Goal: Task Accomplishment & Management: Use online tool/utility

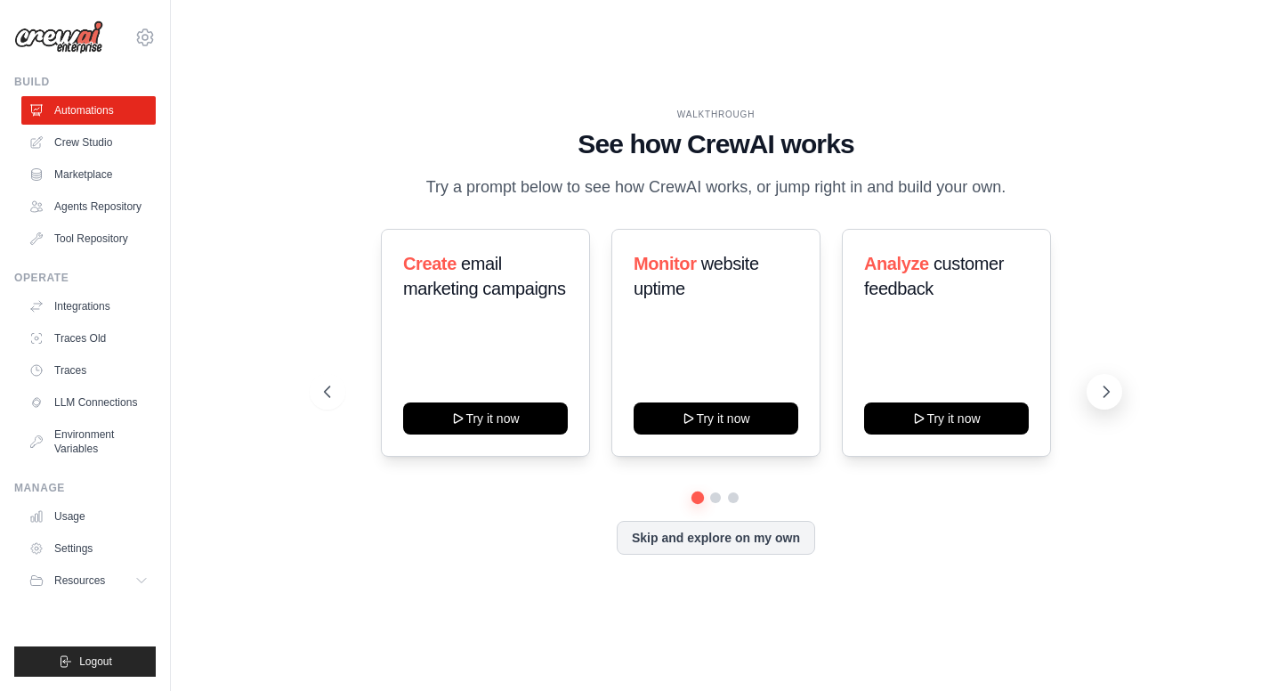
click at [1112, 391] on icon at bounding box center [1106, 392] width 18 height 18
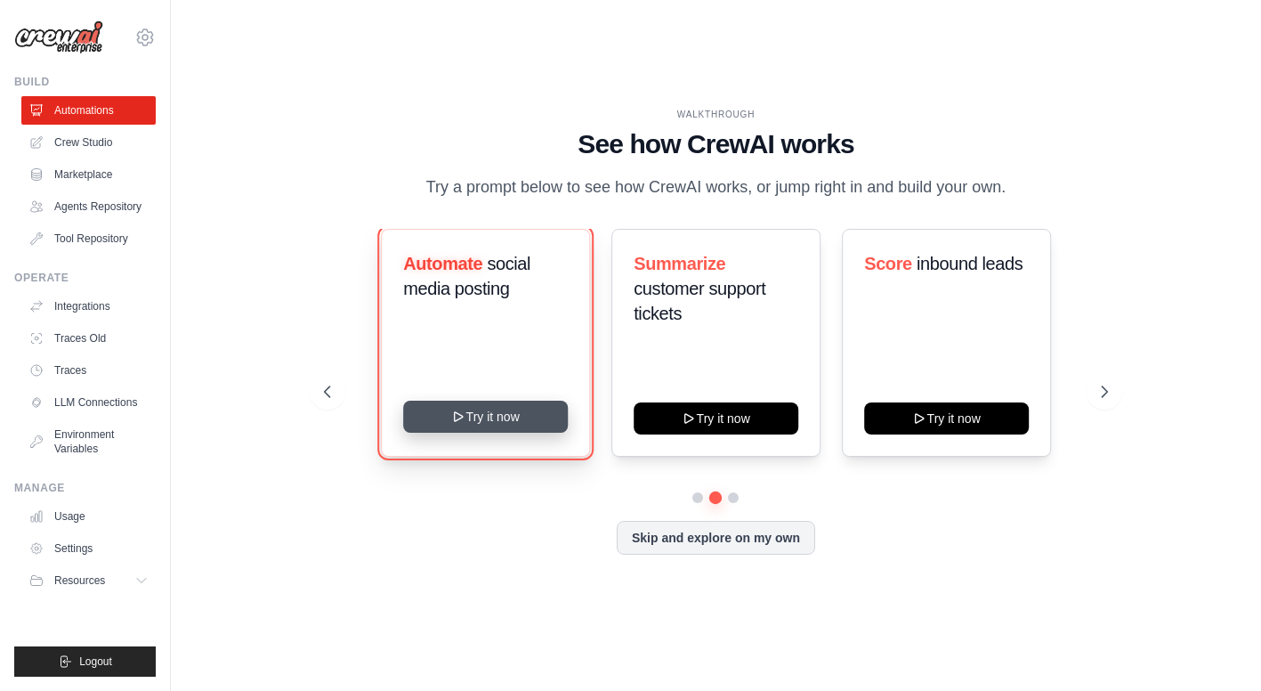
click at [509, 422] on button "Try it now" at bounding box center [485, 416] width 165 height 32
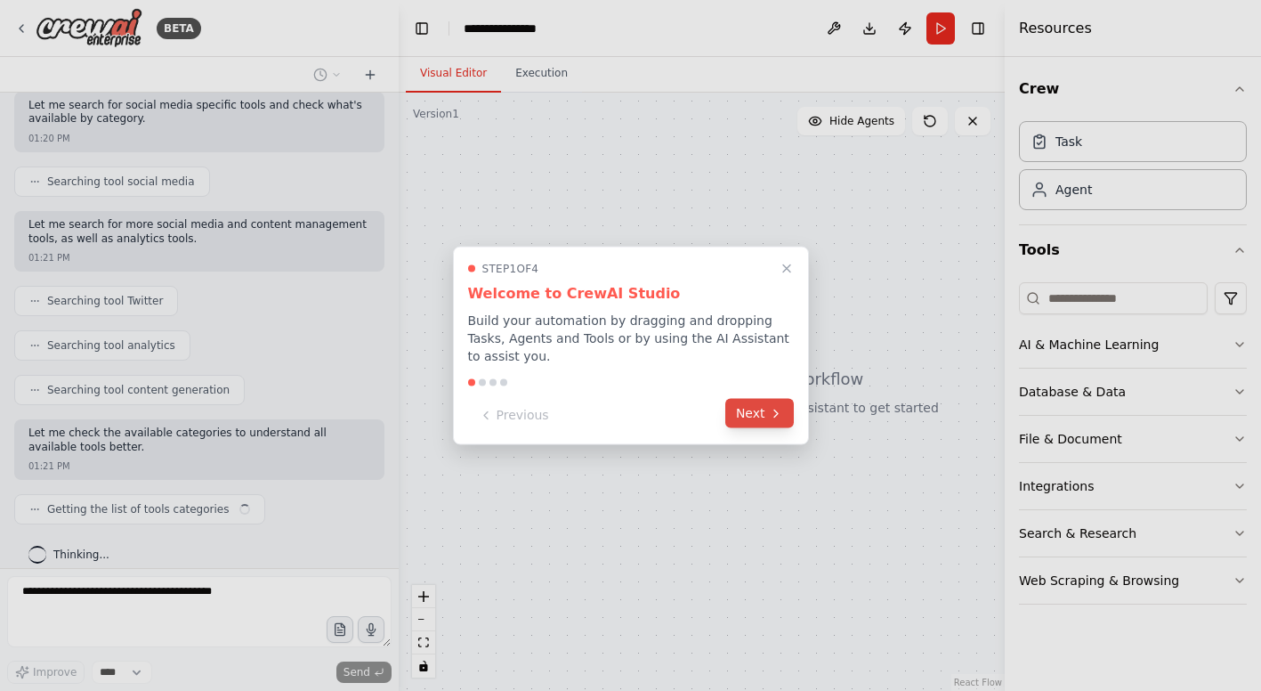
scroll to position [311, 0]
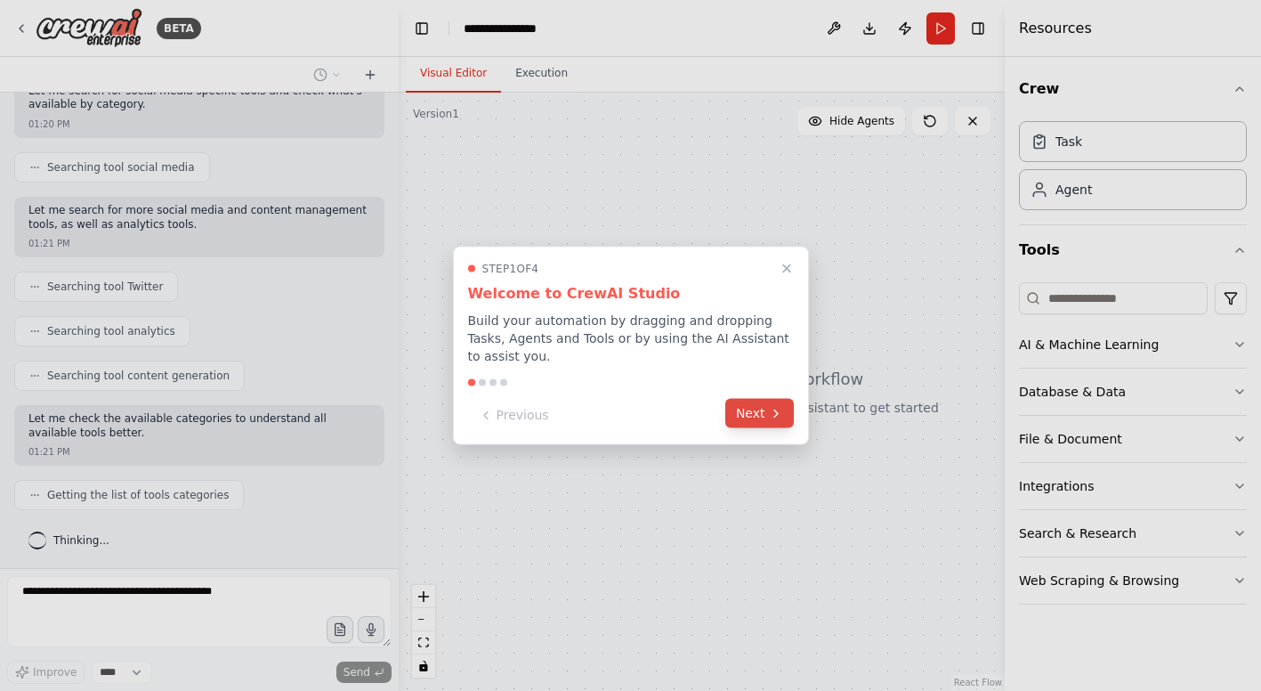
click at [760, 412] on button "Next" at bounding box center [759, 413] width 69 height 29
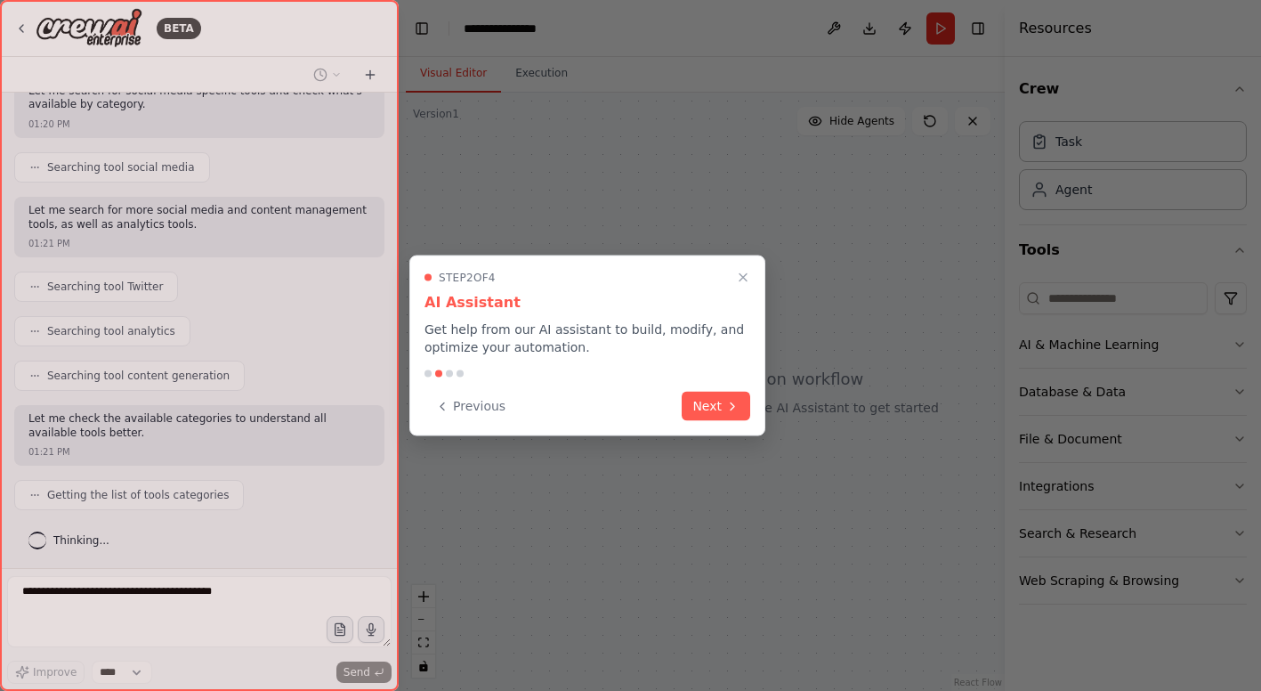
click at [760, 412] on div "Step 2 of 4 AI Assistant Get help from our AI assistant to build, modify, and o…" at bounding box center [587, 345] width 356 height 181
click at [724, 407] on button "Next" at bounding box center [716, 404] width 69 height 29
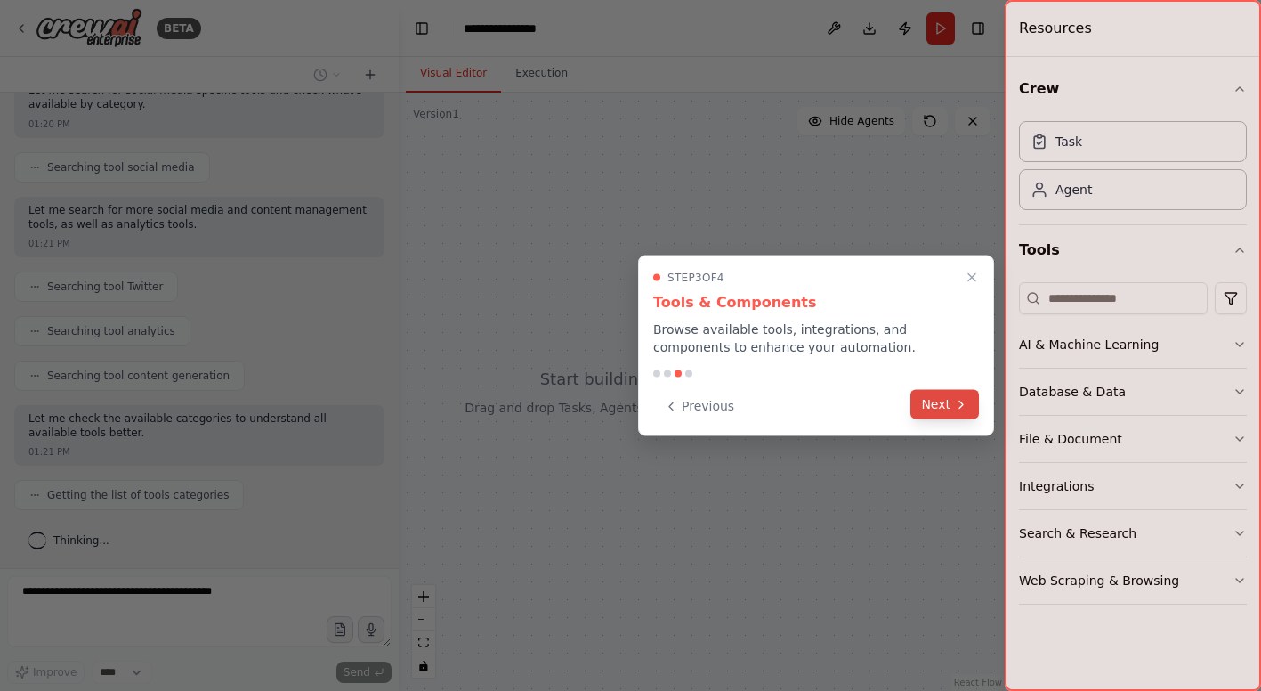
click at [945, 410] on button "Next" at bounding box center [944, 404] width 69 height 29
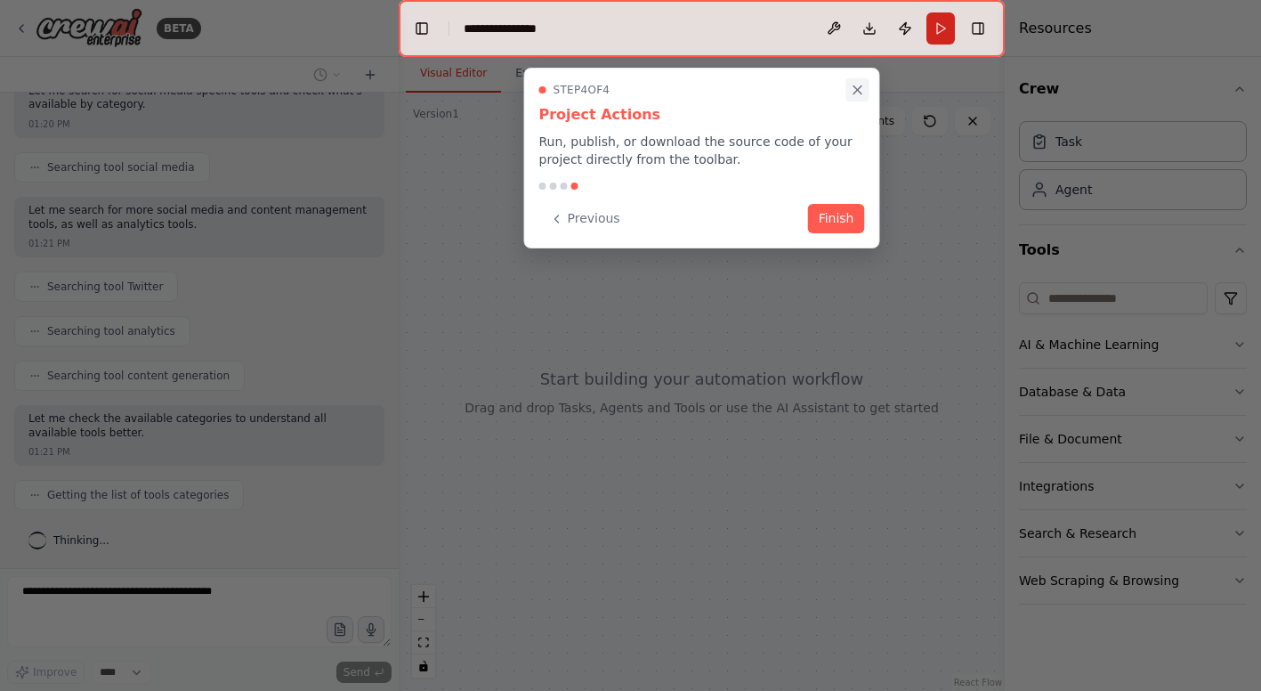
click at [853, 85] on icon "Close walkthrough" at bounding box center [858, 90] width 16 height 16
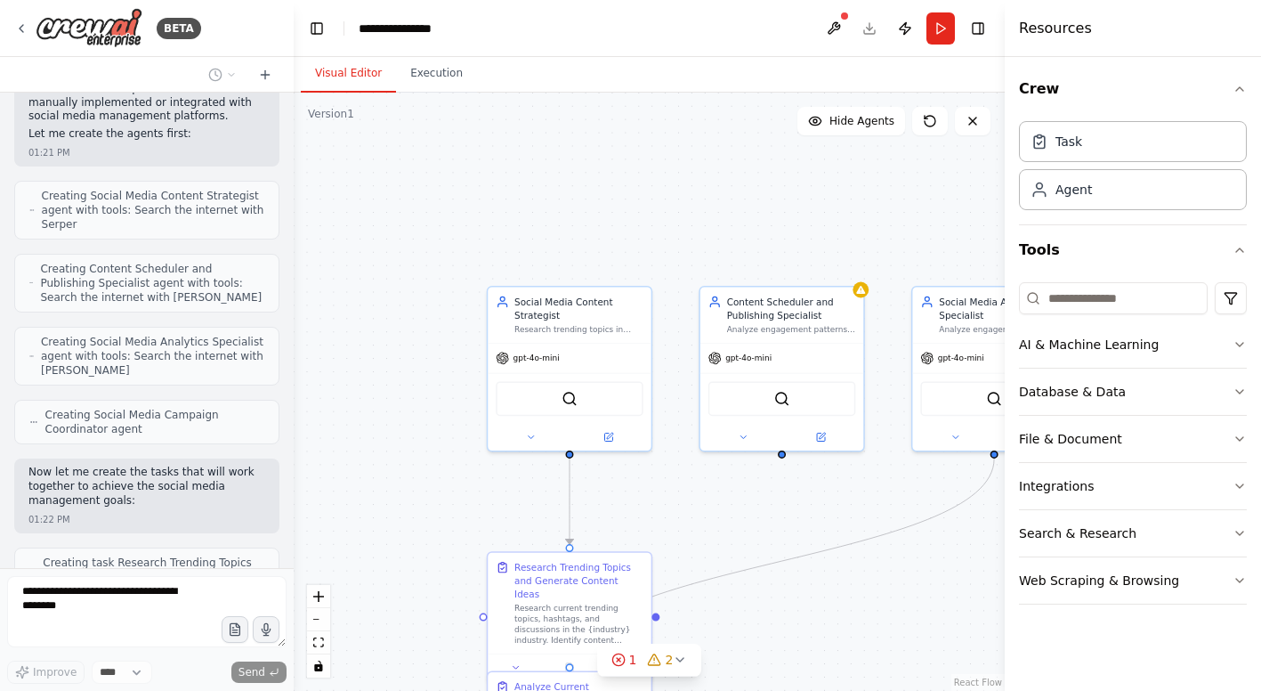
scroll to position [1105, 0]
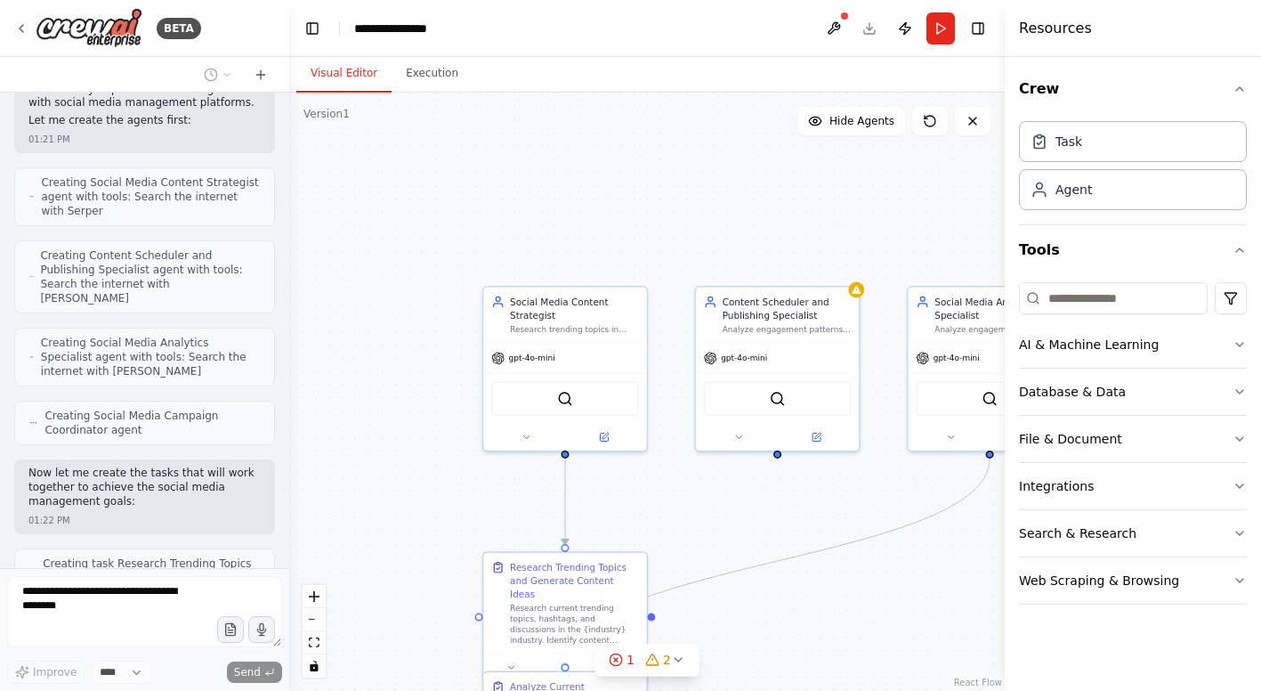
drag, startPoint x: 399, startPoint y: 322, endPoint x: 289, endPoint y: 315, distance: 109.7
click at [289, 315] on div at bounding box center [285, 345] width 7 height 691
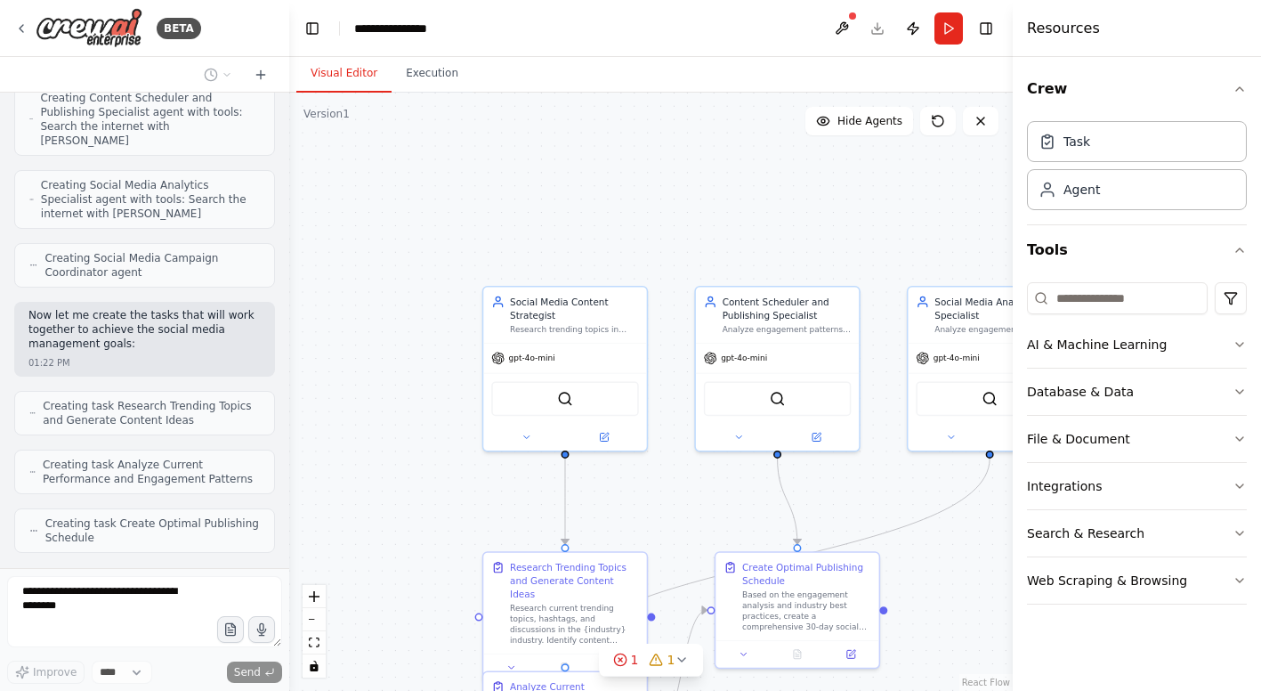
click at [1013, 217] on div at bounding box center [1016, 345] width 7 height 691
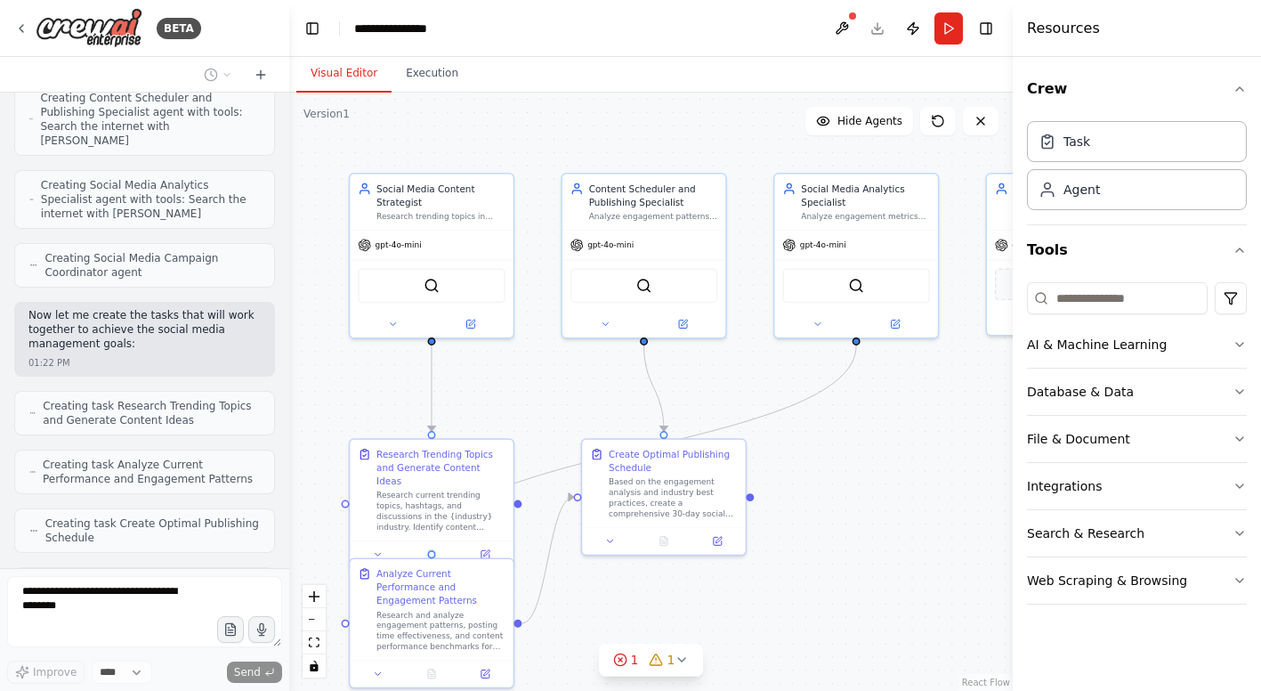
scroll to position [1322, 0]
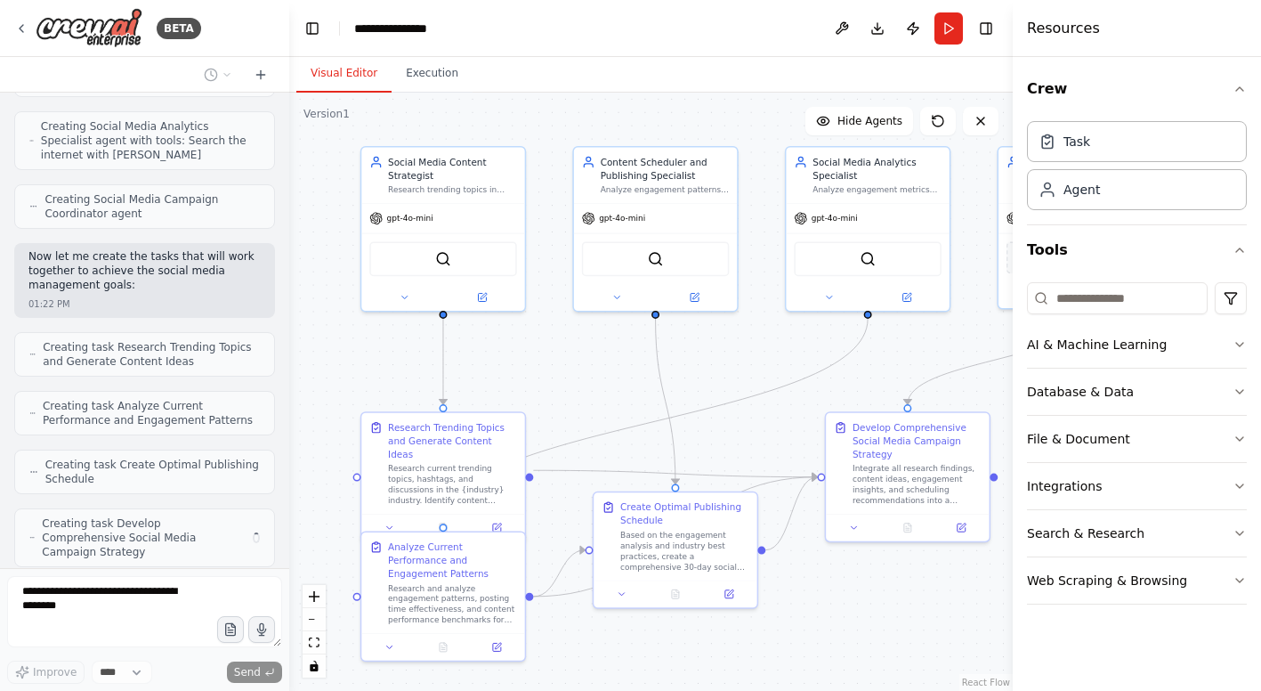
drag, startPoint x: 864, startPoint y: 245, endPoint x: 742, endPoint y: 105, distance: 185.4
click at [742, 105] on div ".deletable-edge-delete-btn { width: 20px; height: 20px; border: 0px solid #ffff…" at bounding box center [650, 392] width 723 height 598
click at [738, 115] on div ".deletable-edge-delete-btn { width: 20px; height: 20px; border: 0px solid #ffff…" at bounding box center [650, 392] width 723 height 598
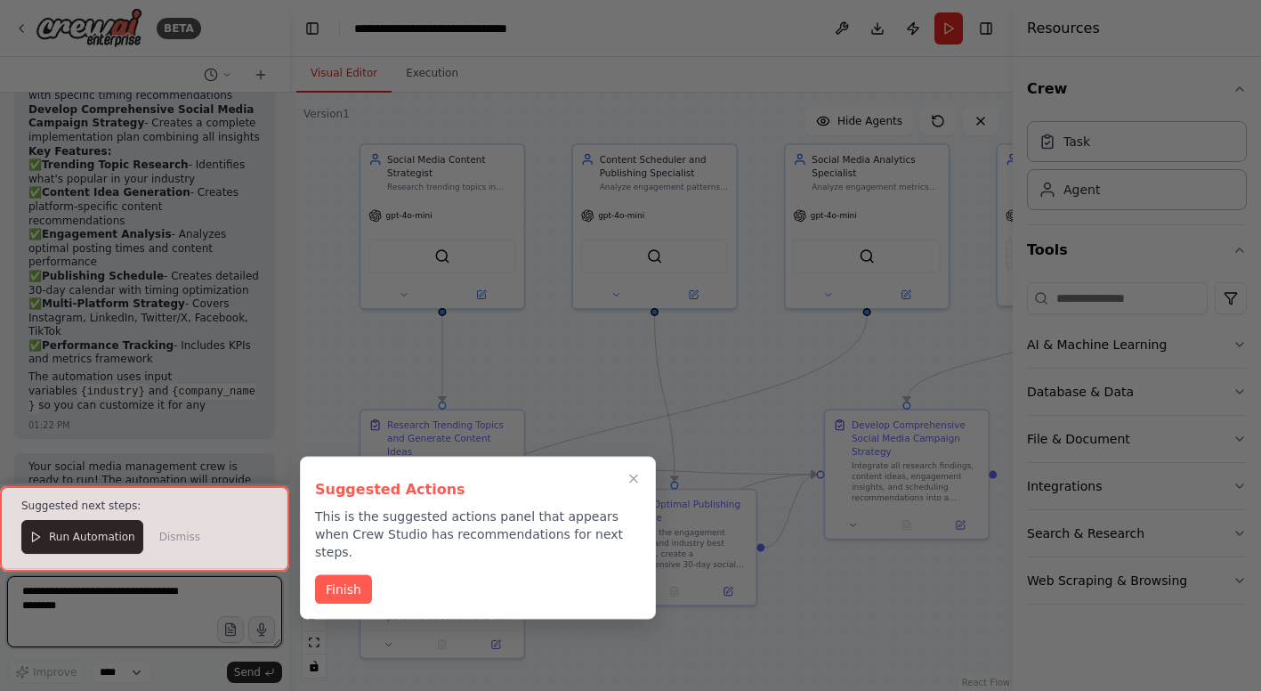
scroll to position [2479, 0]
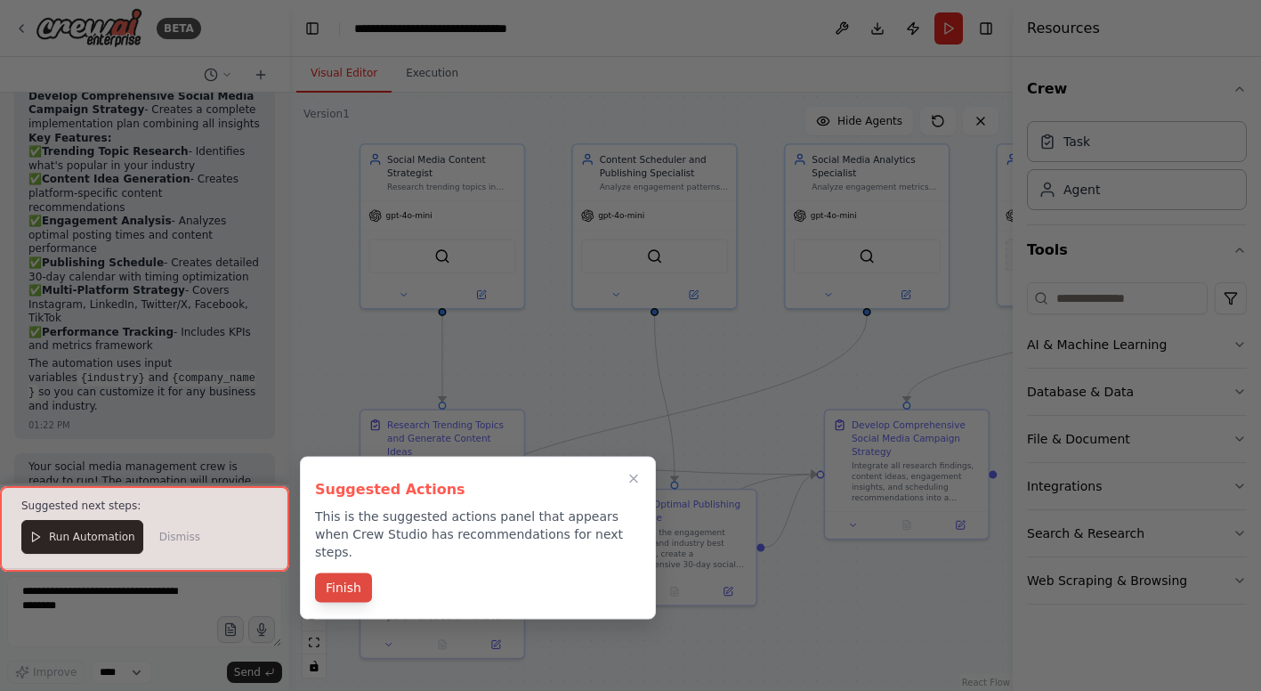
click at [338, 575] on button "Finish" at bounding box center [343, 587] width 57 height 29
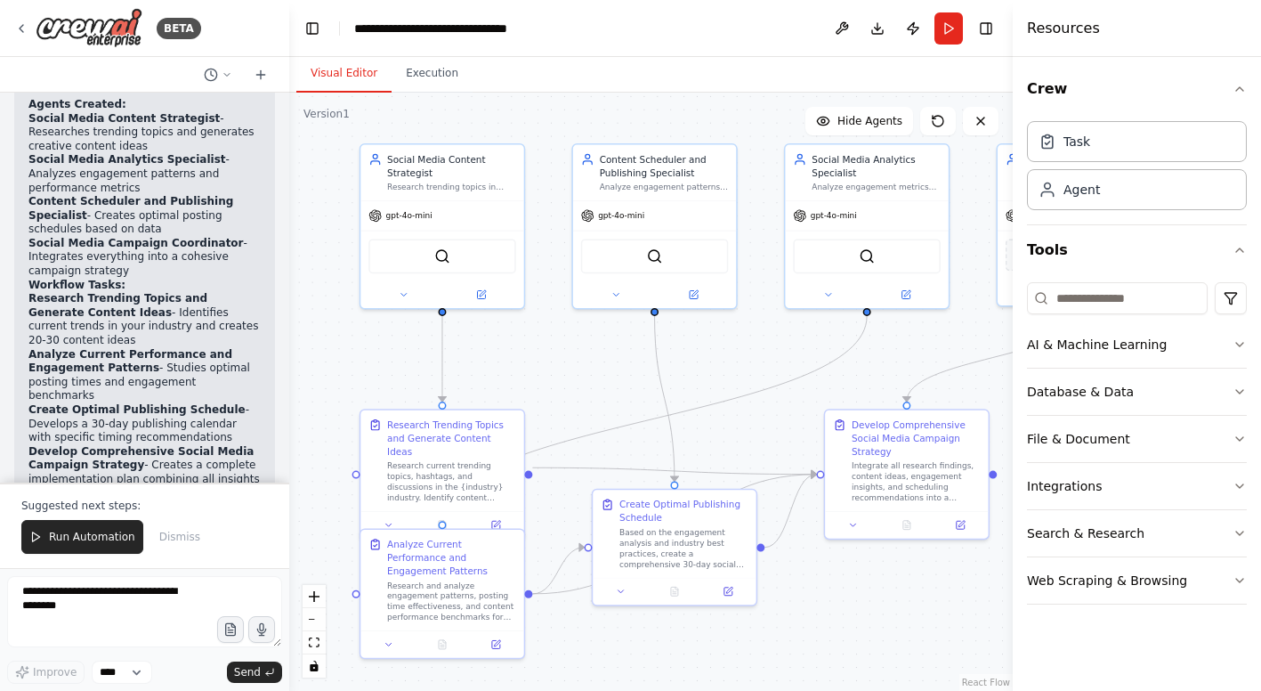
scroll to position [2151, 0]
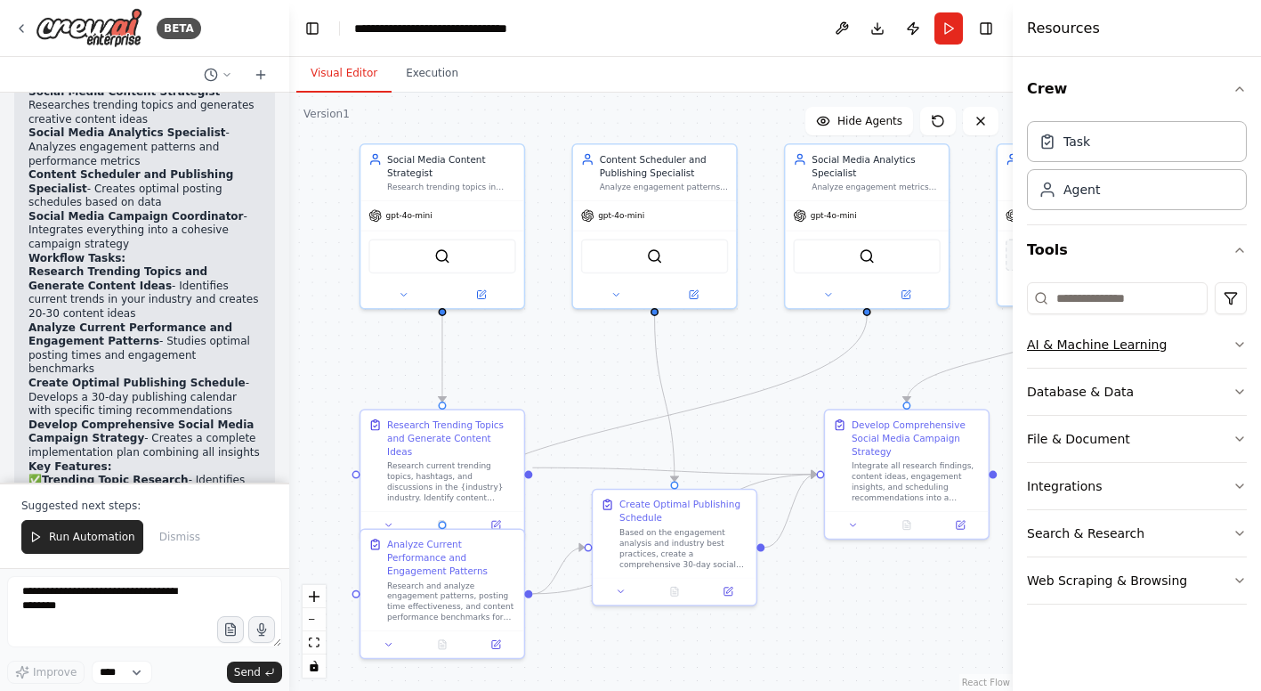
click at [1236, 346] on icon "button" at bounding box center [1240, 344] width 14 height 14
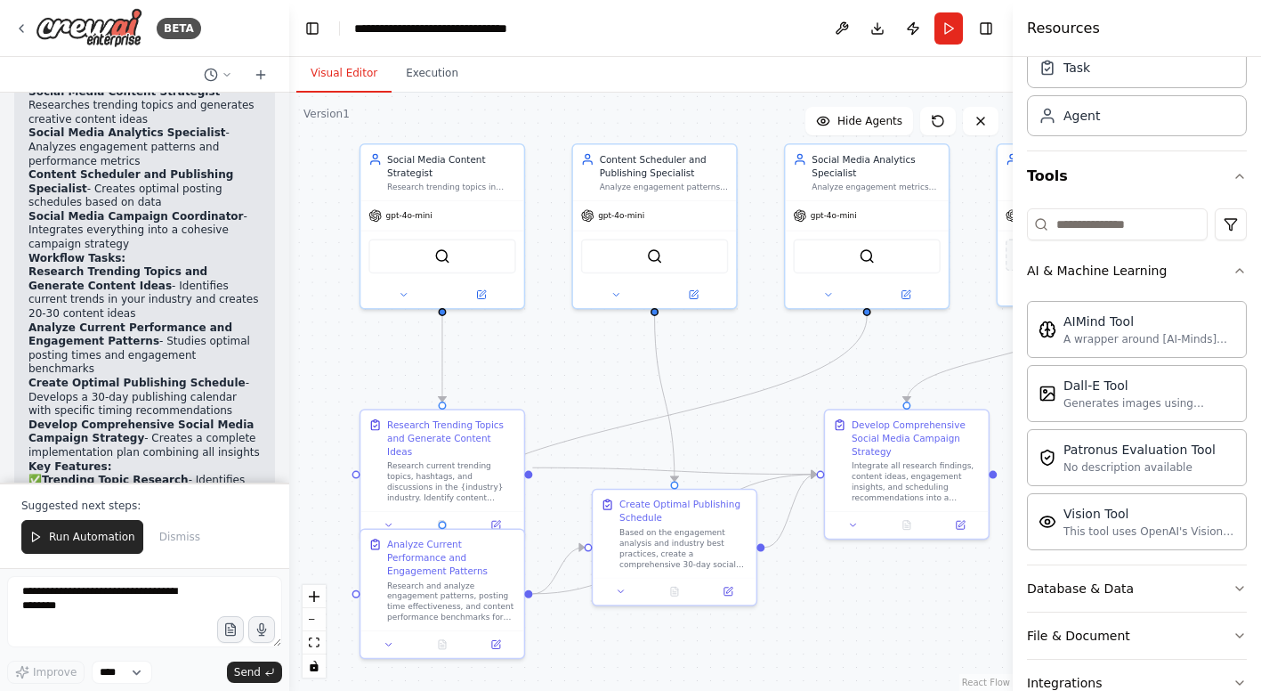
scroll to position [77, 0]
click at [1242, 266] on icon "button" at bounding box center [1240, 268] width 14 height 14
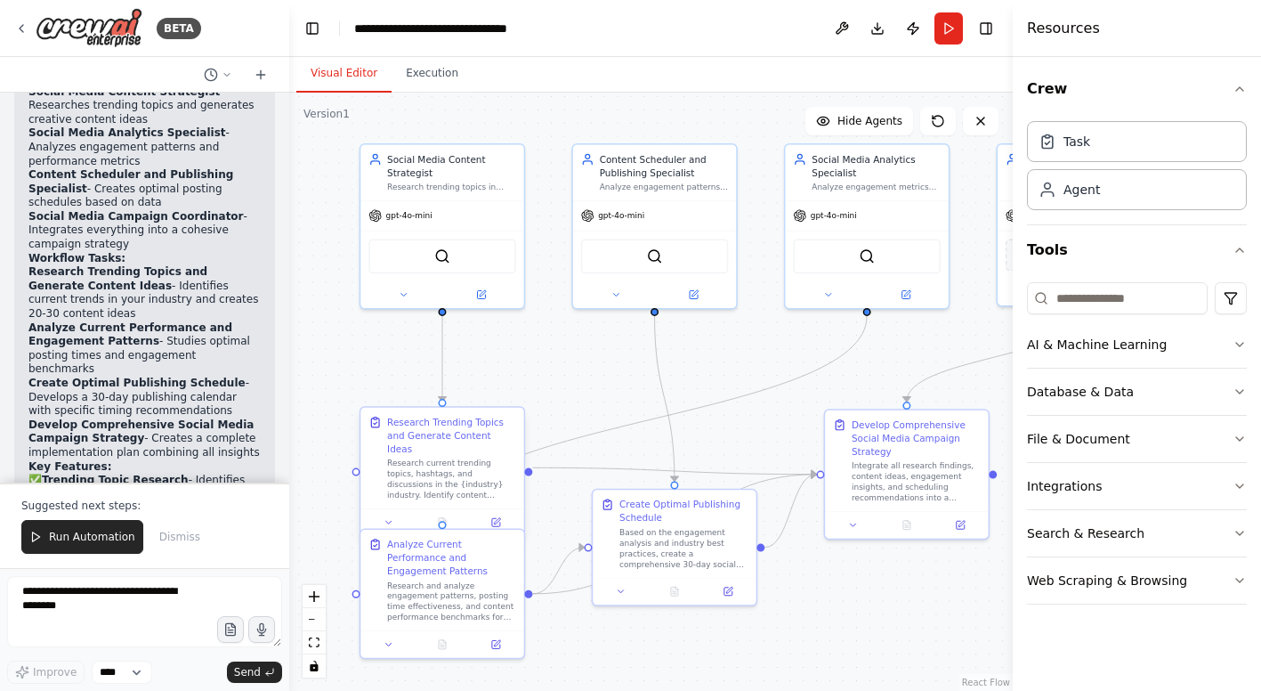
click at [462, 431] on div "Research Trending Topics and Generate Content Ideas" at bounding box center [451, 436] width 129 height 40
click at [436, 428] on div "Research Trending Topics and Generate Content Ideas" at bounding box center [451, 436] width 129 height 40
click at [384, 517] on icon at bounding box center [389, 522] width 11 height 11
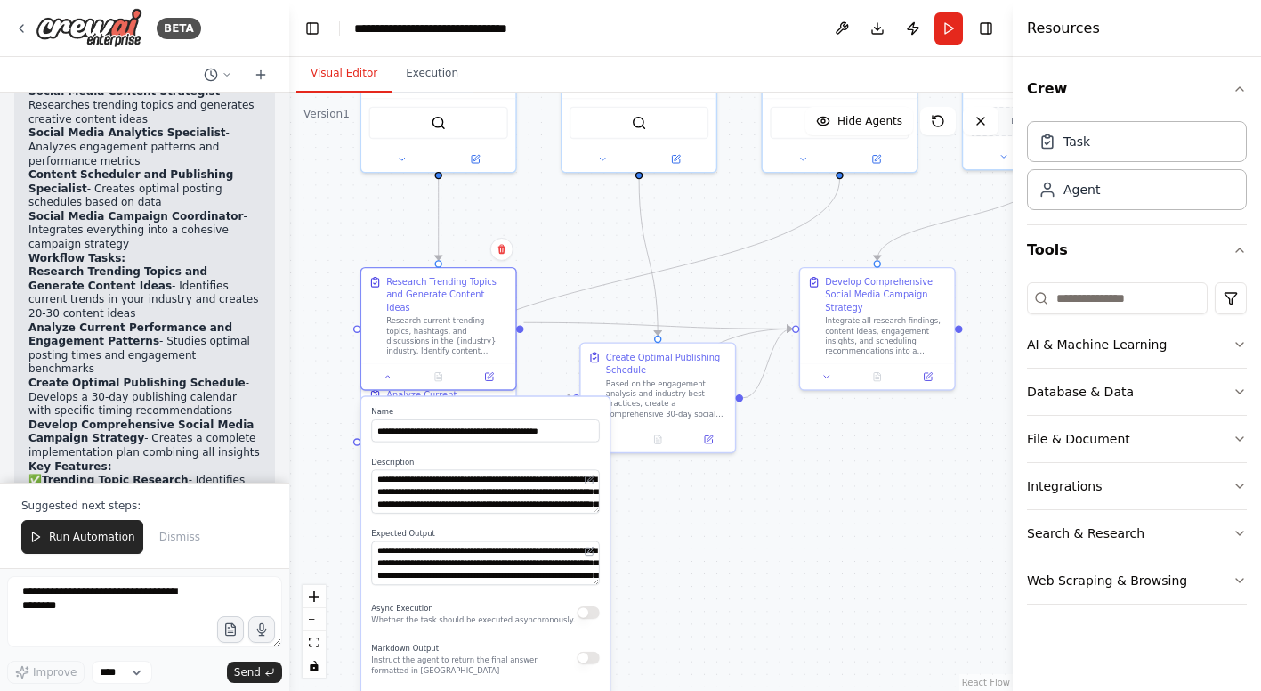
drag, startPoint x: 572, startPoint y: 367, endPoint x: 570, endPoint y: 221, distance: 146.0
click at [570, 221] on div ".deletable-edge-delete-btn { width: 20px; height: 20px; border: 0px solid #ffff…" at bounding box center [650, 392] width 723 height 598
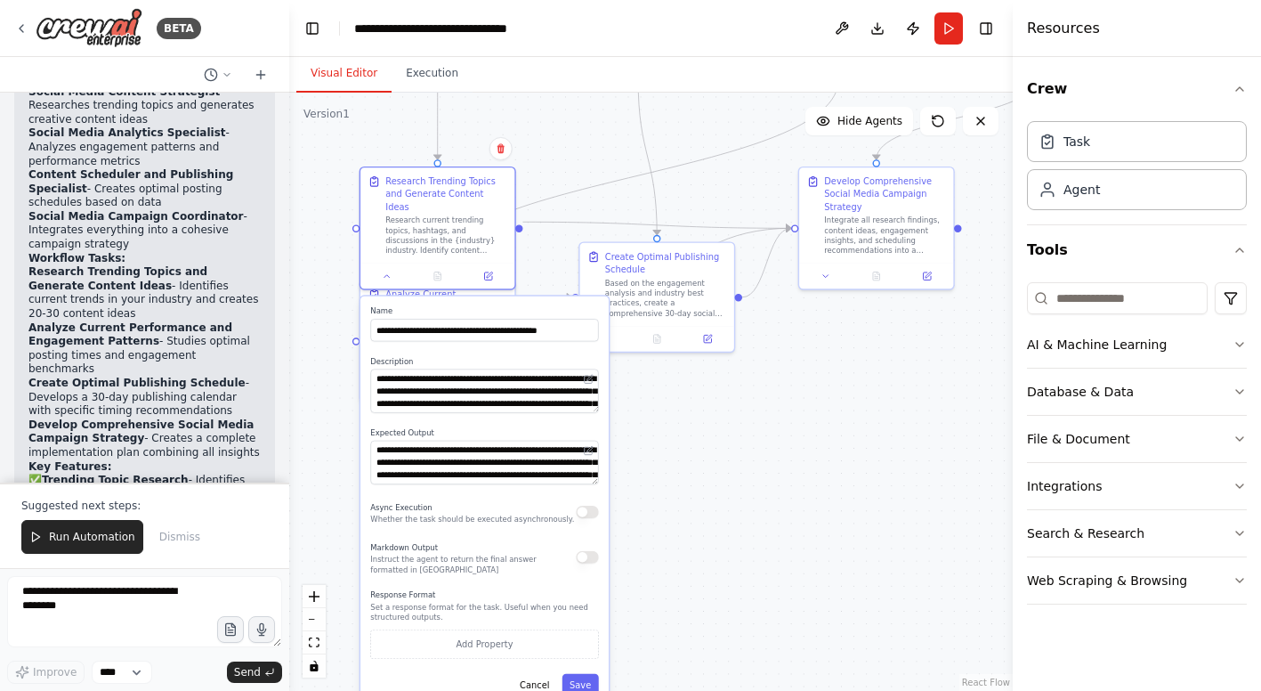
drag, startPoint x: 733, startPoint y: 629, endPoint x: 732, endPoint y: 529, distance: 100.6
click at [732, 529] on div ".deletable-edge-delete-btn { width: 20px; height: 20px; border: 0px solid #ffff…" at bounding box center [650, 392] width 723 height 598
click at [538, 674] on button "Cancel" at bounding box center [535, 685] width 44 height 22
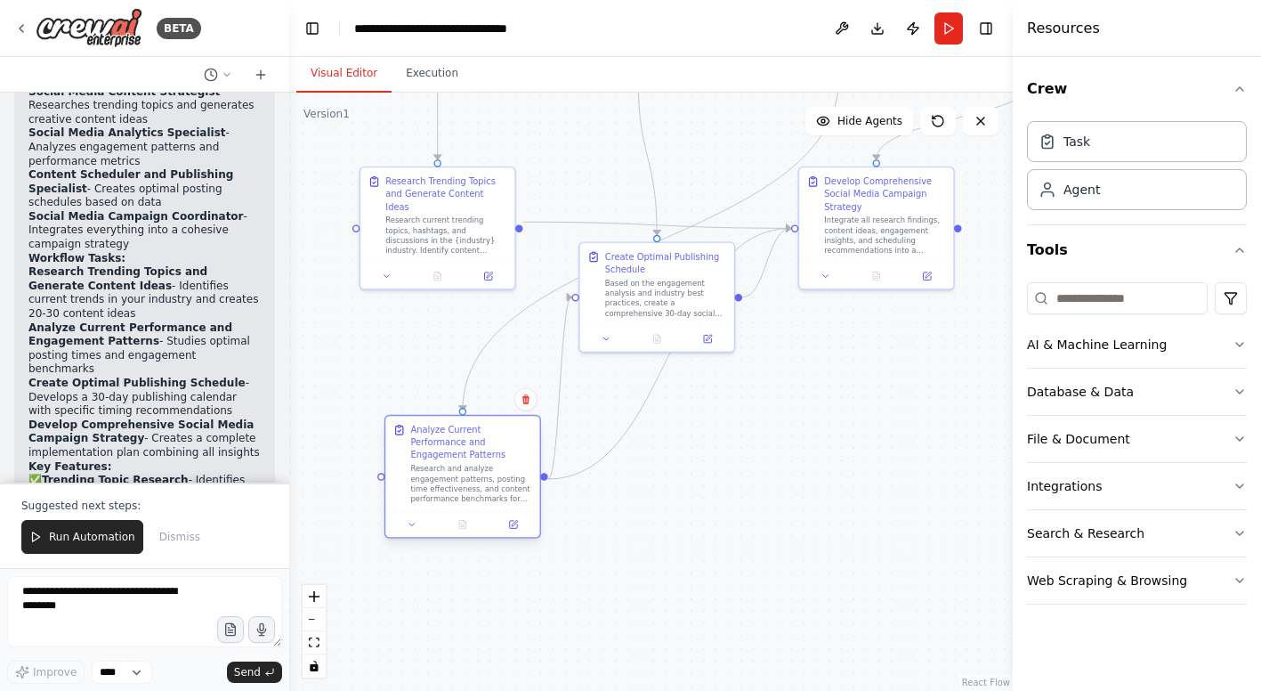
drag, startPoint x: 481, startPoint y: 333, endPoint x: 508, endPoint y: 466, distance: 136.3
click at [509, 467] on div "Research and analyze engagement patterns, posting time effectiveness, and conte…" at bounding box center [471, 484] width 122 height 40
click at [926, 276] on icon at bounding box center [926, 273] width 7 height 7
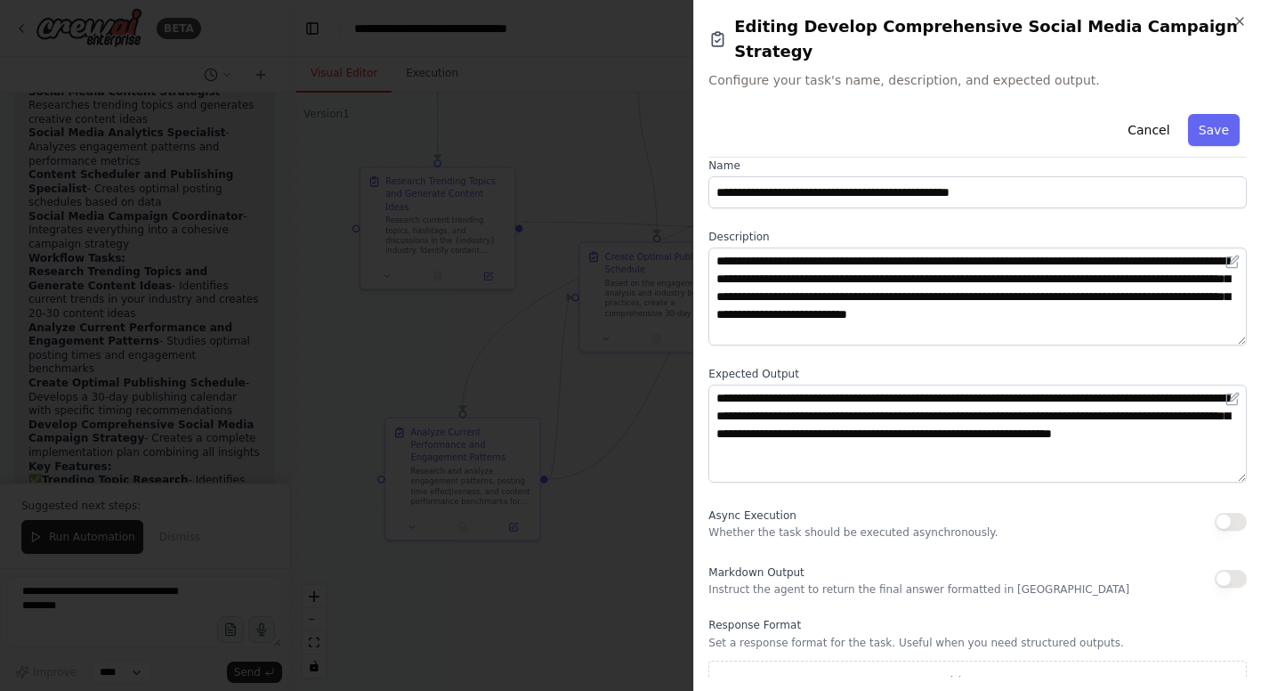
scroll to position [21, 0]
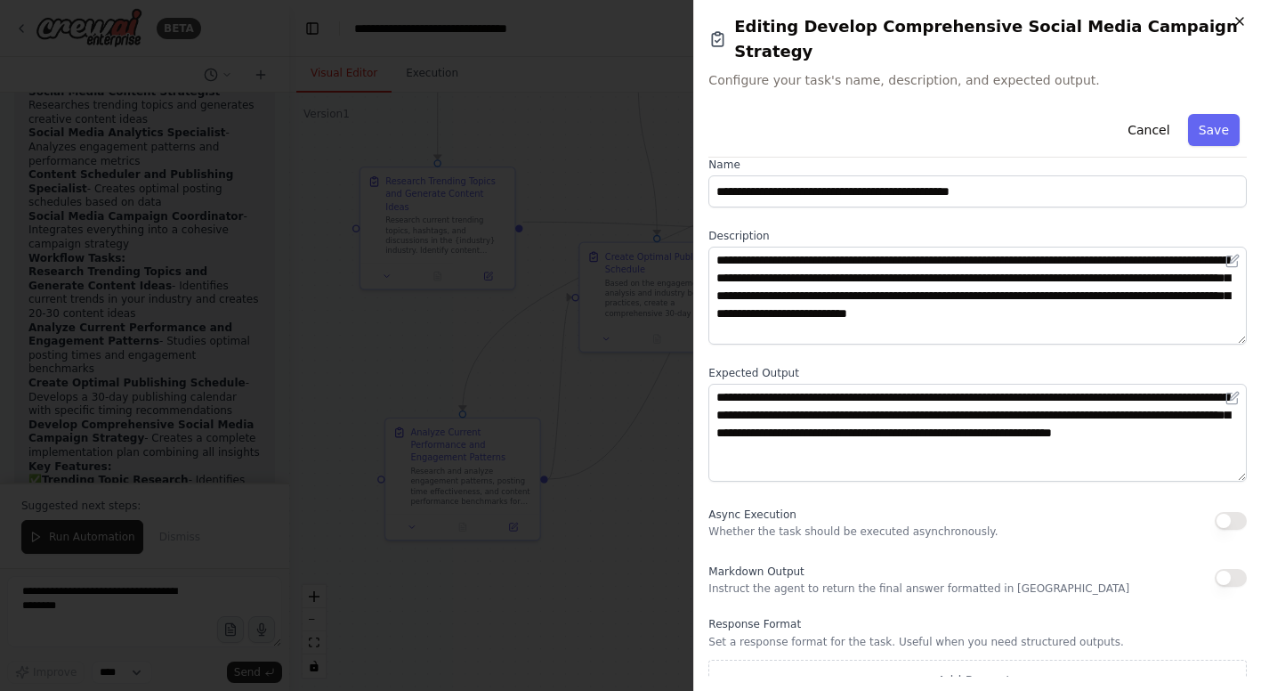
click at [1240, 21] on icon "button" at bounding box center [1239, 21] width 7 height 7
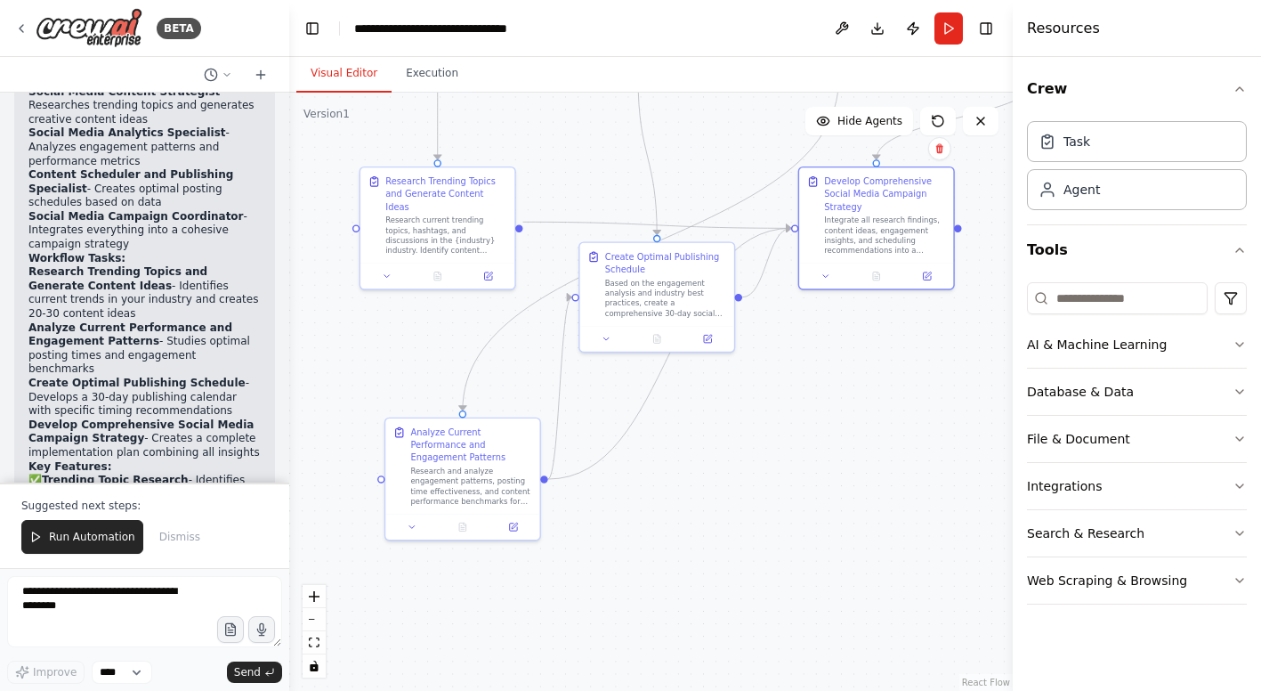
scroll to position [2151, 0]
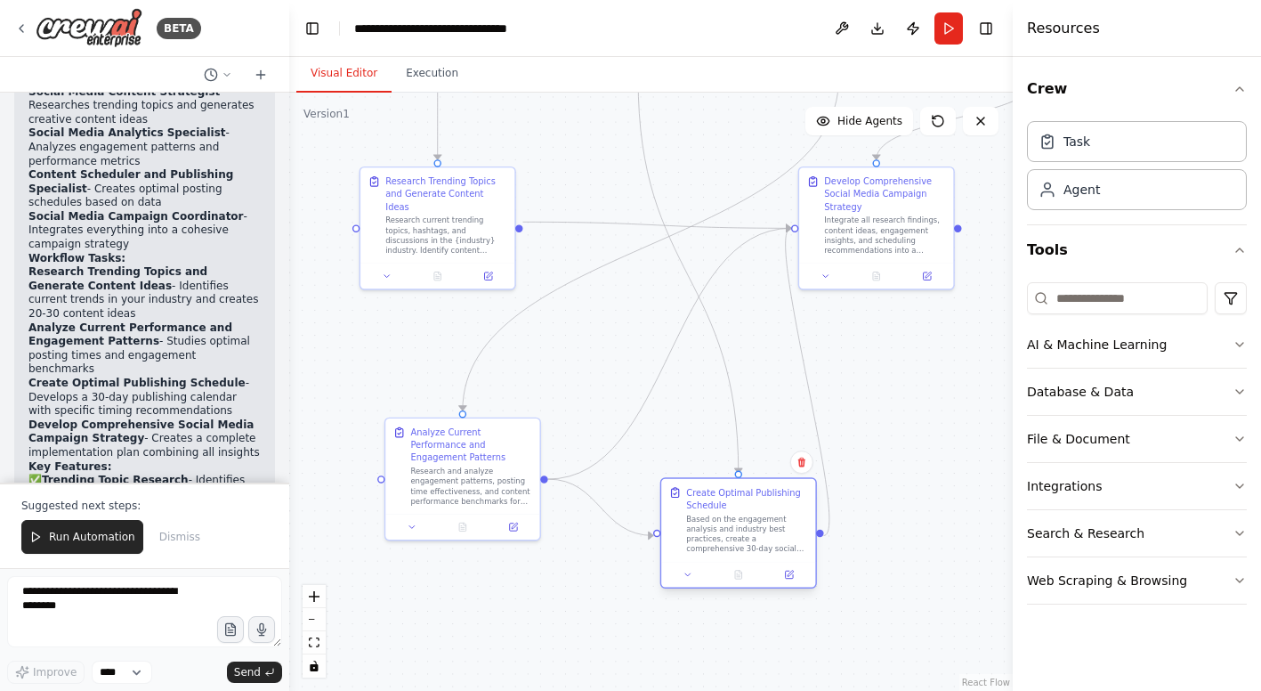
drag, startPoint x: 679, startPoint y: 289, endPoint x: 765, endPoint y: 524, distance: 250.3
click at [765, 524] on div "Based on the engagement analysis and industry best practices, create a comprehe…" at bounding box center [747, 533] width 122 height 40
click at [909, 372] on div ".deletable-edge-delete-btn { width: 20px; height: 20px; border: 0px solid #ffff…" at bounding box center [650, 392] width 723 height 598
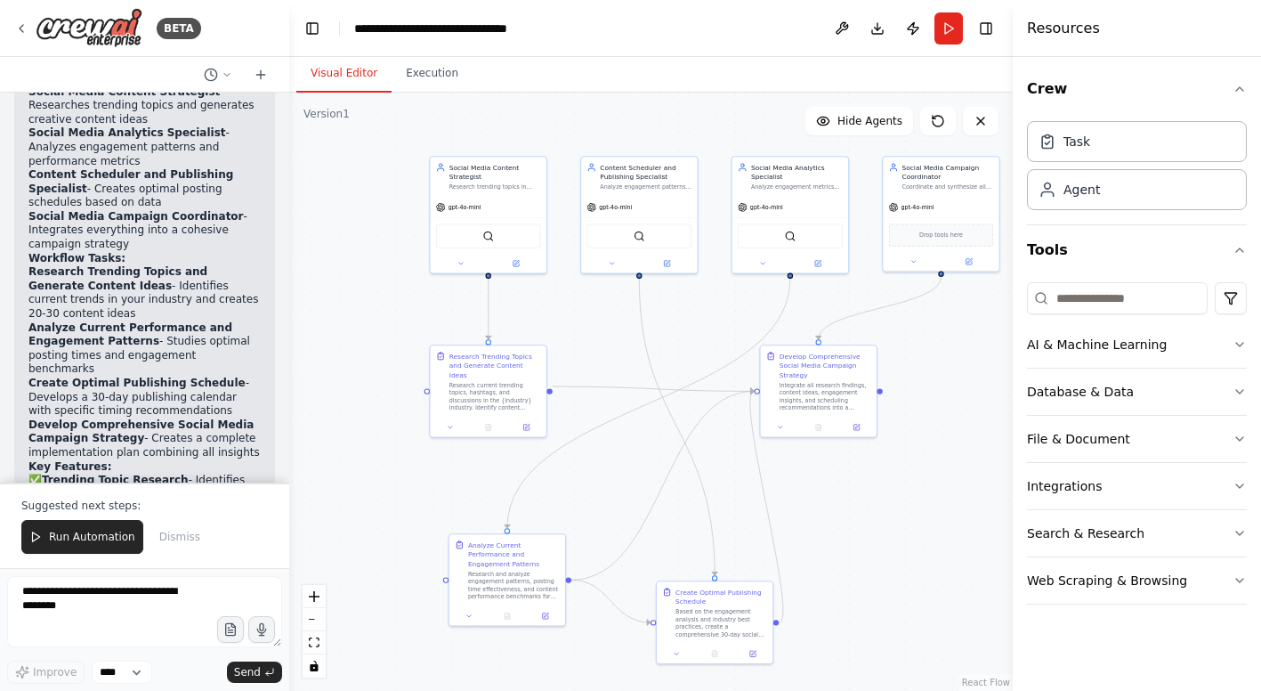
drag, startPoint x: 909, startPoint y: 372, endPoint x: 843, endPoint y: 499, distance: 143.3
click at [843, 499] on div ".deletable-edge-delete-btn { width: 20px; height: 20px; border: 0px solid #ffff…" at bounding box center [650, 392] width 723 height 598
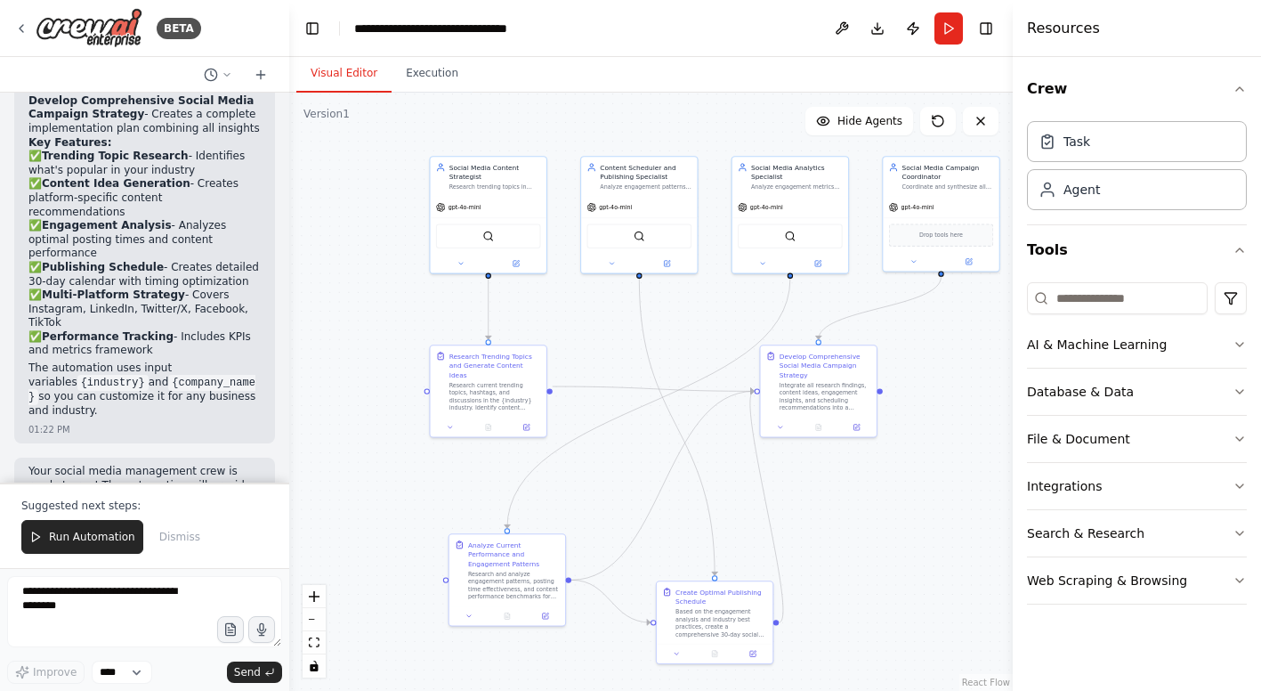
scroll to position [2479, 0]
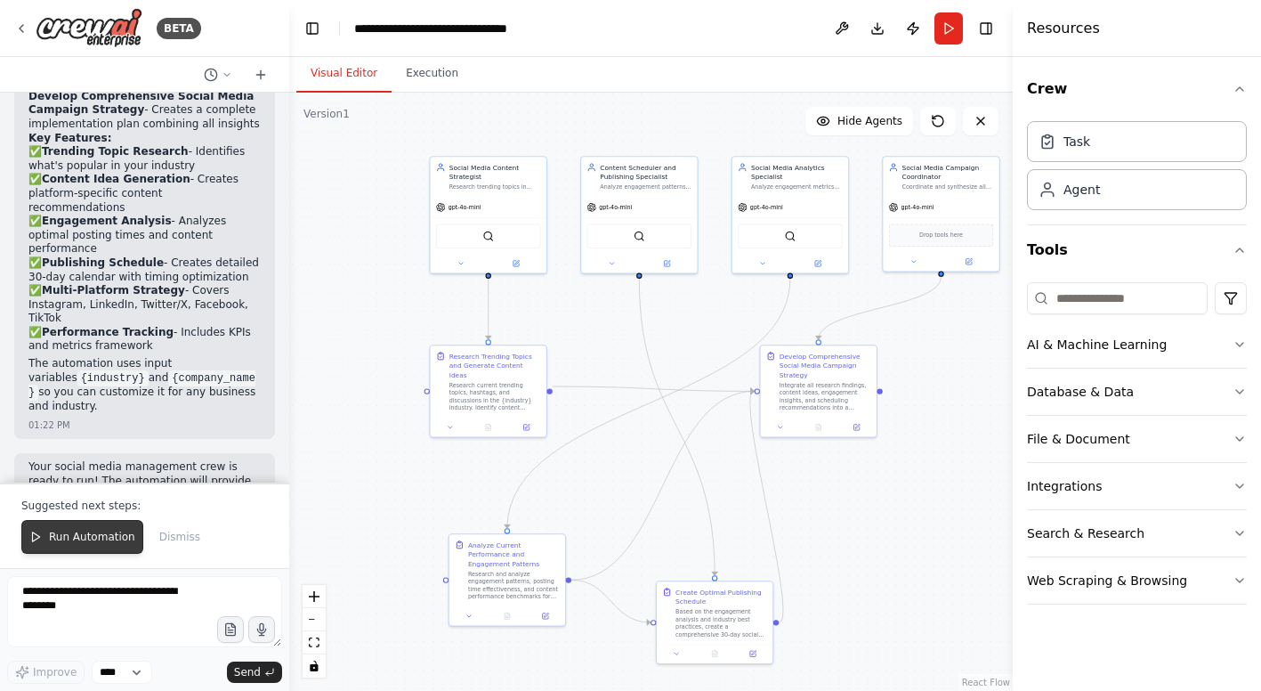
click at [118, 540] on span "Run Automation" at bounding box center [92, 536] width 86 height 14
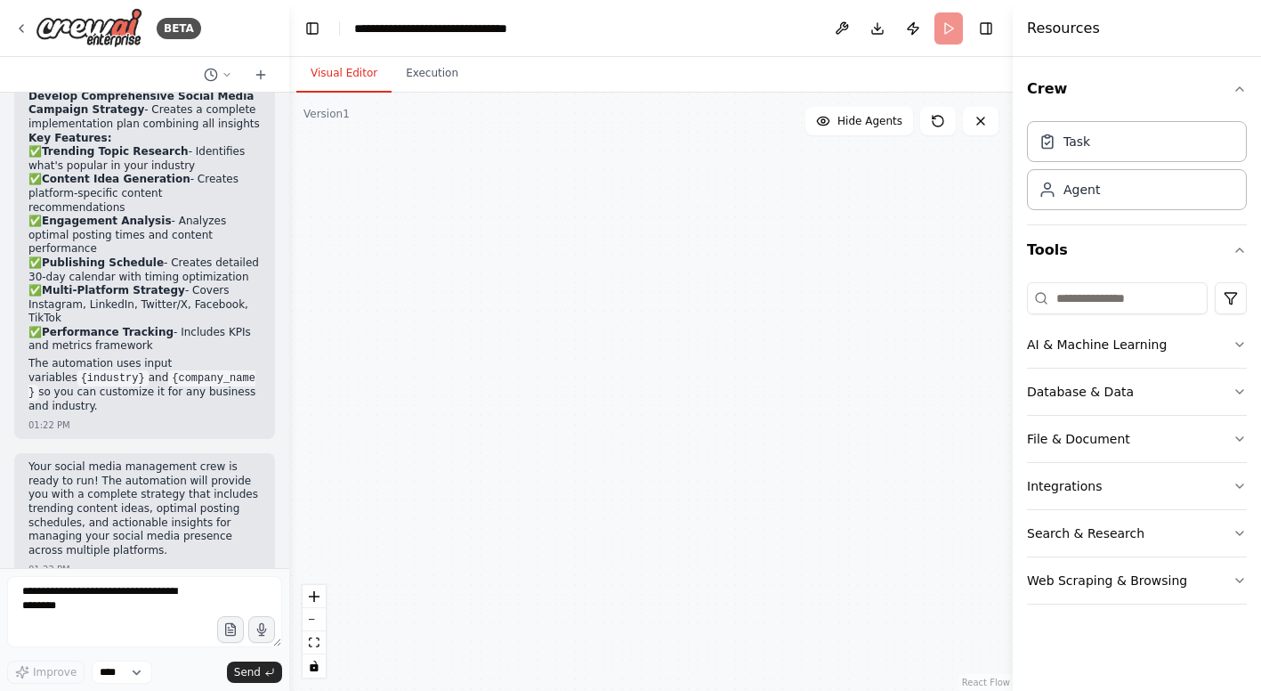
scroll to position [2394, 0]
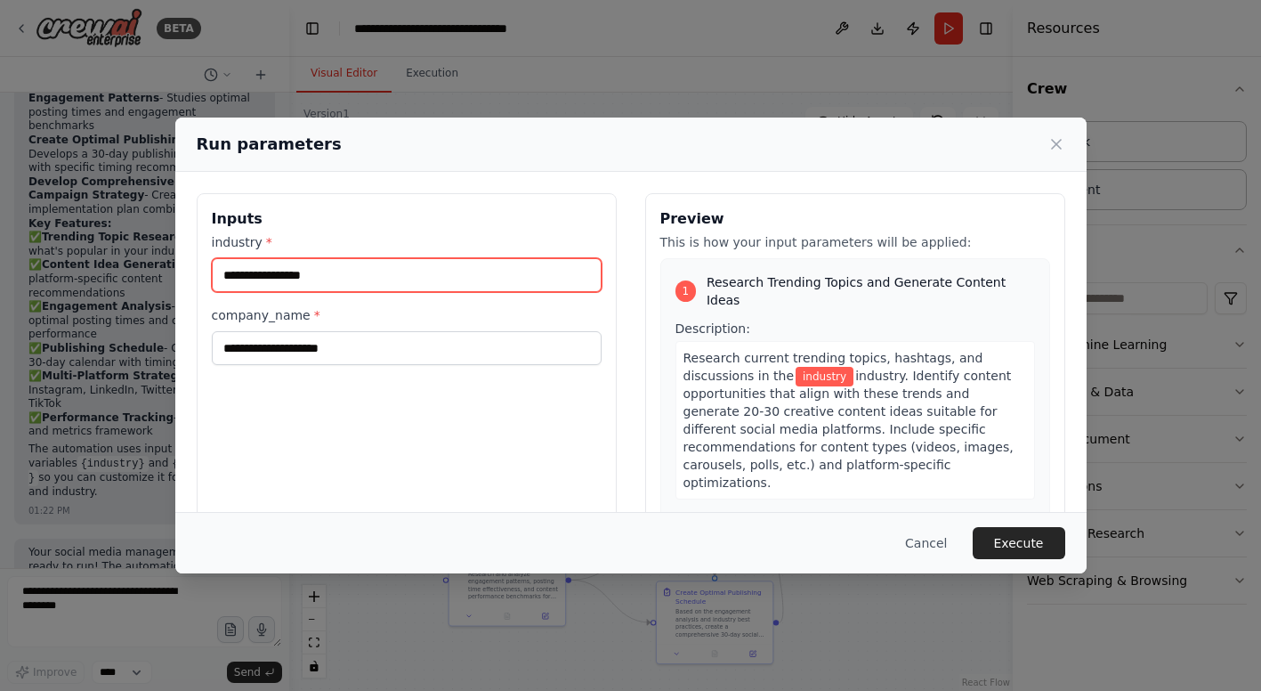
click at [304, 279] on input "industry *" at bounding box center [407, 275] width 390 height 34
type input "**********"
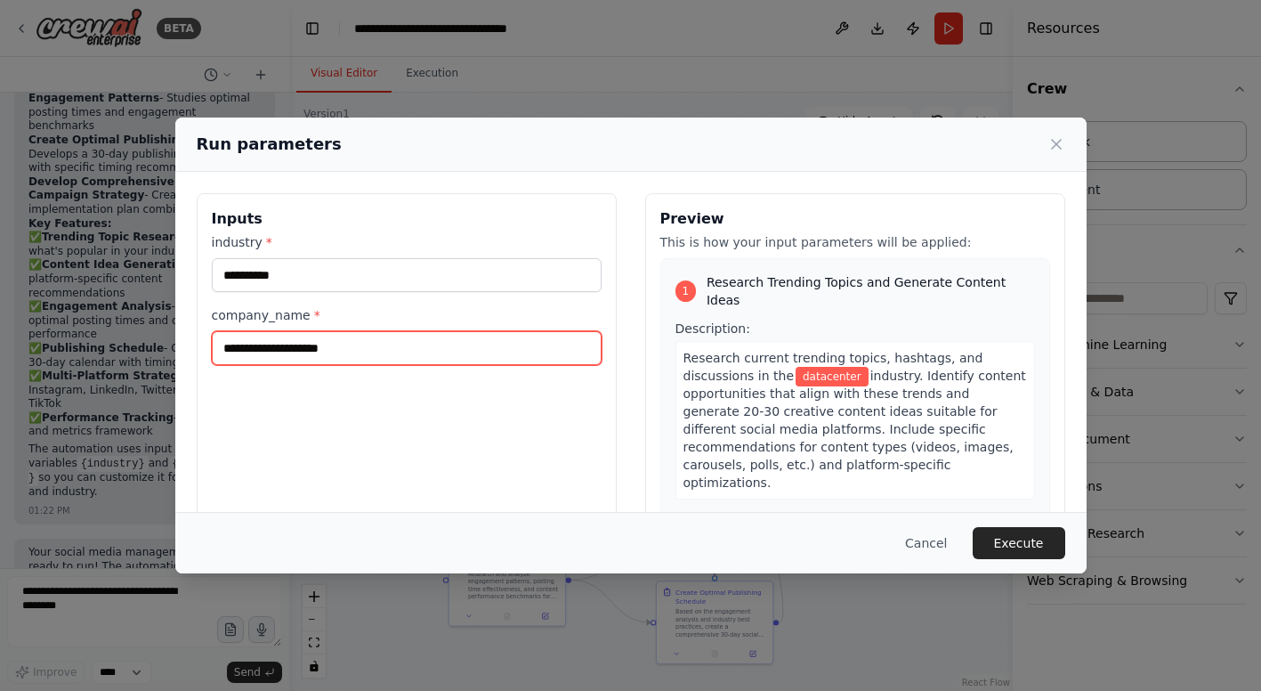
click at [307, 348] on input "company_name *" at bounding box center [407, 348] width 390 height 34
type input "*******"
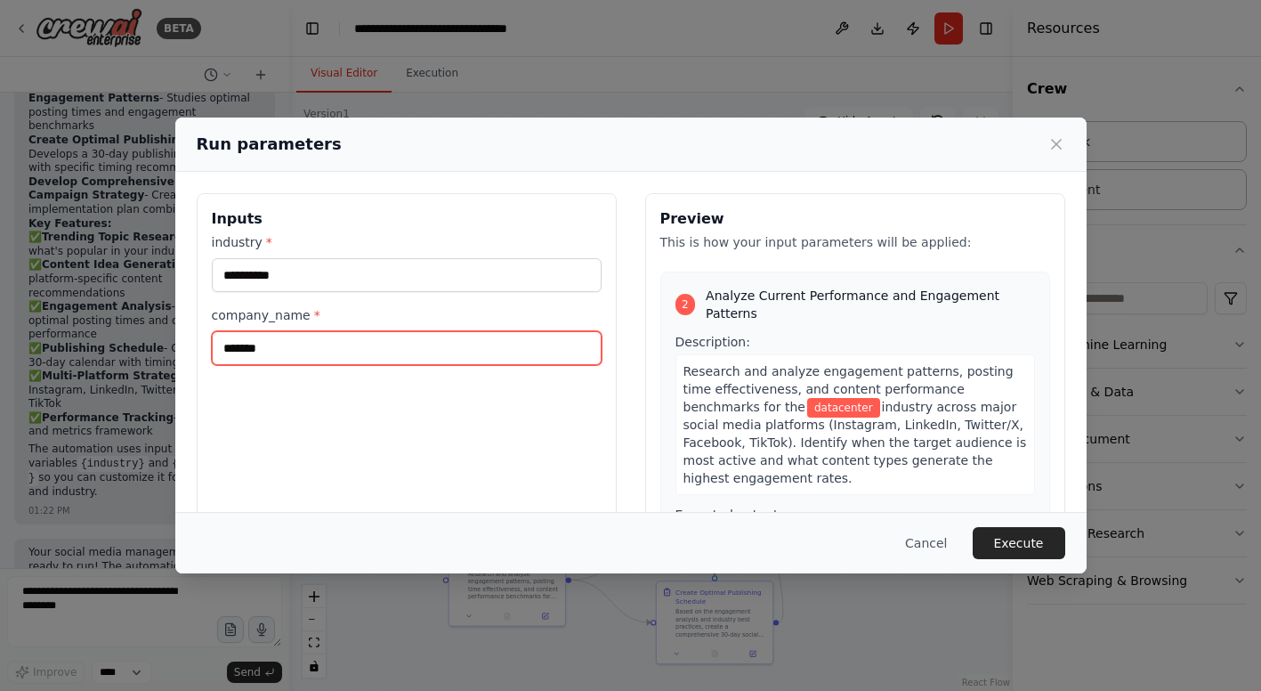
scroll to position [400, 0]
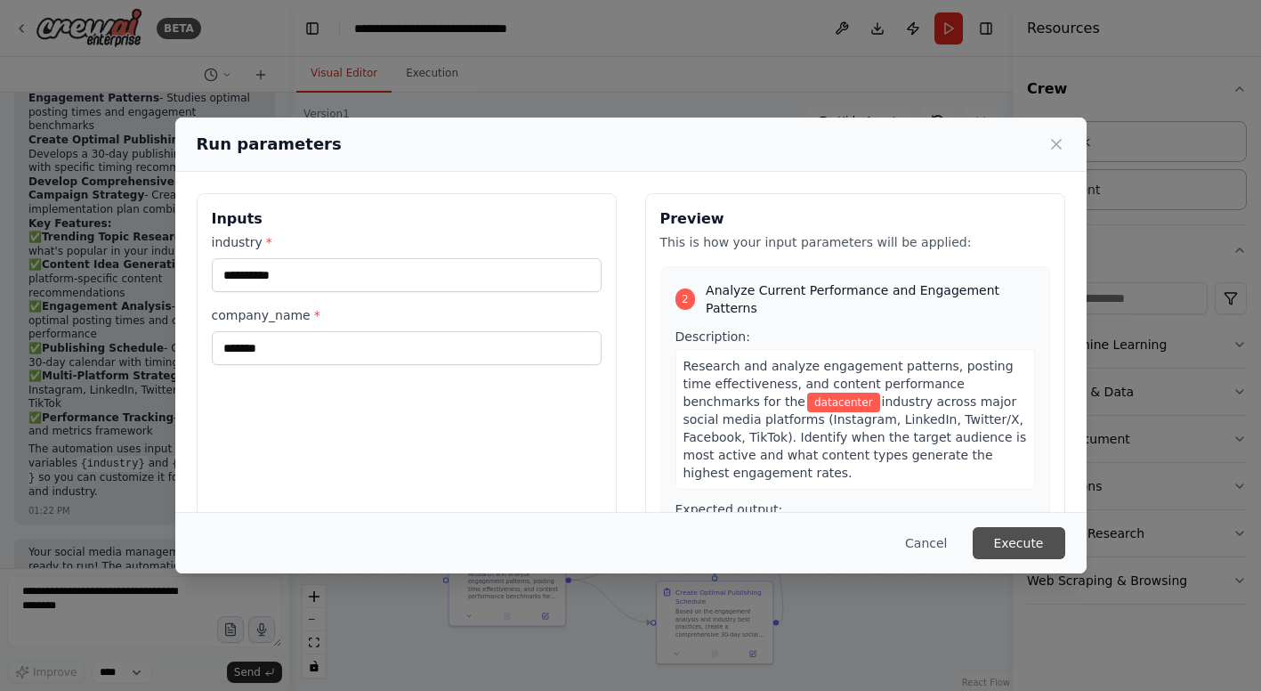
click at [1026, 547] on button "Execute" at bounding box center [1019, 543] width 93 height 32
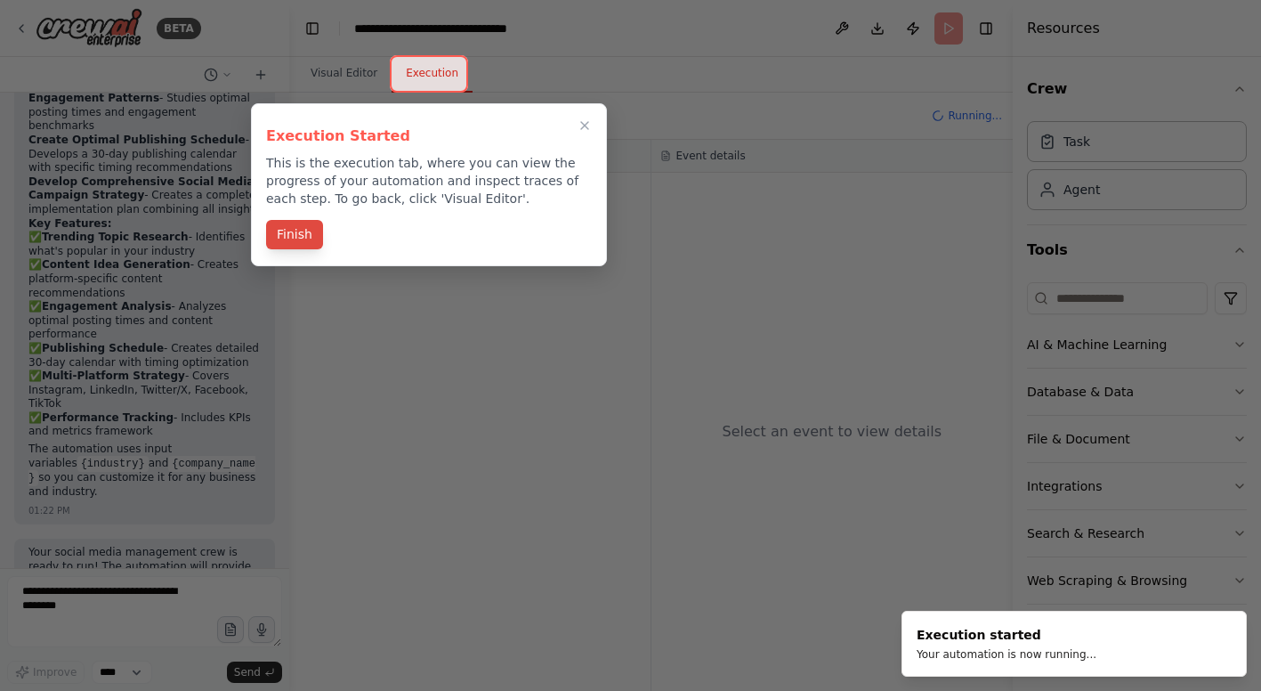
click at [302, 238] on button "Finish" at bounding box center [294, 234] width 57 height 29
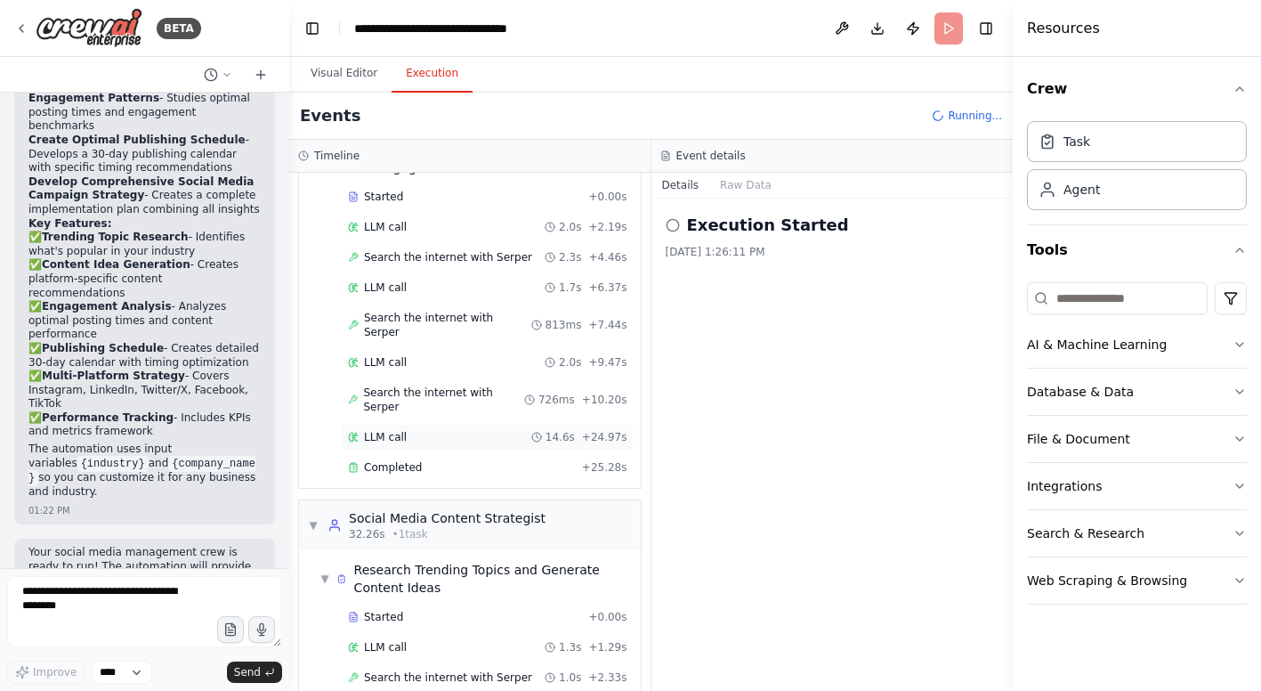
scroll to position [133, 0]
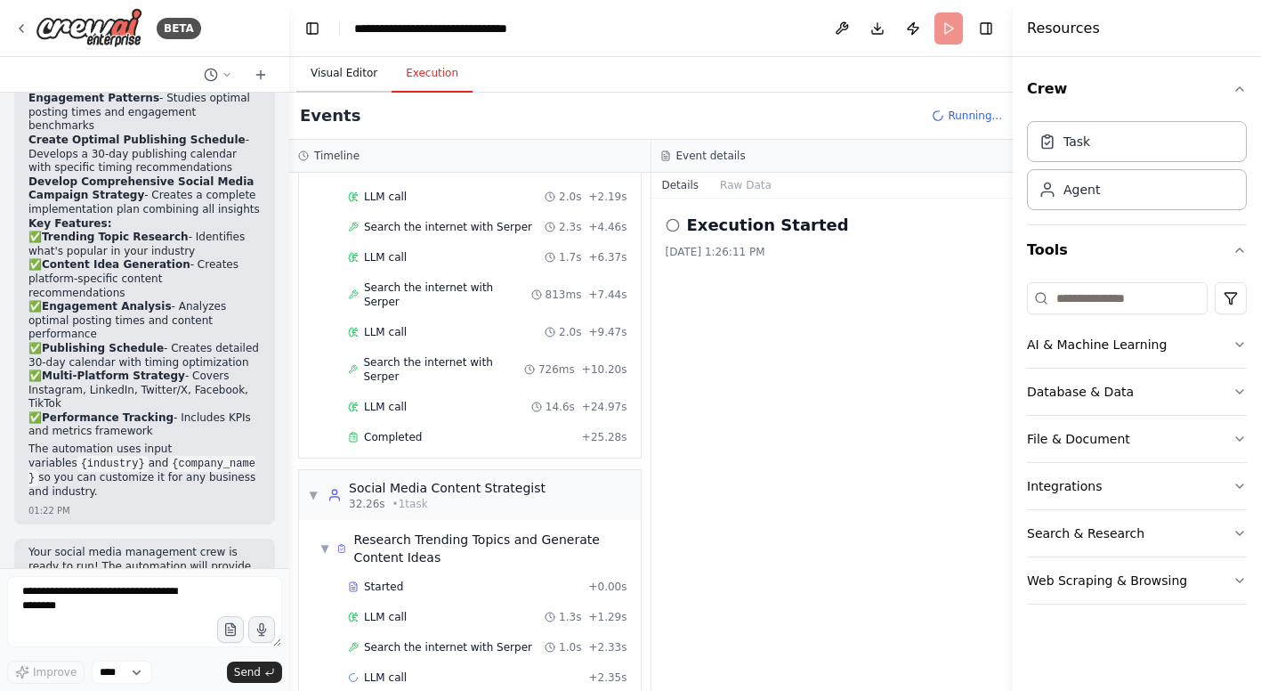
click at [344, 79] on button "Visual Editor" at bounding box center [343, 73] width 95 height 37
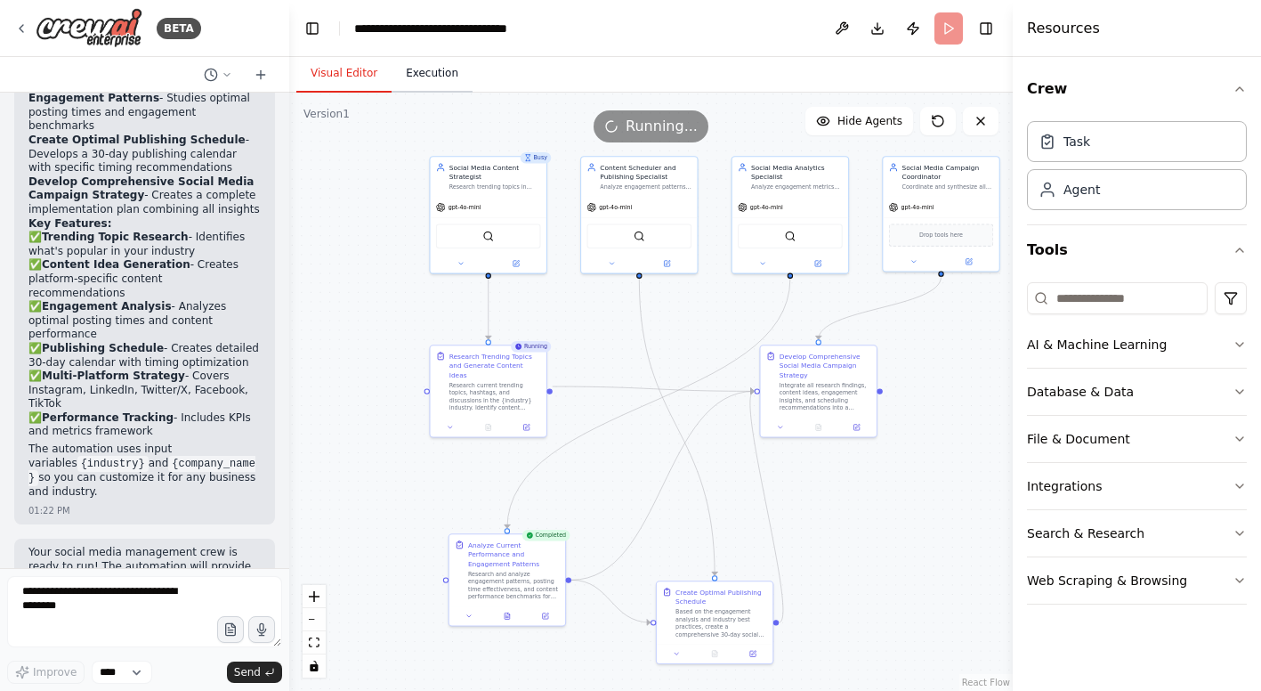
click at [432, 69] on button "Execution" at bounding box center [432, 73] width 81 height 37
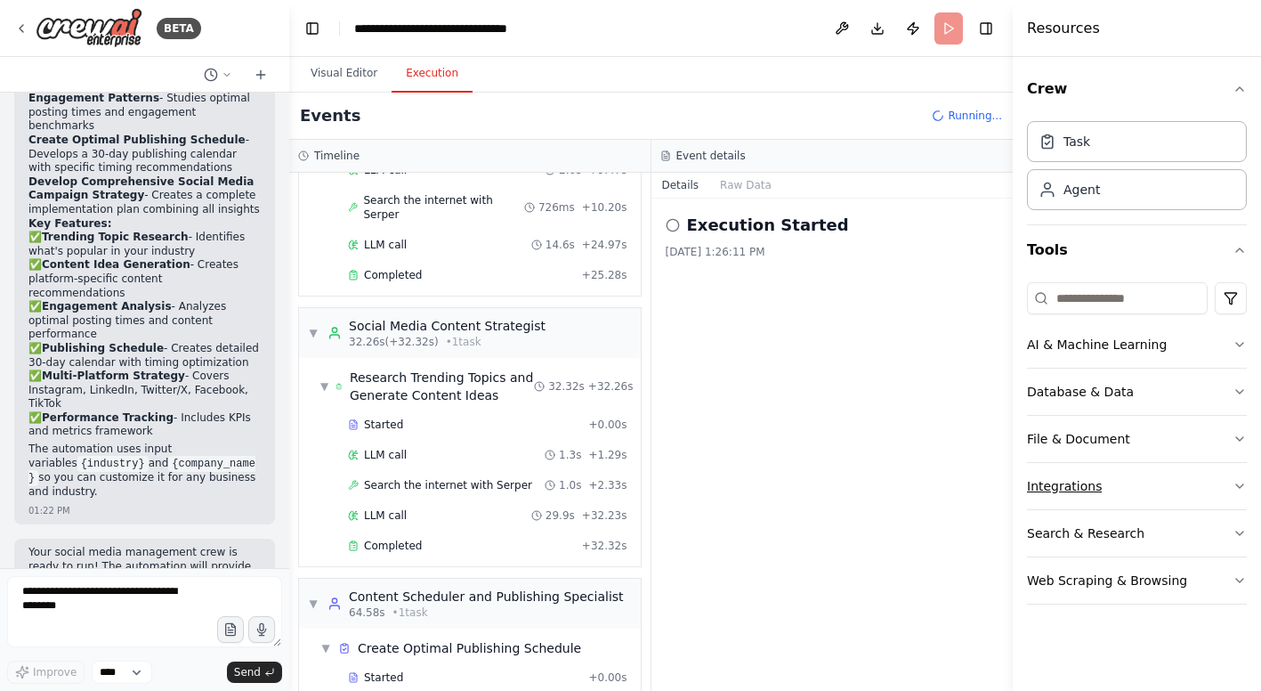
scroll to position [325, 0]
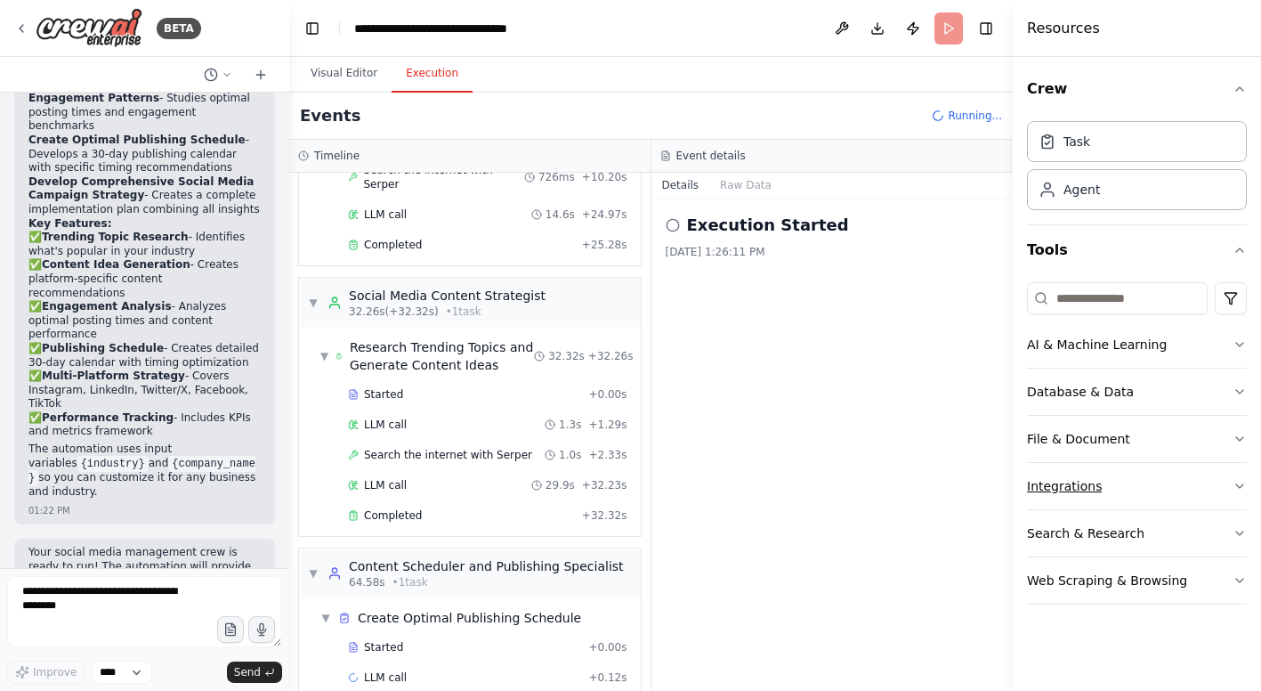
click at [1242, 482] on icon "button" at bounding box center [1240, 486] width 14 height 14
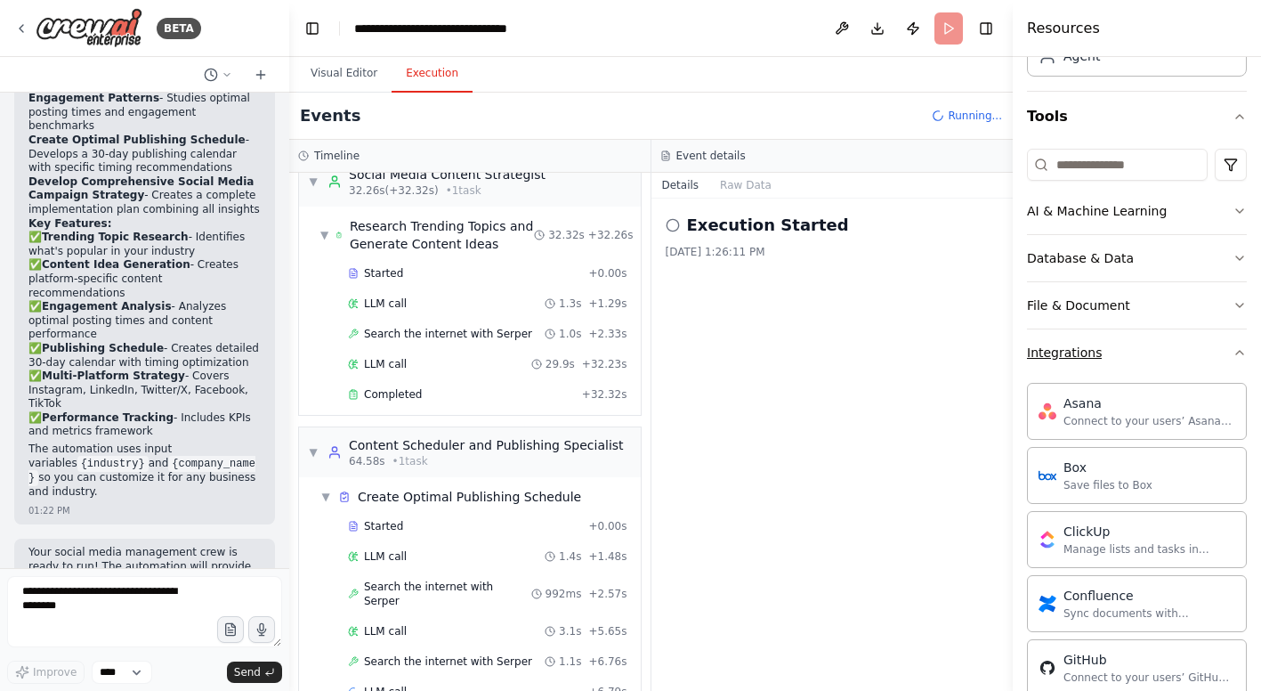
scroll to position [35, 0]
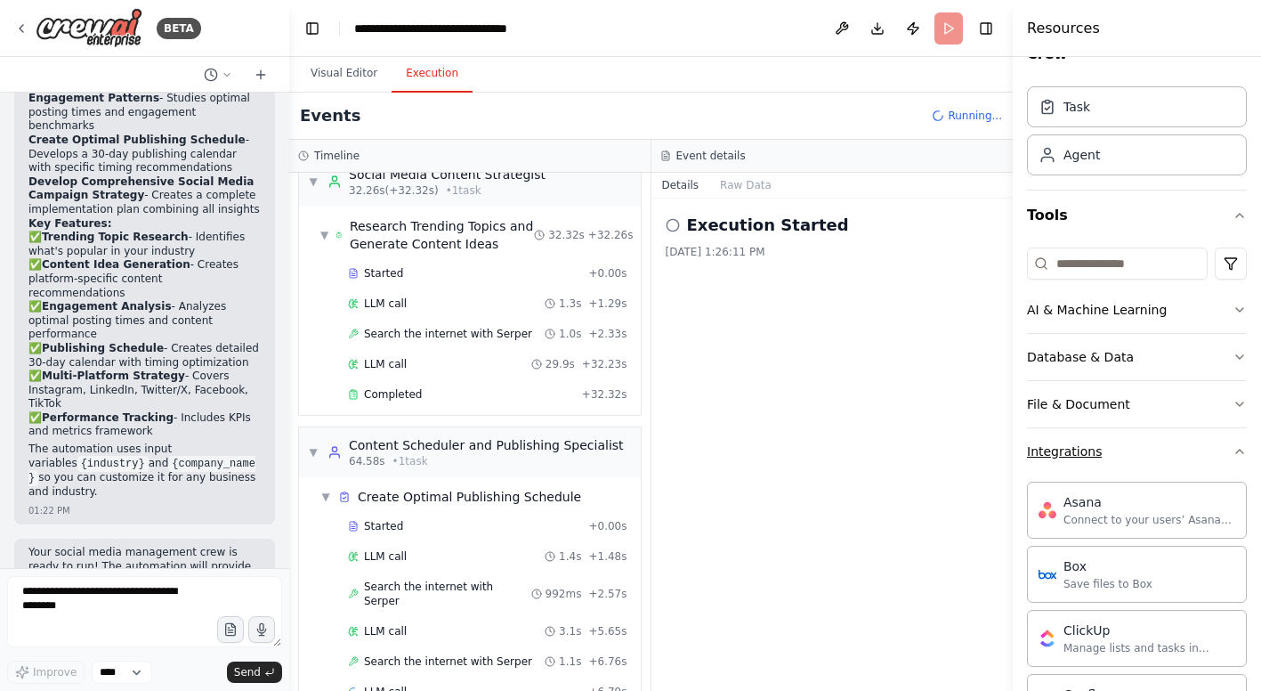
click at [1236, 449] on icon "button" at bounding box center [1240, 451] width 14 height 14
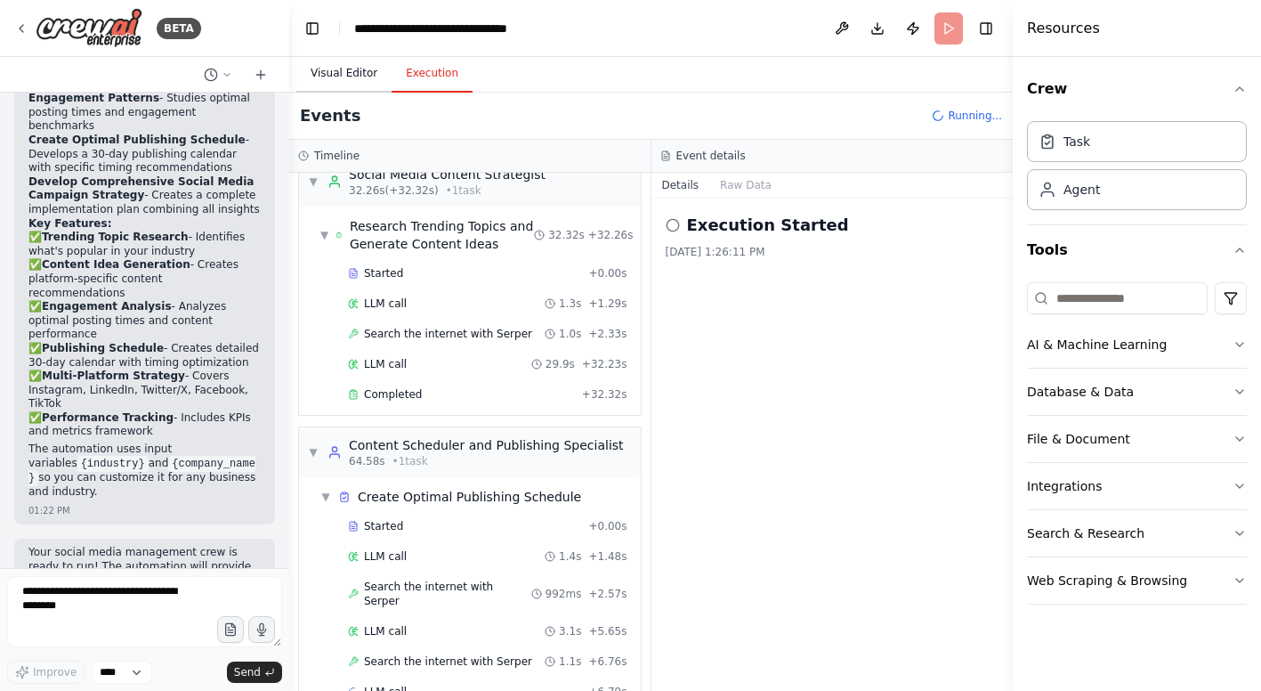
click at [359, 71] on button "Visual Editor" at bounding box center [343, 73] width 95 height 37
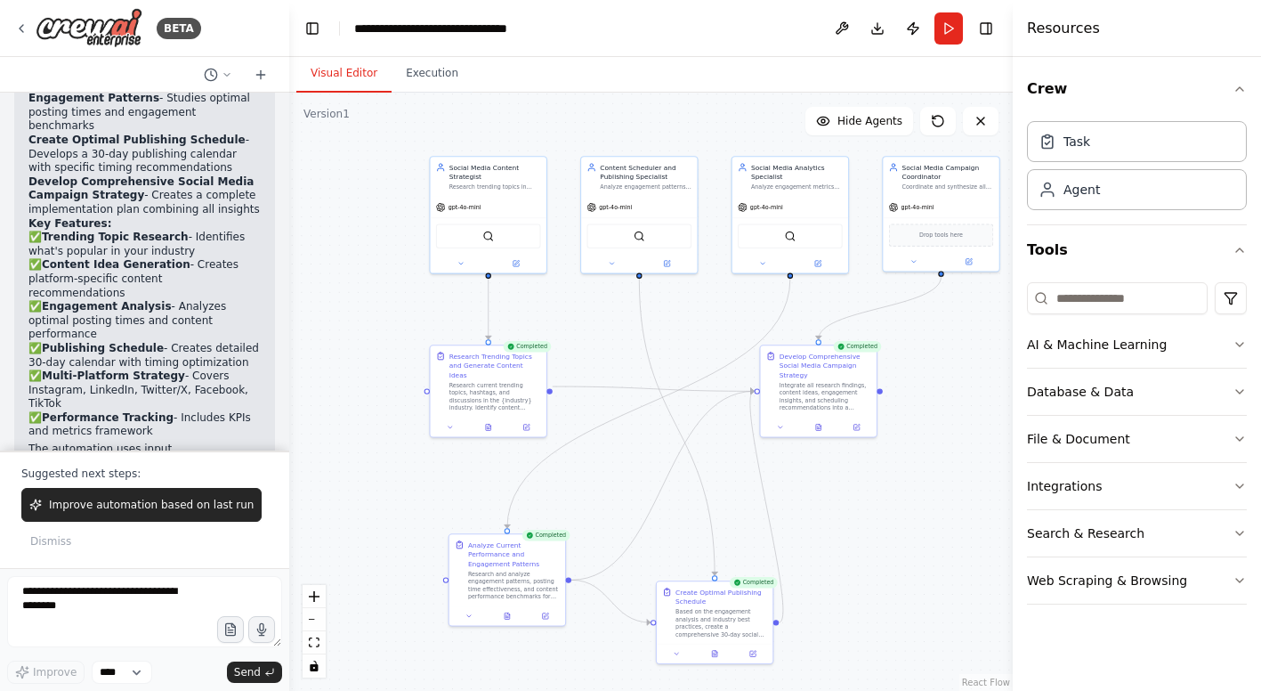
scroll to position [2445, 0]
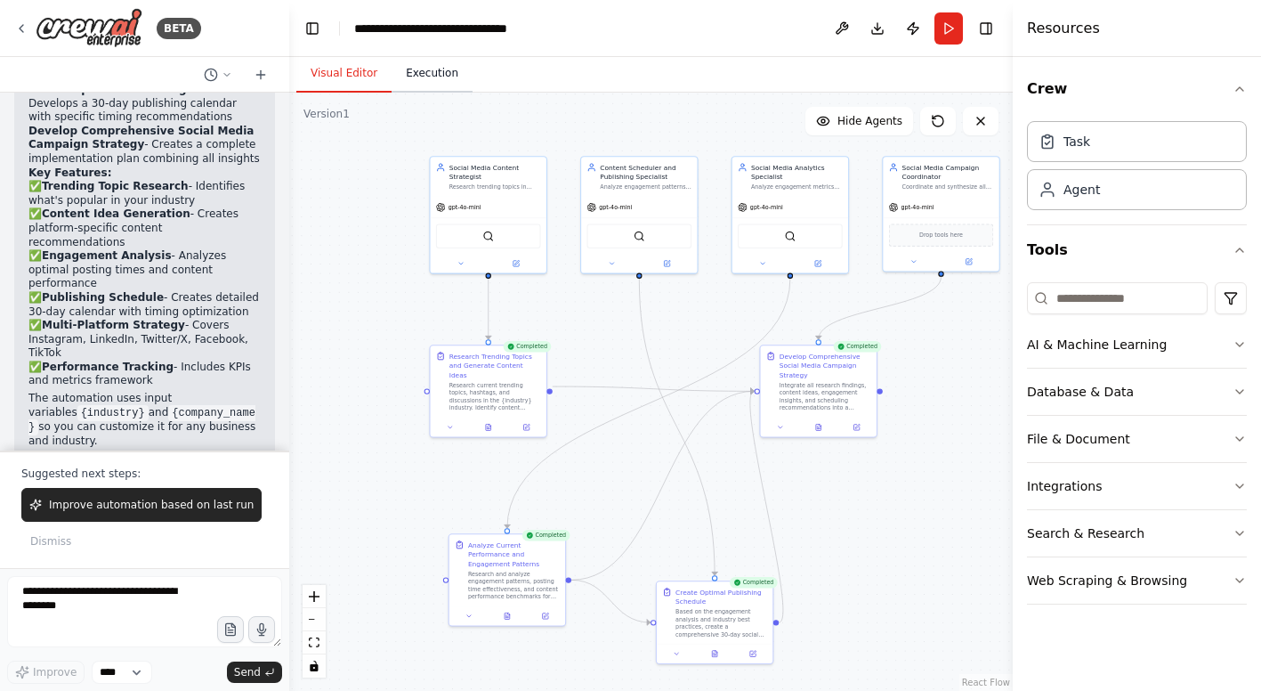
click at [439, 76] on button "Execution" at bounding box center [432, 73] width 81 height 37
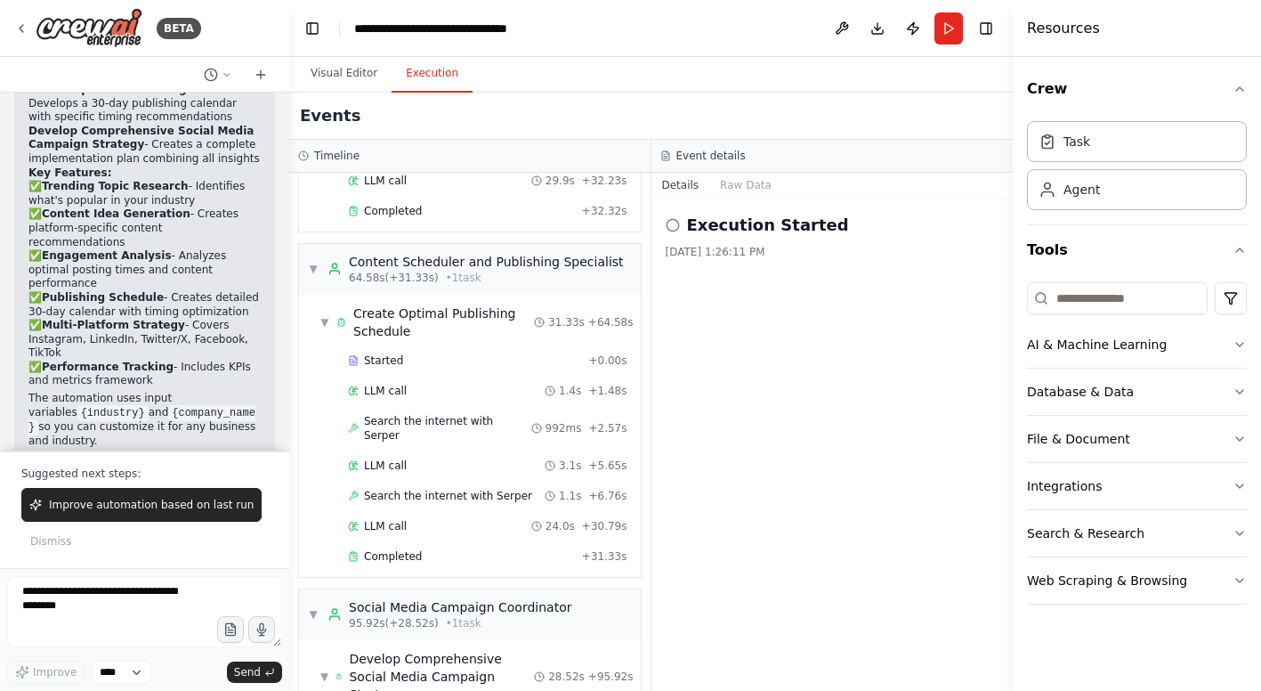
scroll to position [704, 0]
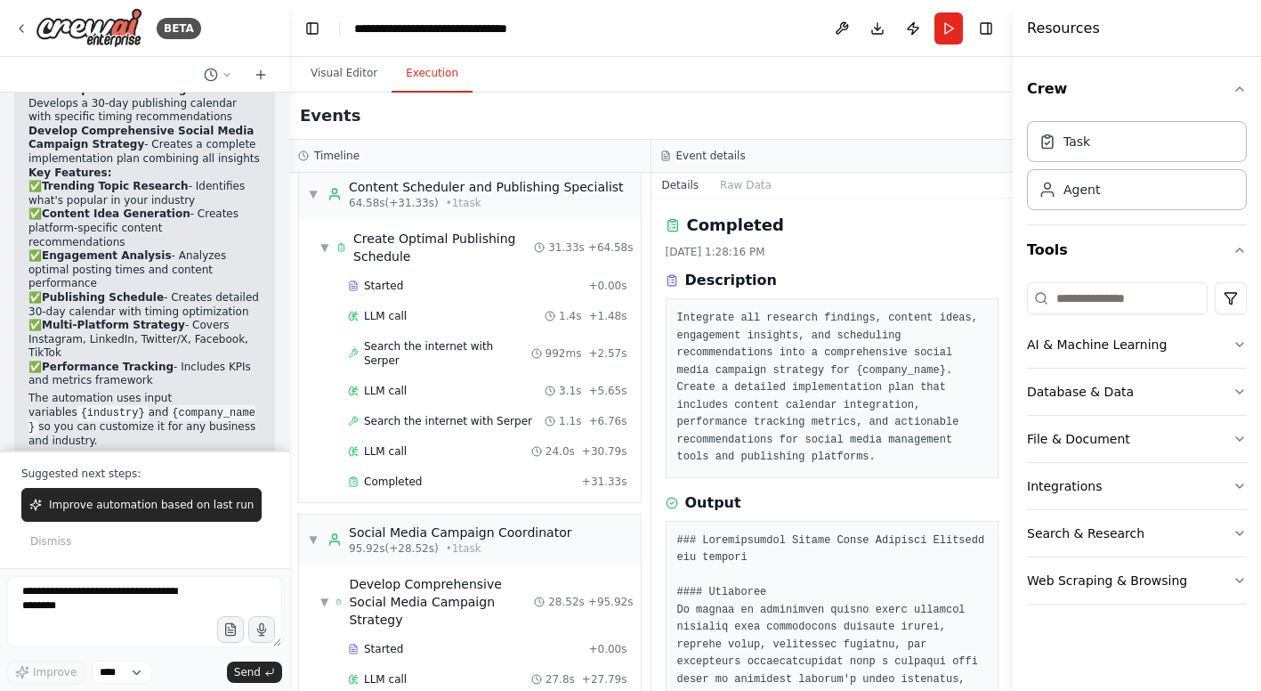
scroll to position [633, 0]
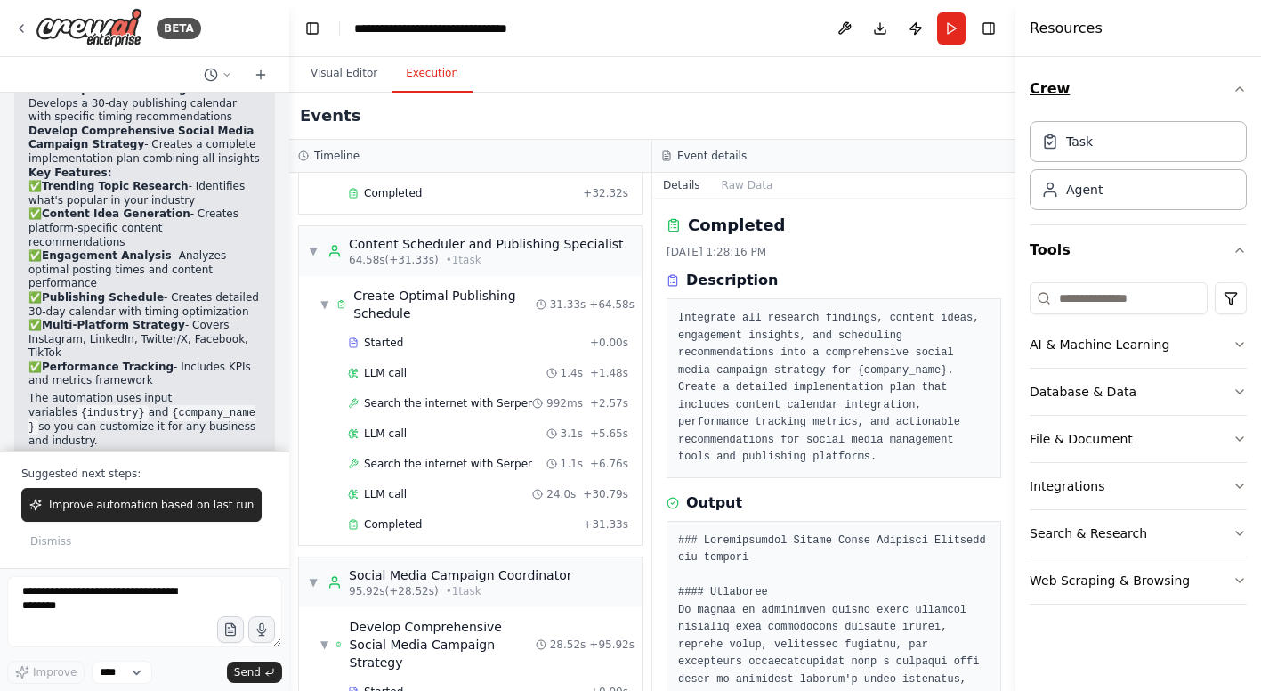
drag, startPoint x: 1014, startPoint y: 90, endPoint x: 1184, endPoint y: 90, distance: 169.1
click at [1184, 90] on div "Resources Crew Task Agent Tools AI & Machine Learning Database & Data File & Do…" at bounding box center [1138, 345] width 246 height 691
drag, startPoint x: 945, startPoint y: 114, endPoint x: 821, endPoint y: 114, distance: 123.7
click at [821, 114] on div "Events" at bounding box center [652, 116] width 726 height 47
drag, startPoint x: 822, startPoint y: 135, endPoint x: 784, endPoint y: 135, distance: 38.3
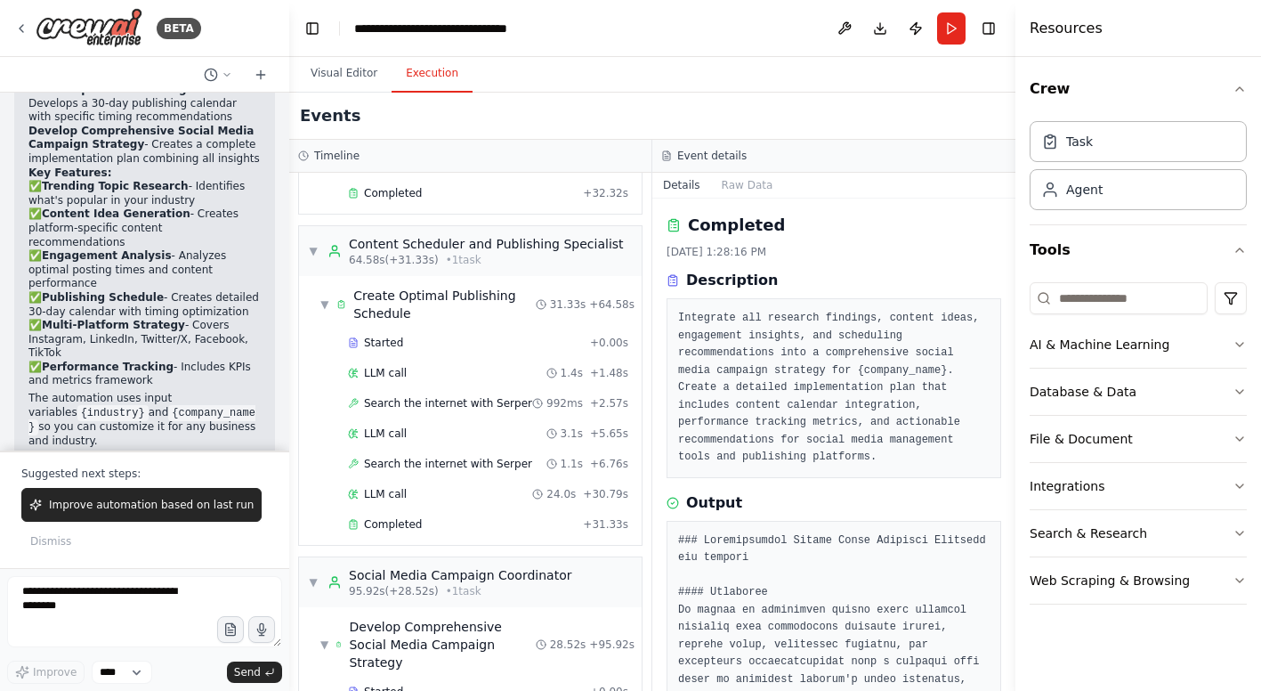
click at [784, 135] on div "Events" at bounding box center [652, 116] width 726 height 47
click at [1241, 92] on icon "button" at bounding box center [1240, 89] width 14 height 14
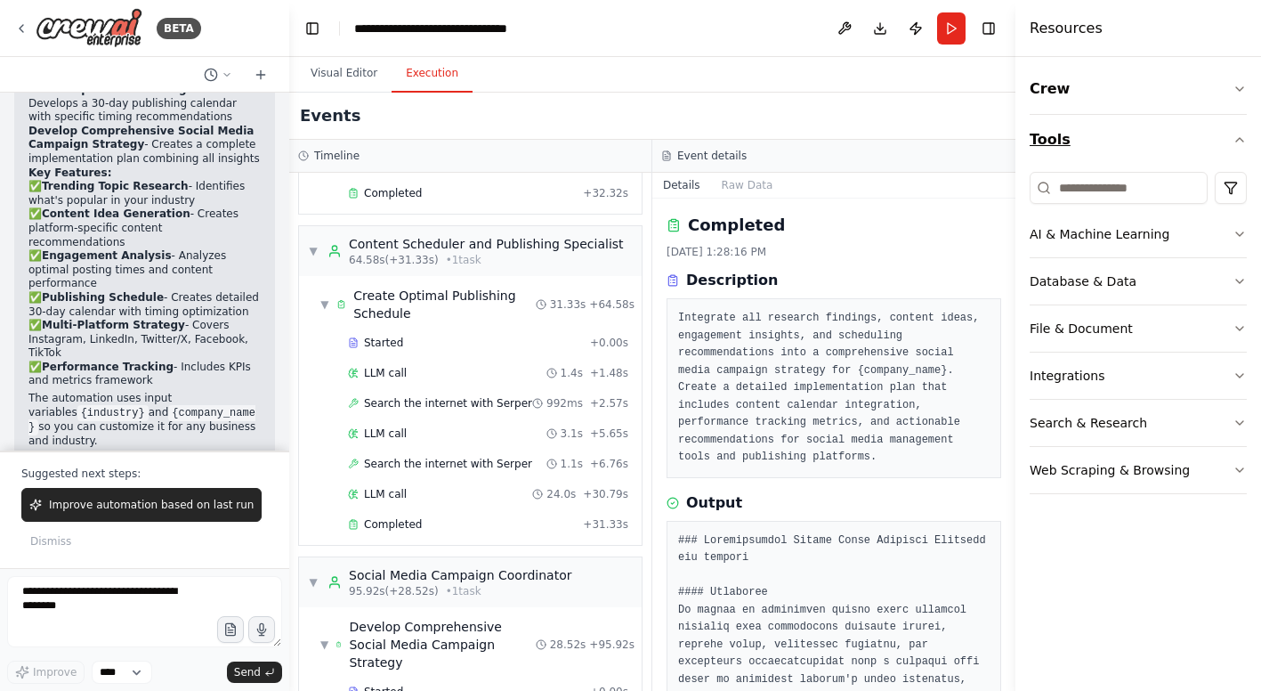
click at [1241, 141] on icon "button" at bounding box center [1239, 140] width 7 height 4
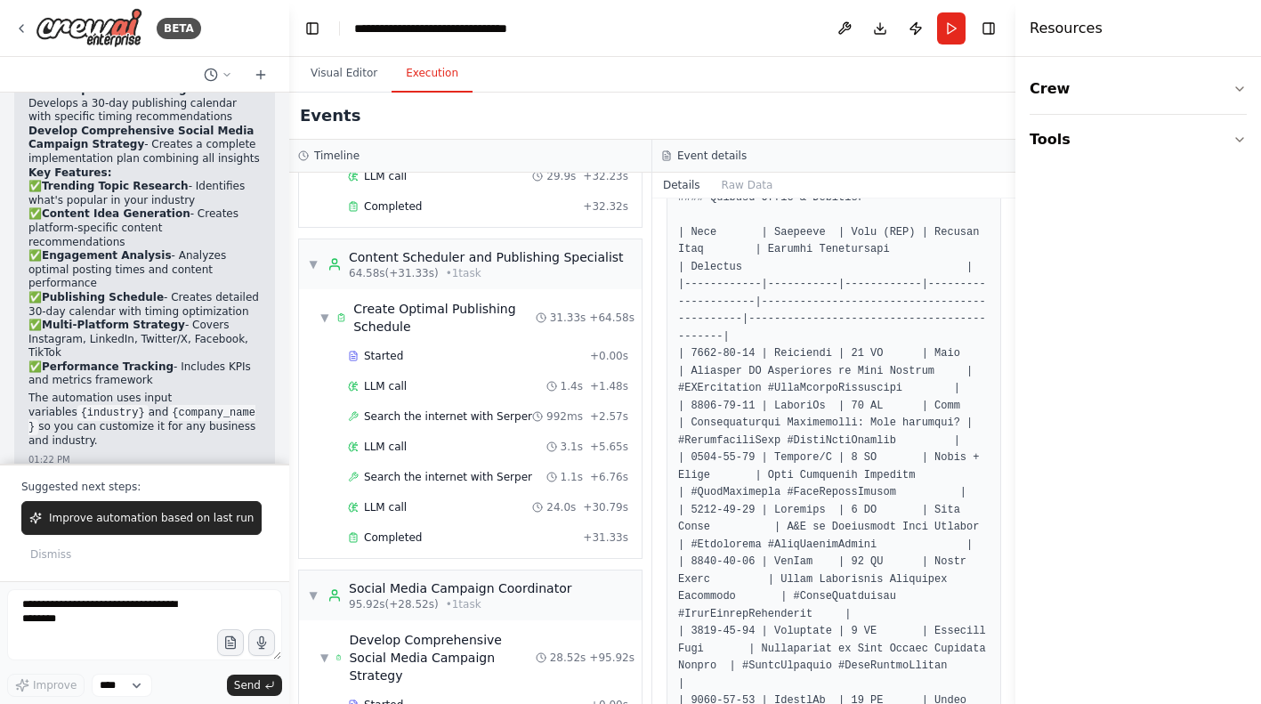
scroll to position [916, 0]
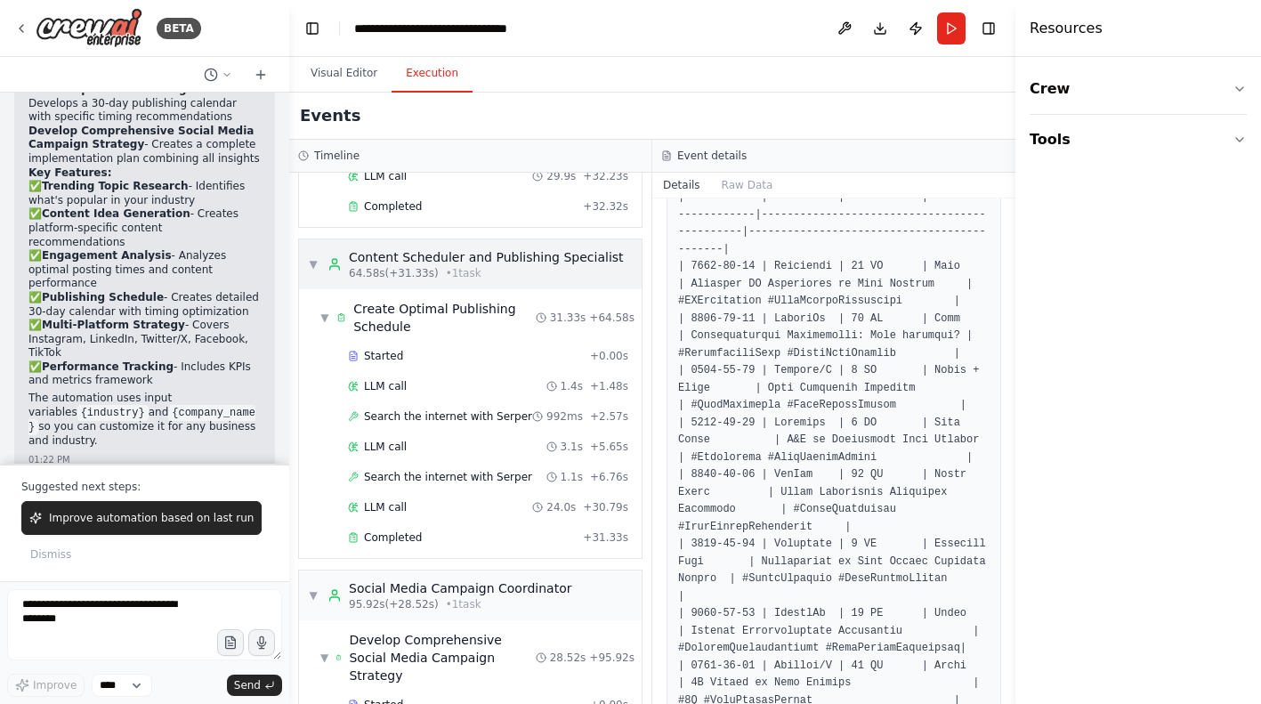
drag, startPoint x: 921, startPoint y: 191, endPoint x: 853, endPoint y: 191, distance: 68.5
click at [853, 191] on div "Timeline ▼ Social Media Analytics Specialist 6.97s (+25.28s) • 1 task ▼ Analyze…" at bounding box center [652, 422] width 726 height 564
click at [944, 114] on div "Events" at bounding box center [652, 116] width 726 height 47
drag, startPoint x: 1015, startPoint y: 51, endPoint x: 1127, endPoint y: 54, distance: 111.3
click at [1127, 54] on div "Resources Crew Tools" at bounding box center [1138, 352] width 246 height 704
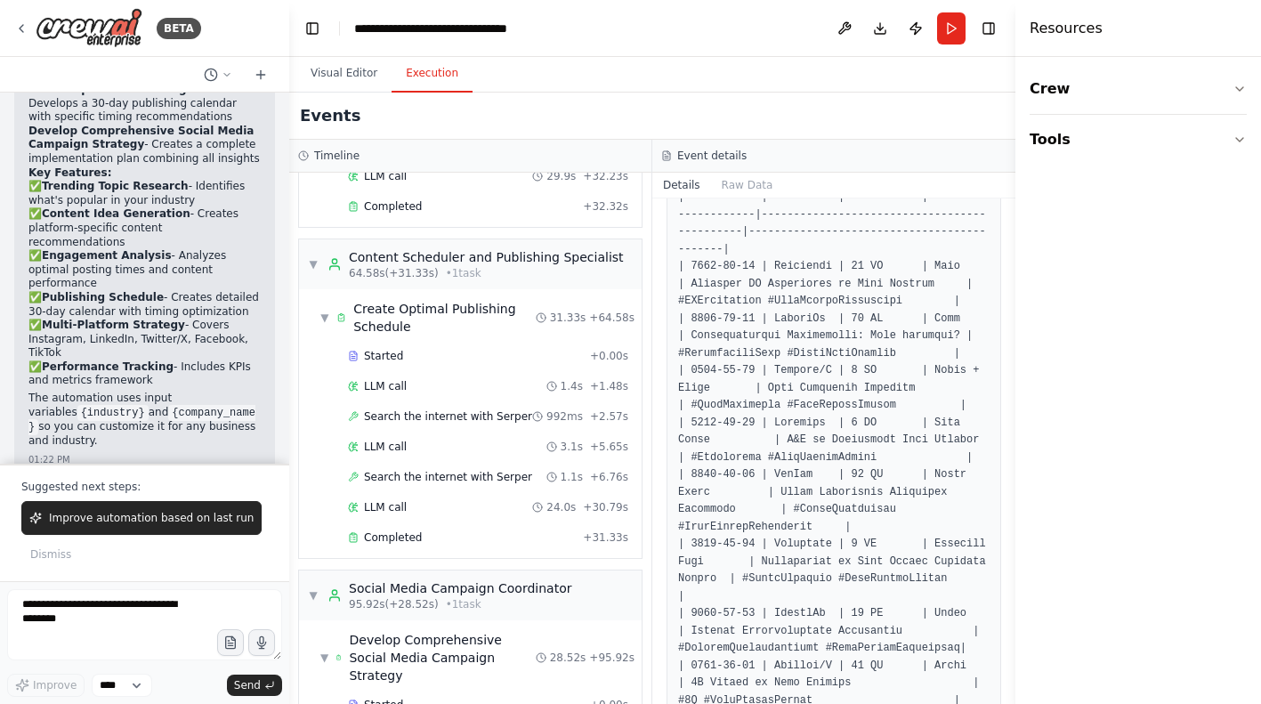
drag, startPoint x: 288, startPoint y: 158, endPoint x: 183, endPoint y: 158, distance: 105.0
click at [183, 158] on div "BETA Create a crew that schedules and publishes social media content across mul…" at bounding box center [144, 352] width 289 height 704
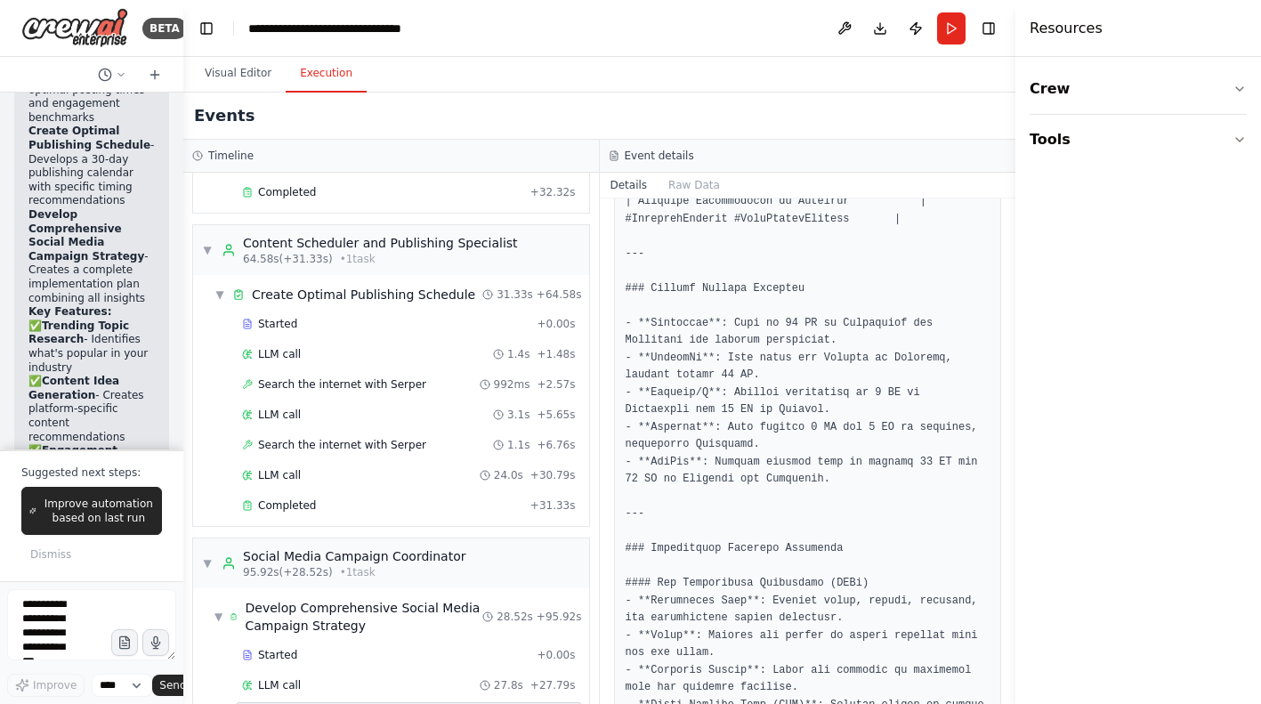
scroll to position [1742, 0]
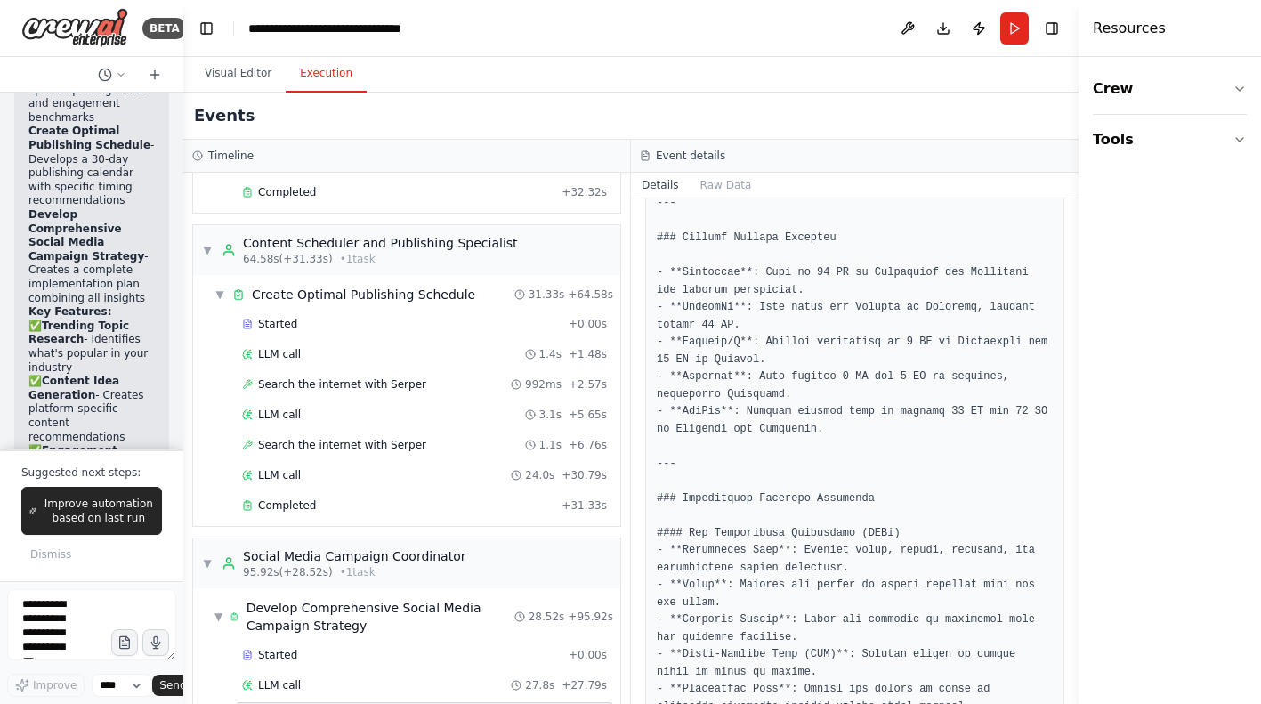
drag, startPoint x: 1015, startPoint y: 504, endPoint x: 1209, endPoint y: 496, distance: 193.3
click at [1209, 496] on div "Resources Crew Tools" at bounding box center [1170, 352] width 182 height 704
drag, startPoint x: 1080, startPoint y: 491, endPoint x: 1139, endPoint y: 493, distance: 58.8
click at [1139, 493] on div "Resources Crew Tools" at bounding box center [1170, 352] width 182 height 704
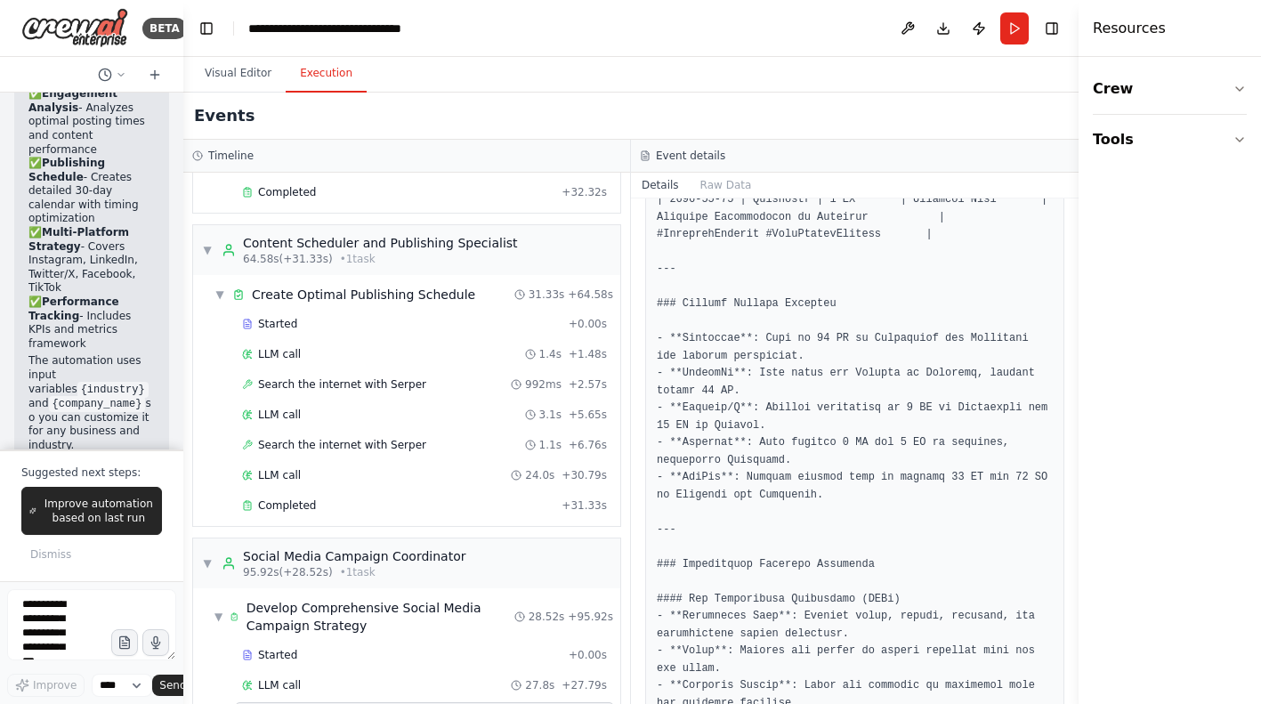
scroll to position [3966, 0]
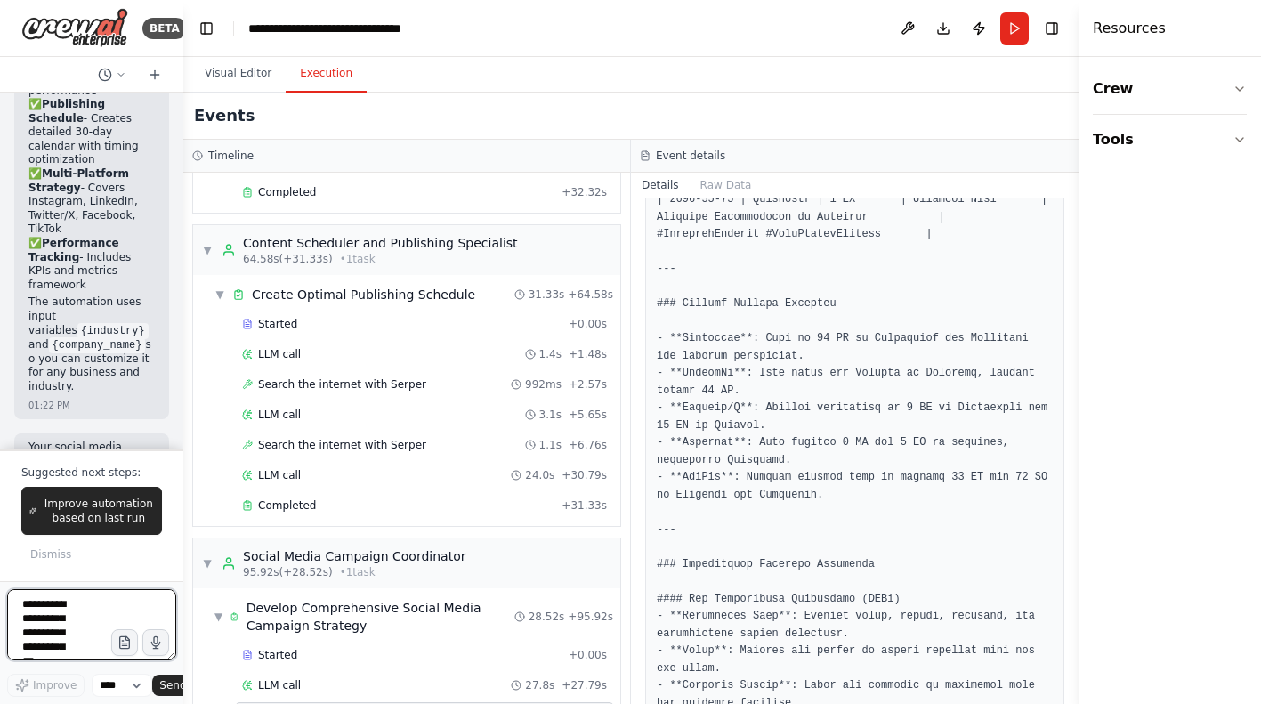
click at [46, 622] on textarea at bounding box center [91, 624] width 169 height 71
type textarea "**********"
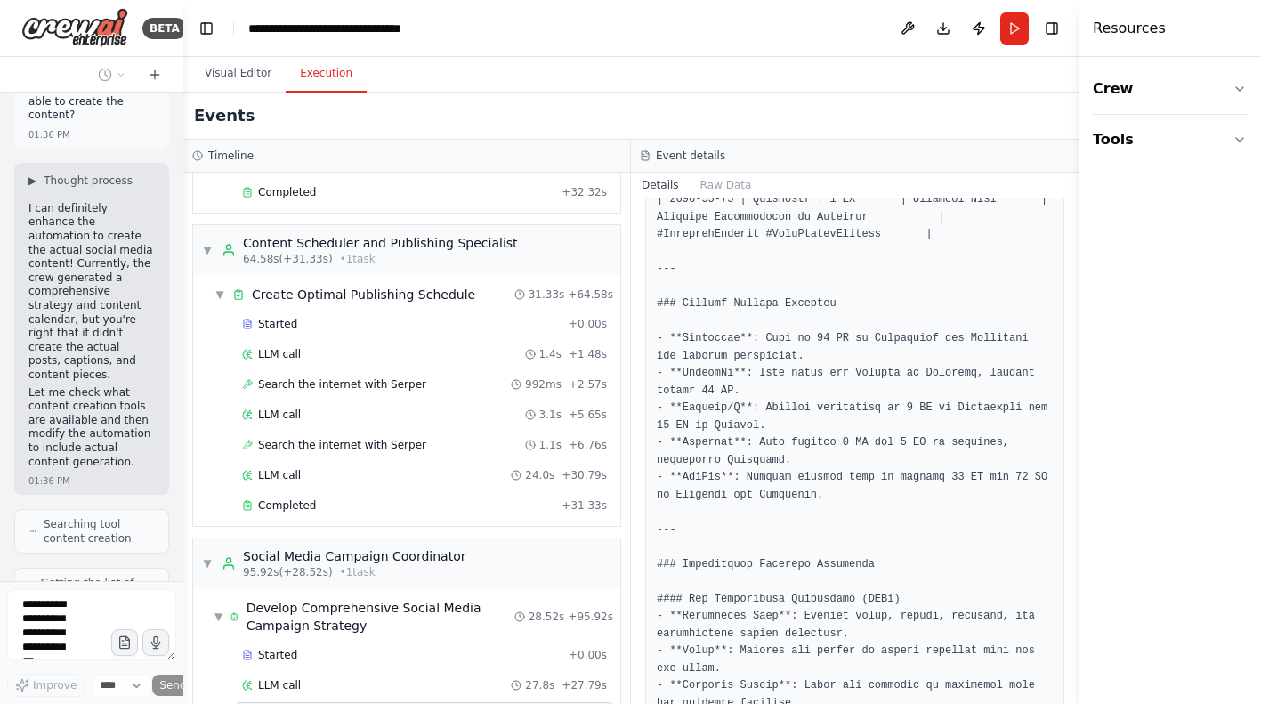
scroll to position [4581, 0]
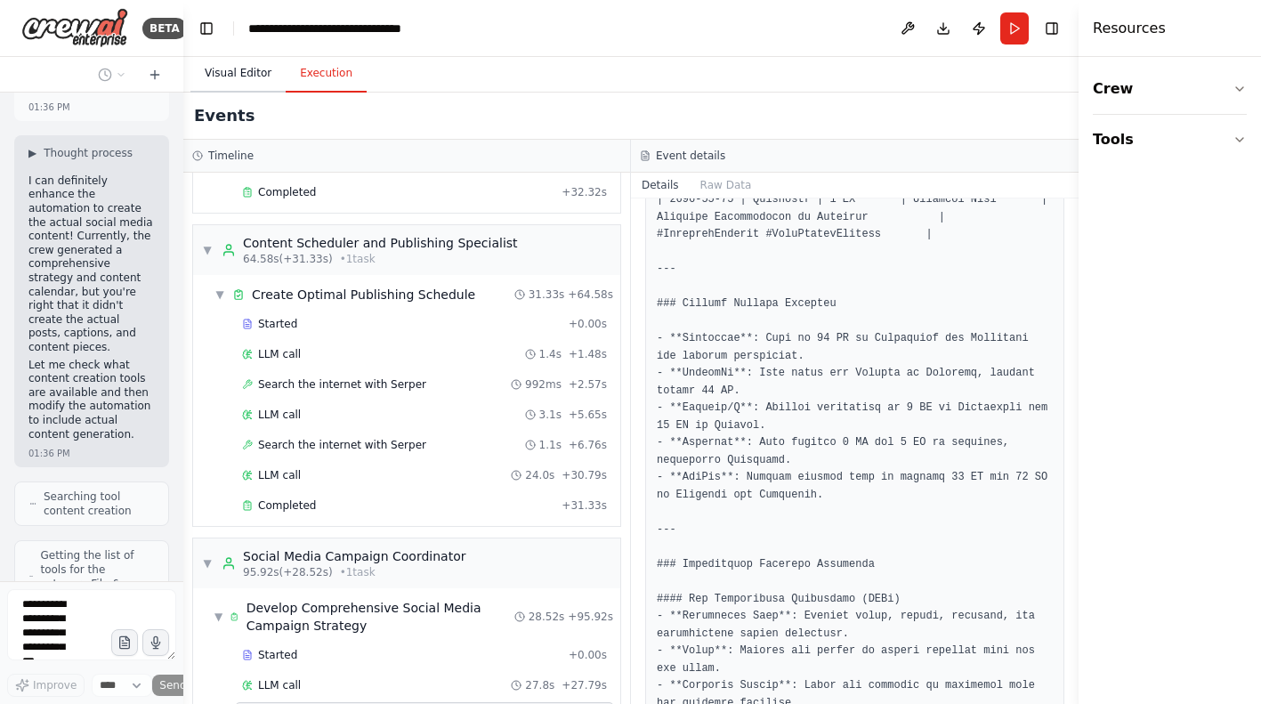
click at [235, 73] on button "Visual Editor" at bounding box center [237, 73] width 95 height 37
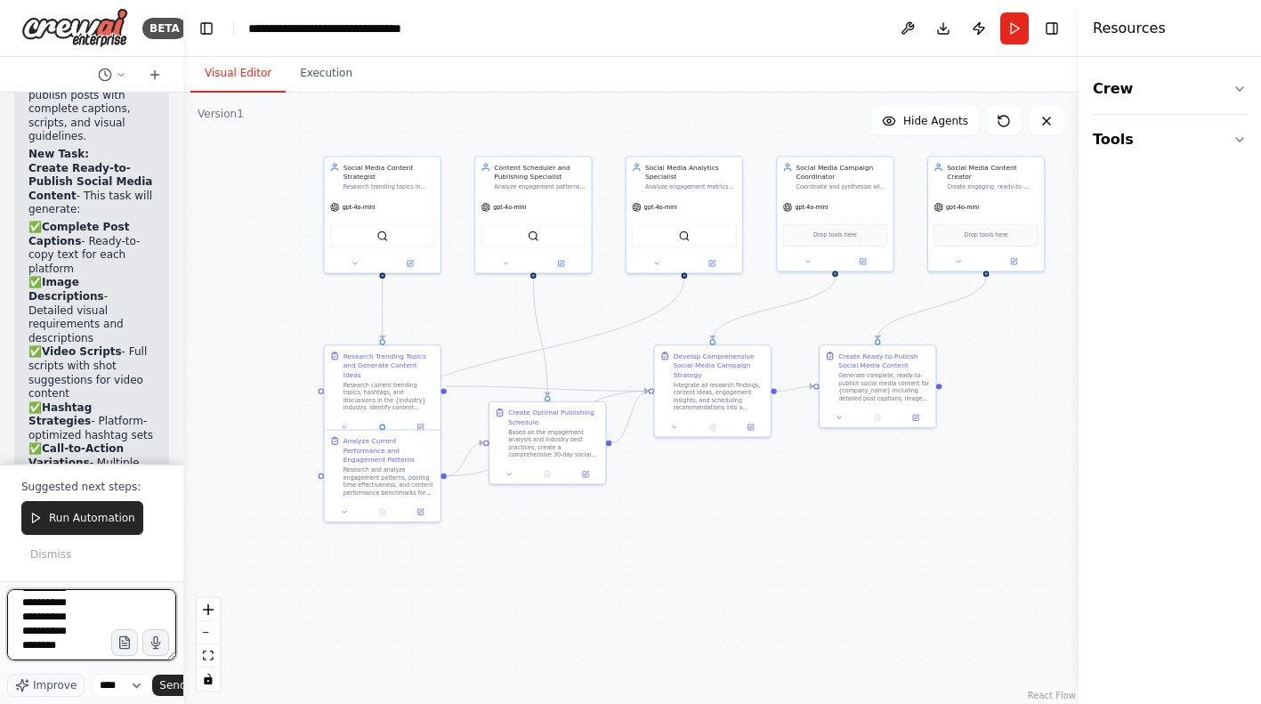
scroll to position [66, 0]
type textarea "**********"
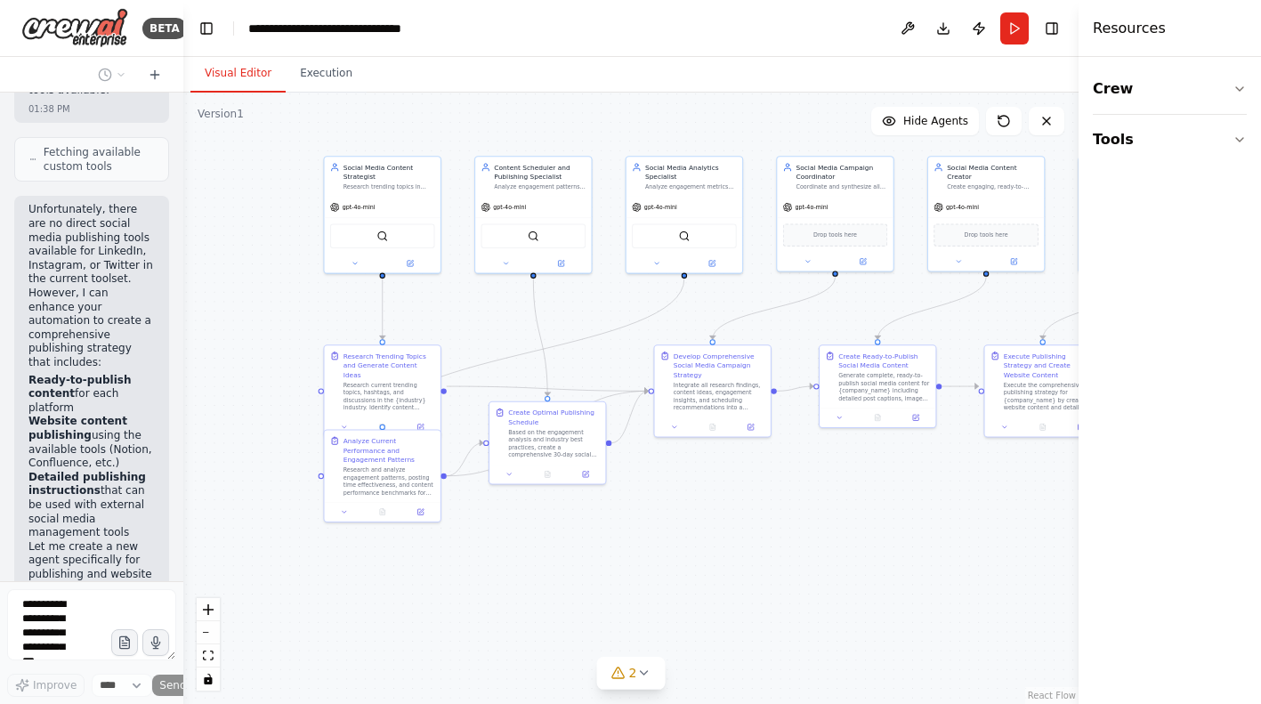
scroll to position [7739, 0]
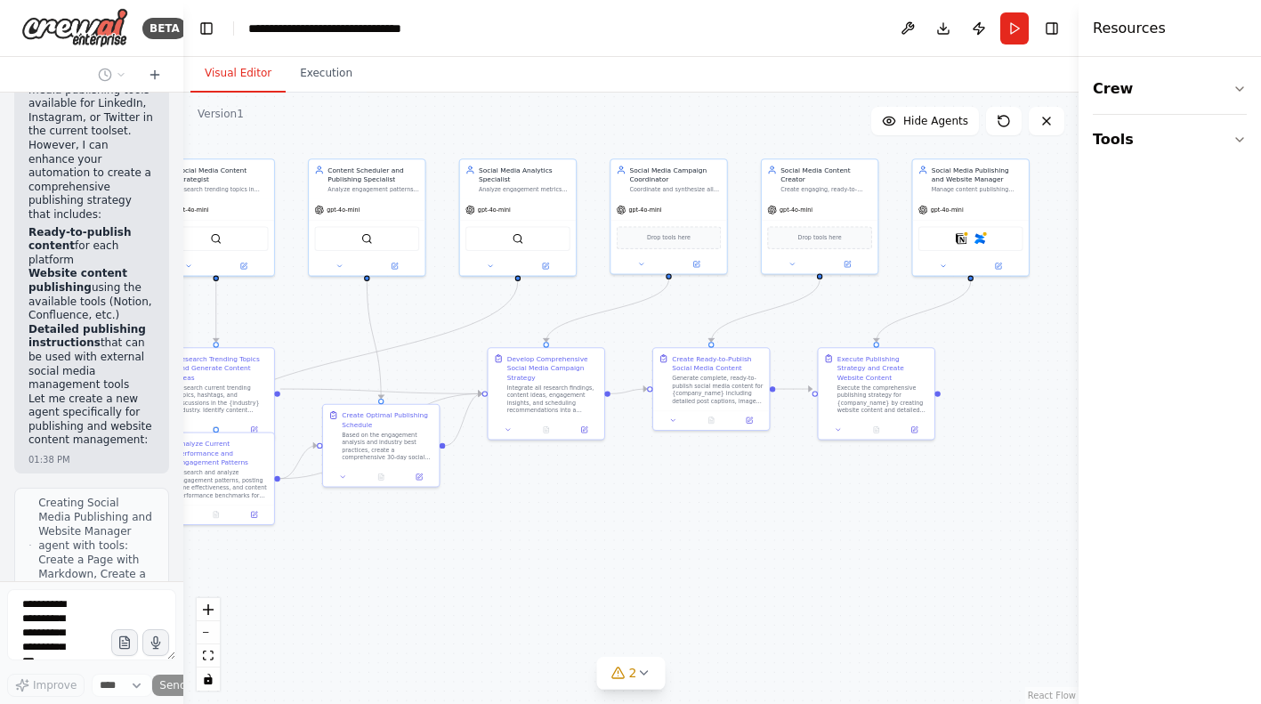
drag, startPoint x: 819, startPoint y: 514, endPoint x: 651, endPoint y: 517, distance: 167.3
click at [651, 517] on div ".deletable-edge-delete-btn { width: 20px; height: 20px; border: 0px solid #ffff…" at bounding box center [630, 398] width 895 height 611
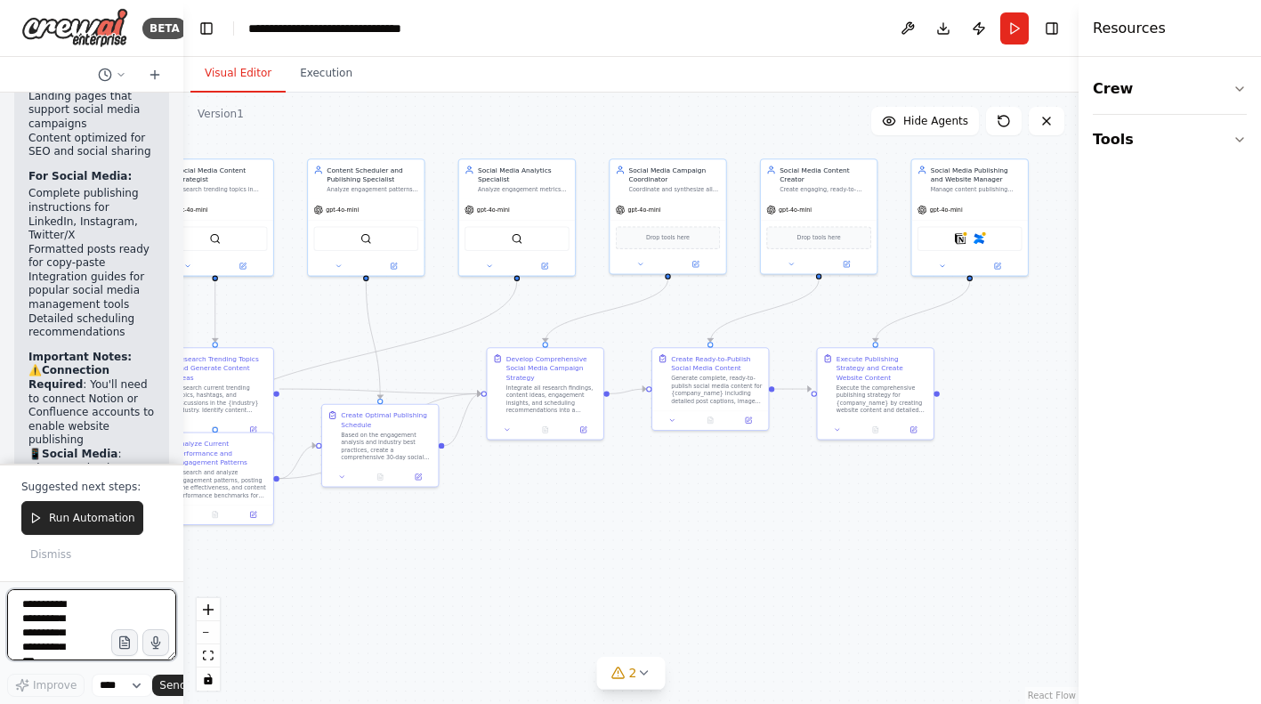
scroll to position [9776, 0]
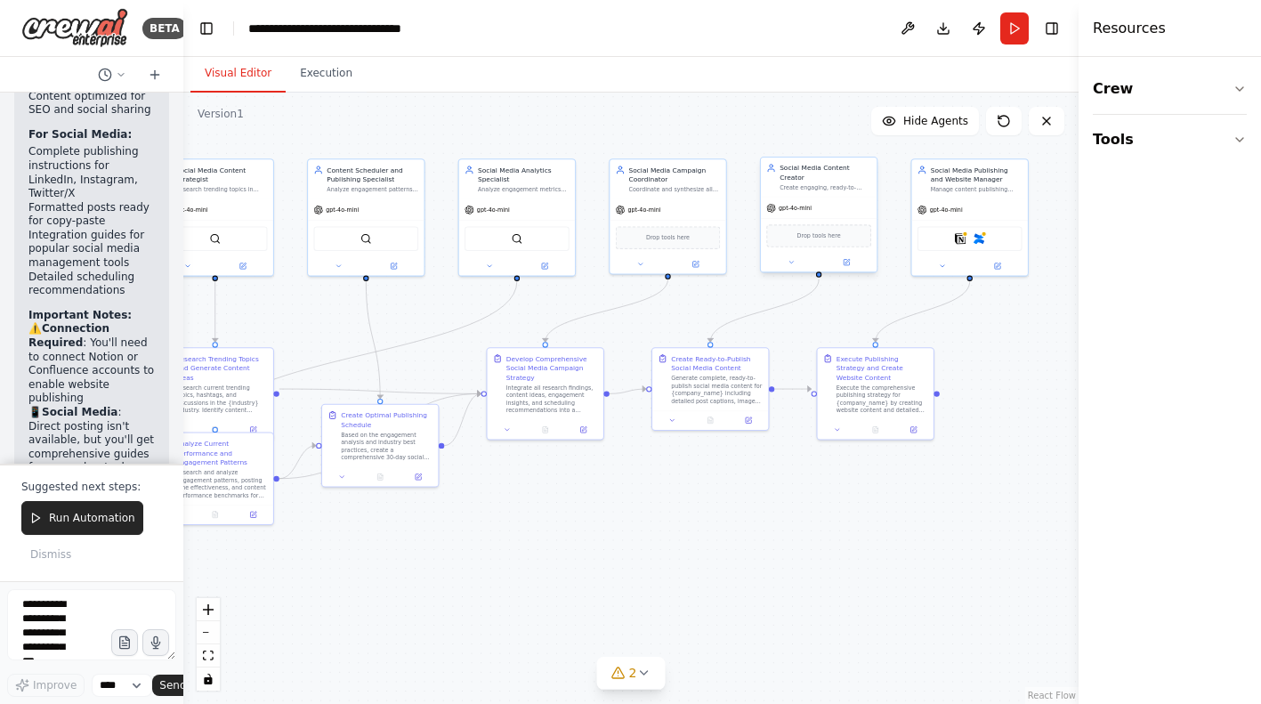
click at [818, 179] on div "Social Media Content Creator" at bounding box center [826, 172] width 92 height 19
click at [827, 183] on div "Social Media Content Creator Create engaging, ready-to-publish social media con…" at bounding box center [826, 177] width 92 height 28
click at [705, 364] on div "Create Ready-to-Publish Social Media Content" at bounding box center [717, 361] width 92 height 19
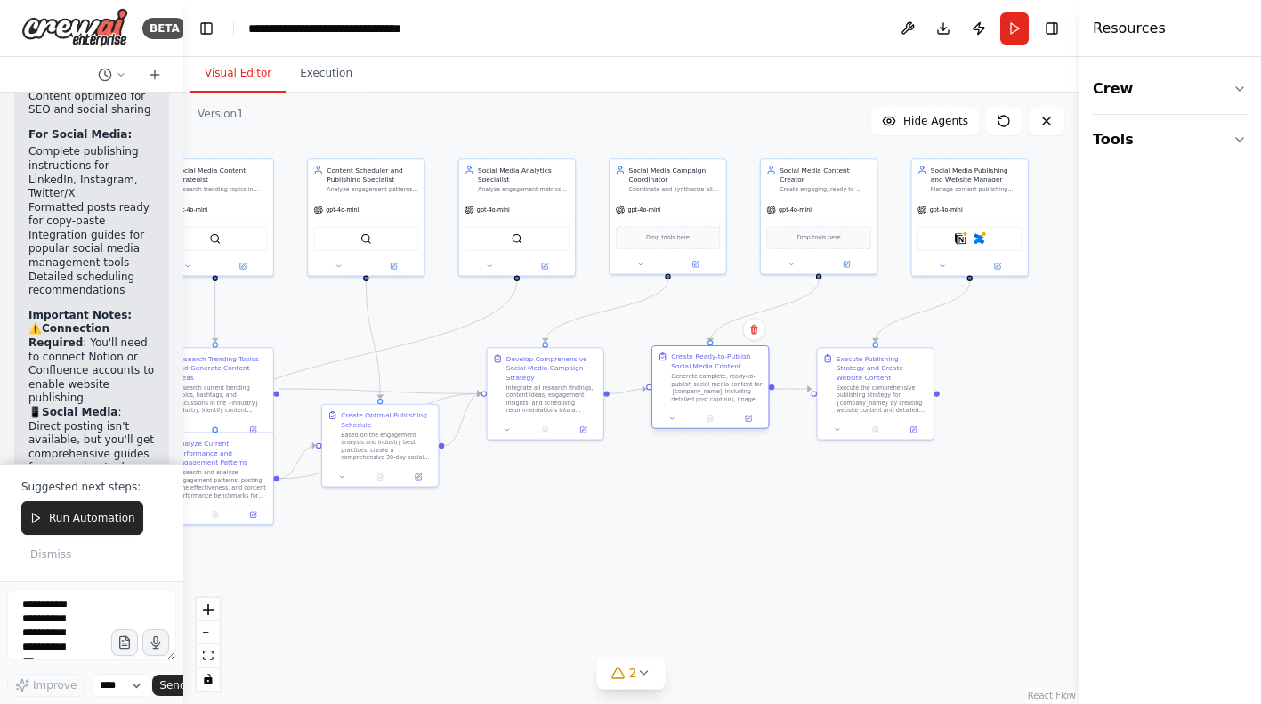
click at [705, 364] on div "Create Ready-to-Publish Social Media Content" at bounding box center [717, 361] width 92 height 19
click at [751, 417] on icon at bounding box center [750, 418] width 4 height 4
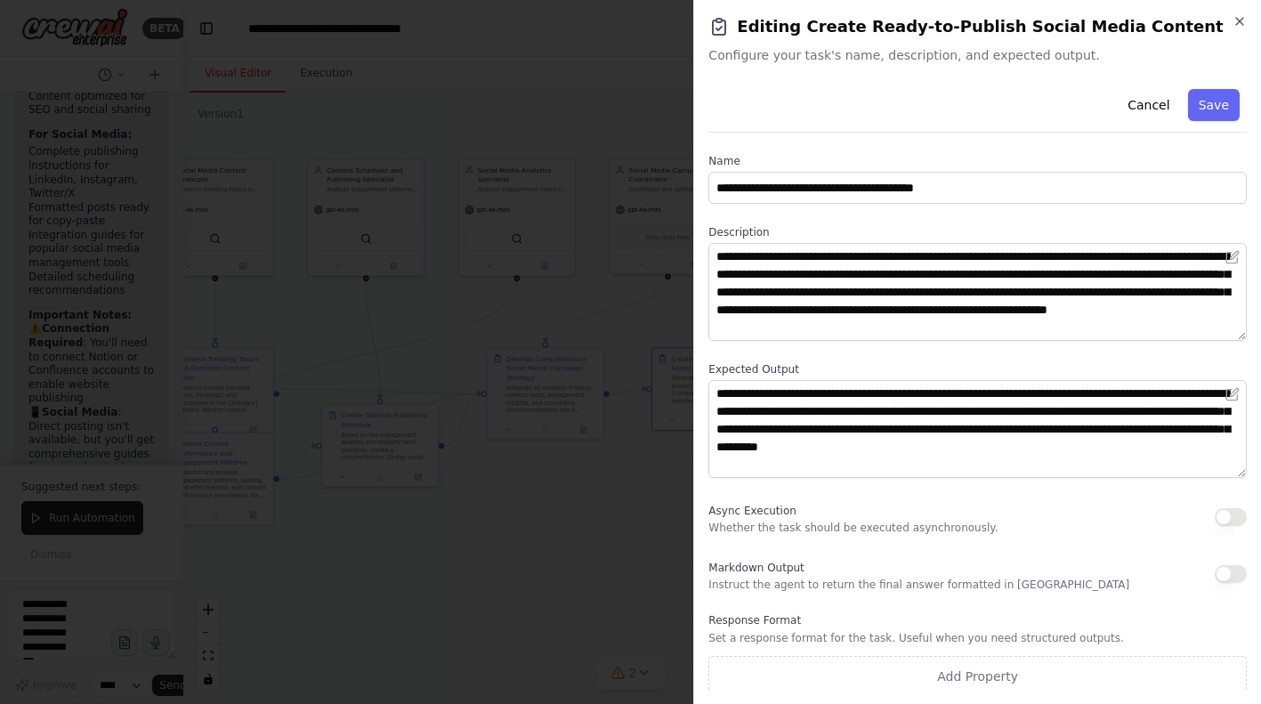
scroll to position [8, 0]
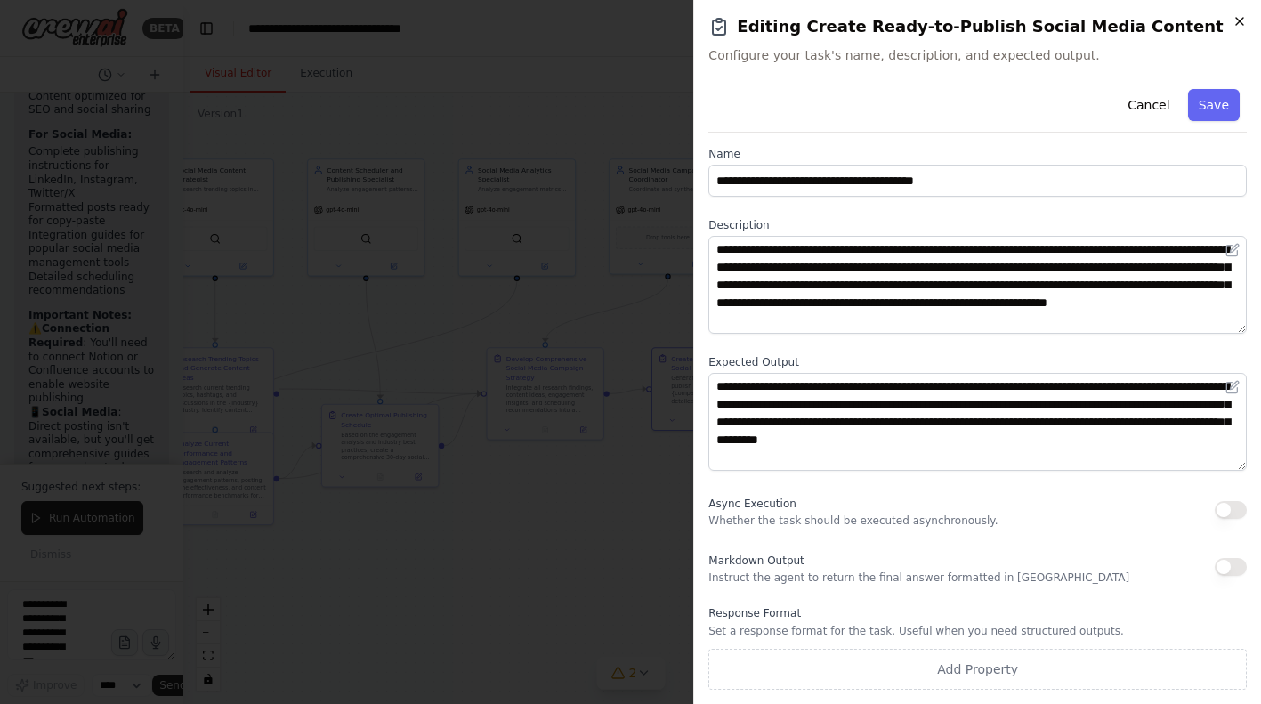
click at [1242, 22] on icon "button" at bounding box center [1240, 21] width 14 height 14
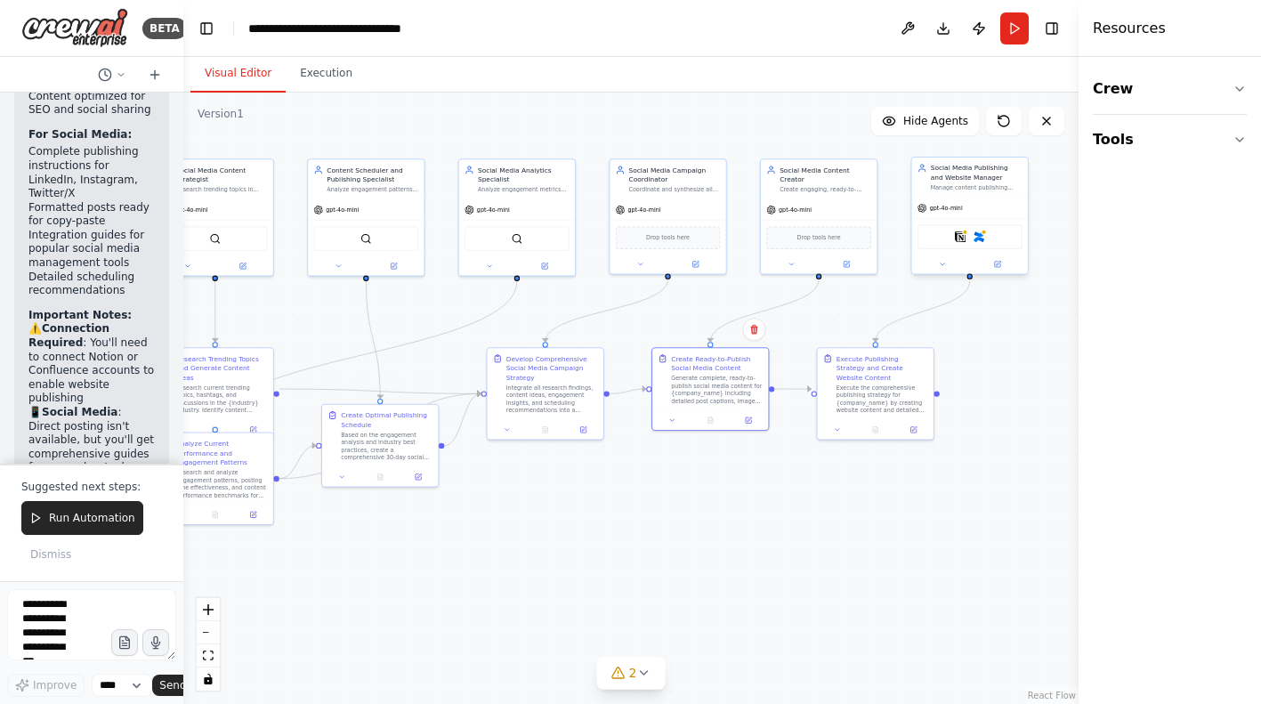
scroll to position [9776, 0]
click at [332, 76] on button "Execution" at bounding box center [326, 73] width 81 height 37
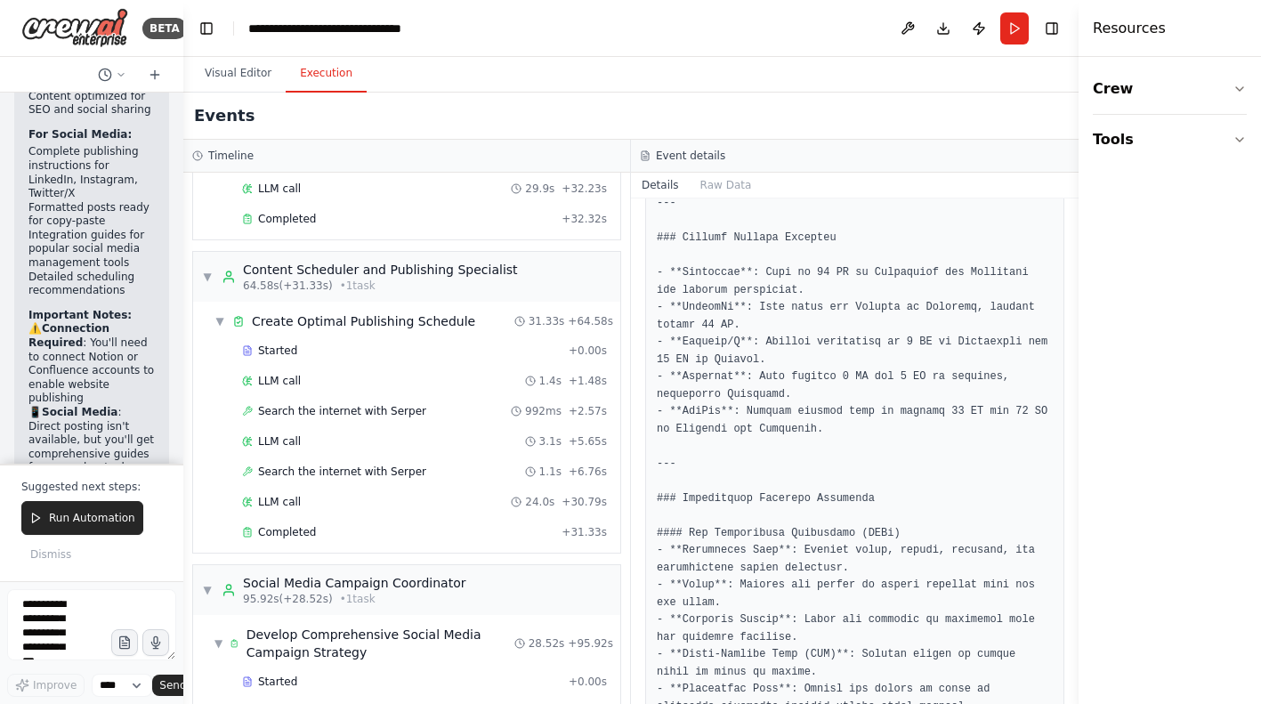
scroll to position [619, 0]
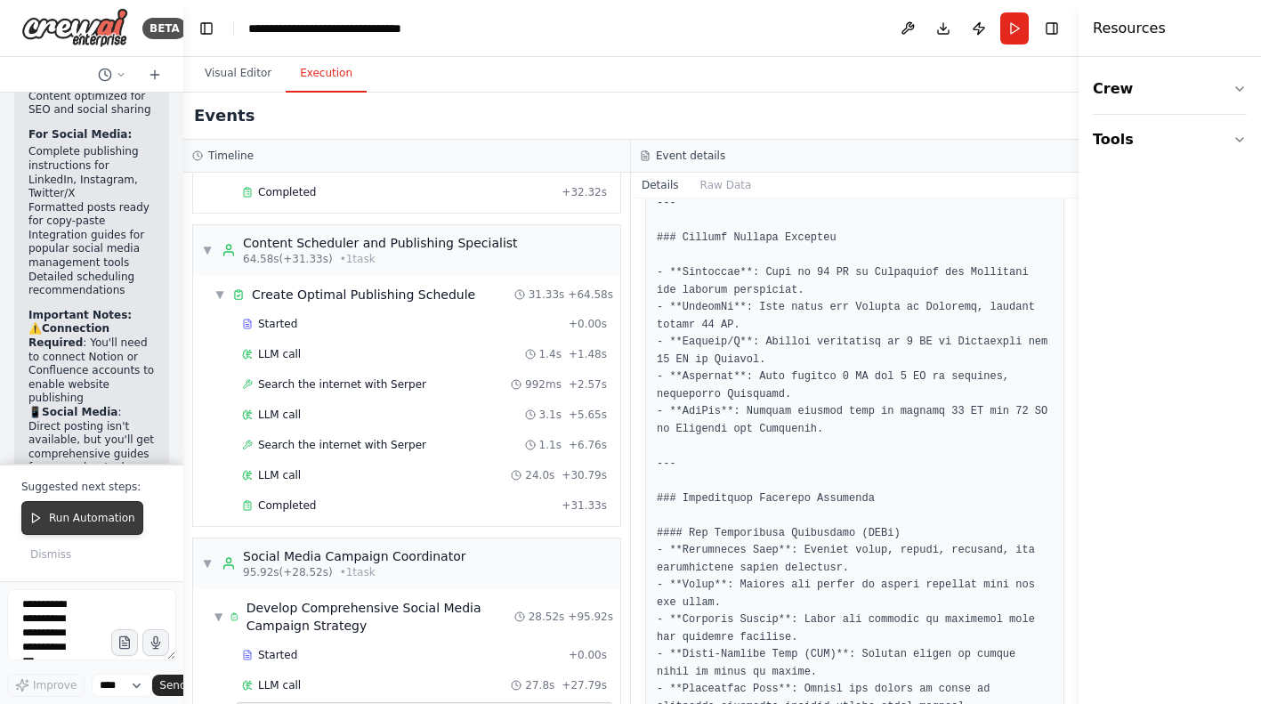
click at [53, 518] on span "Run Automation" at bounding box center [92, 518] width 86 height 14
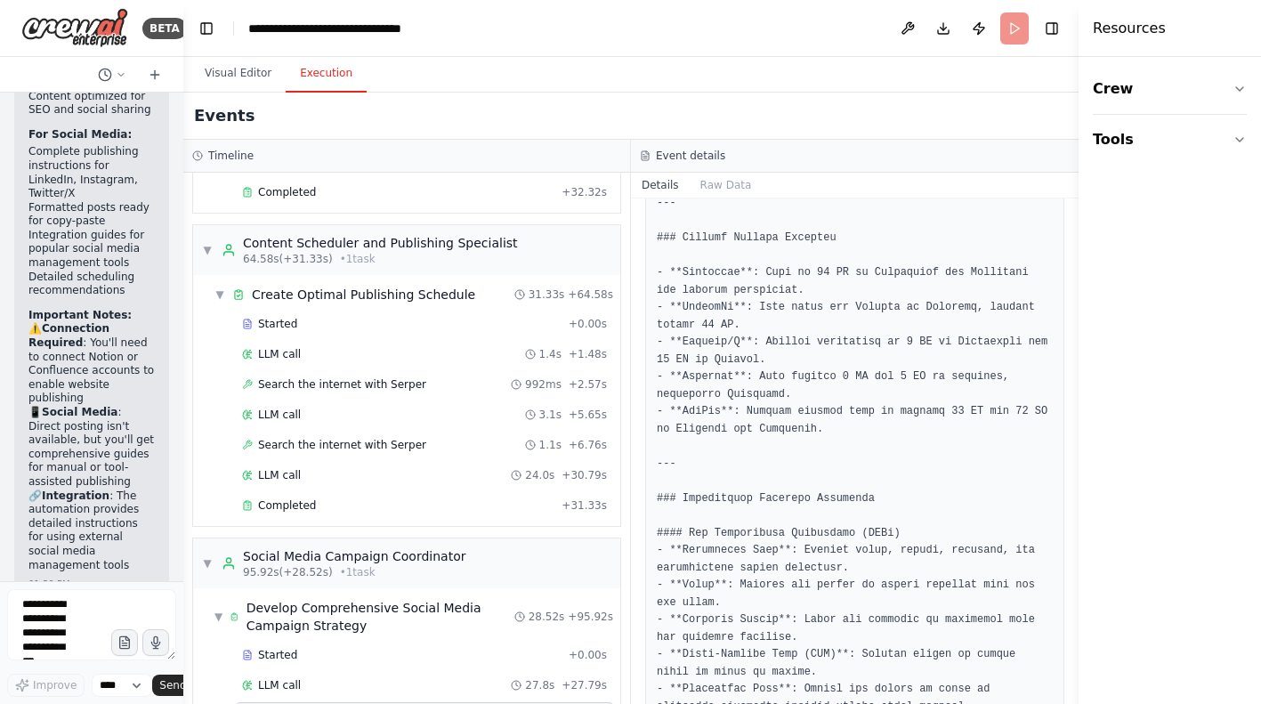
scroll to position [9658, 0]
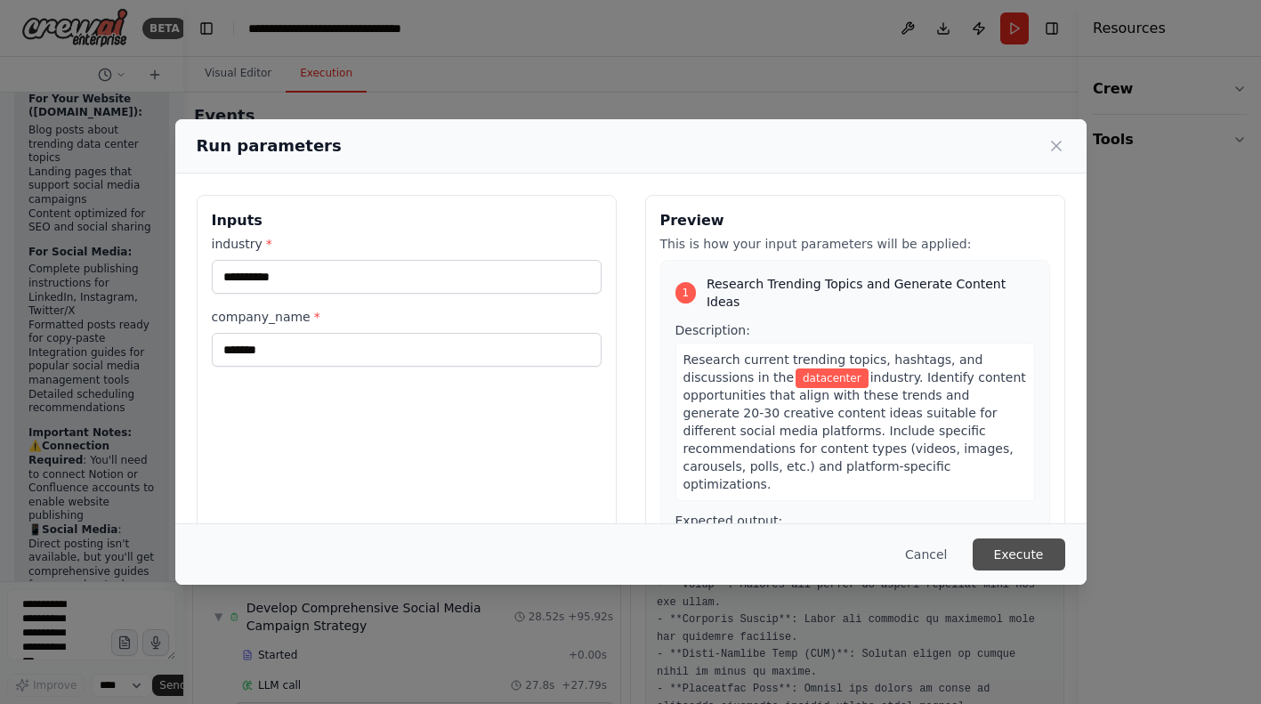
click at [1016, 550] on button "Execute" at bounding box center [1019, 554] width 93 height 32
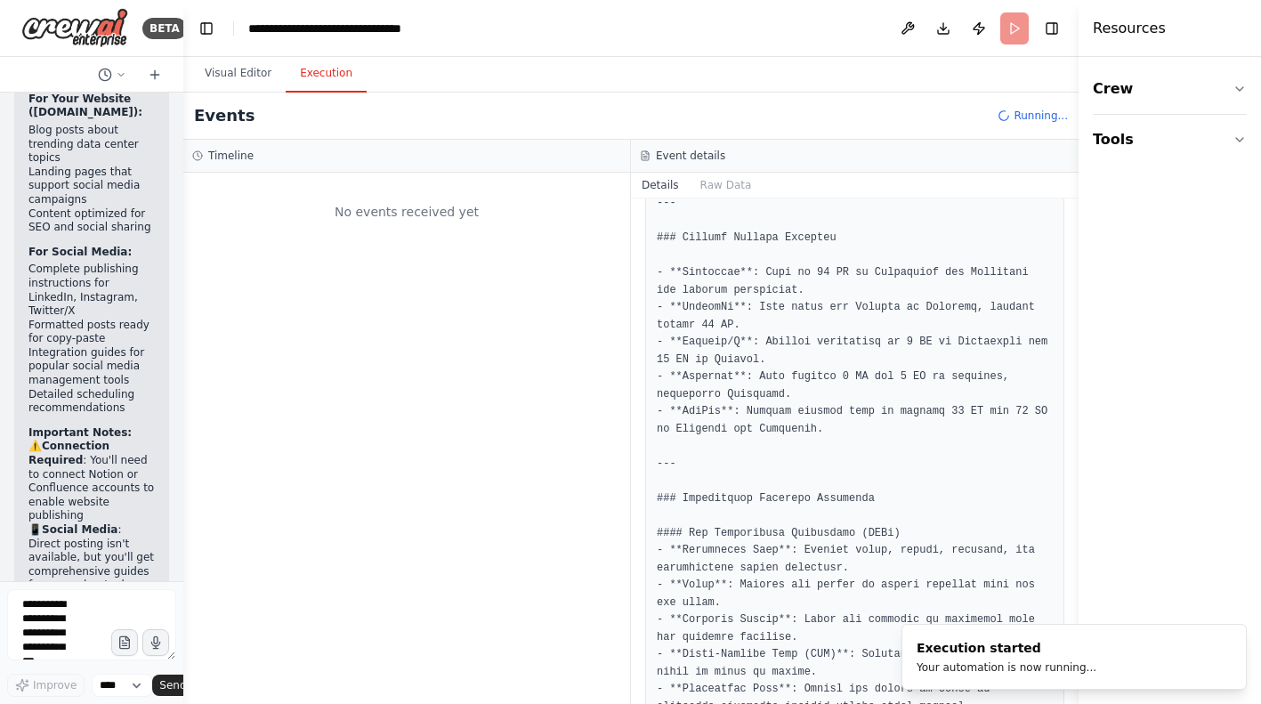
scroll to position [0, 0]
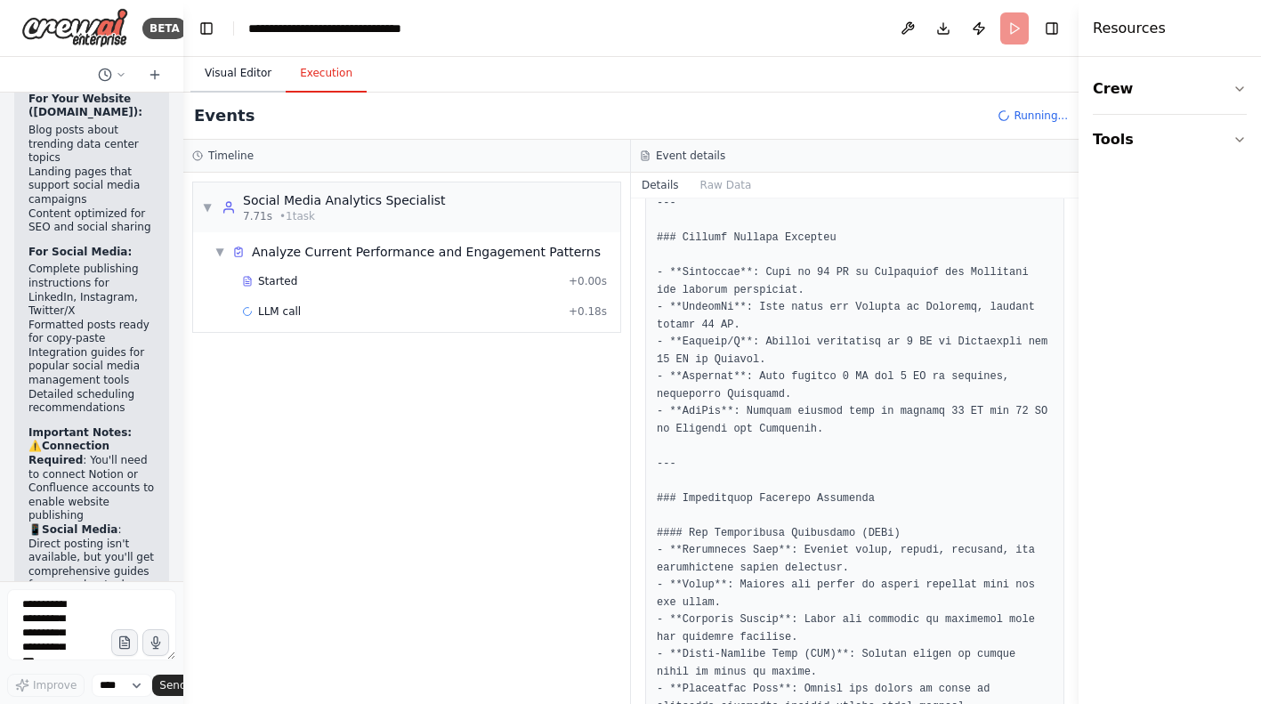
click at [250, 73] on button "Visual Editor" at bounding box center [237, 73] width 95 height 37
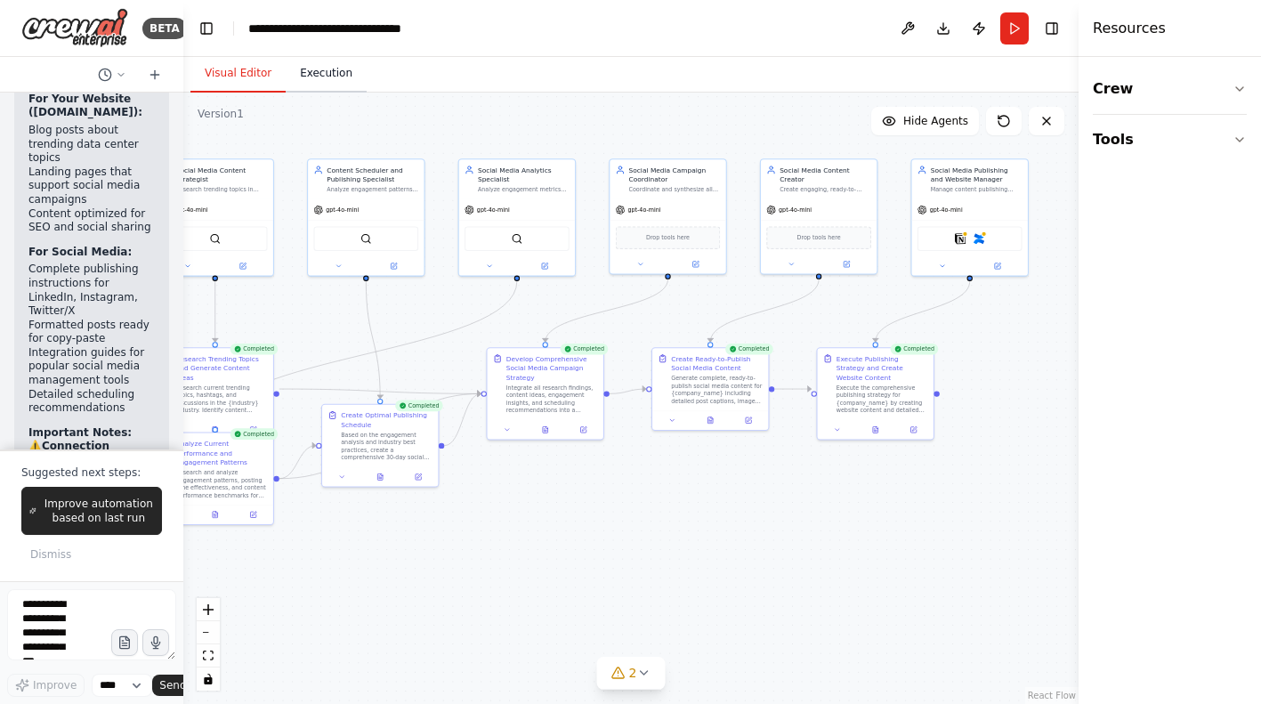
click at [328, 77] on button "Execution" at bounding box center [326, 73] width 81 height 37
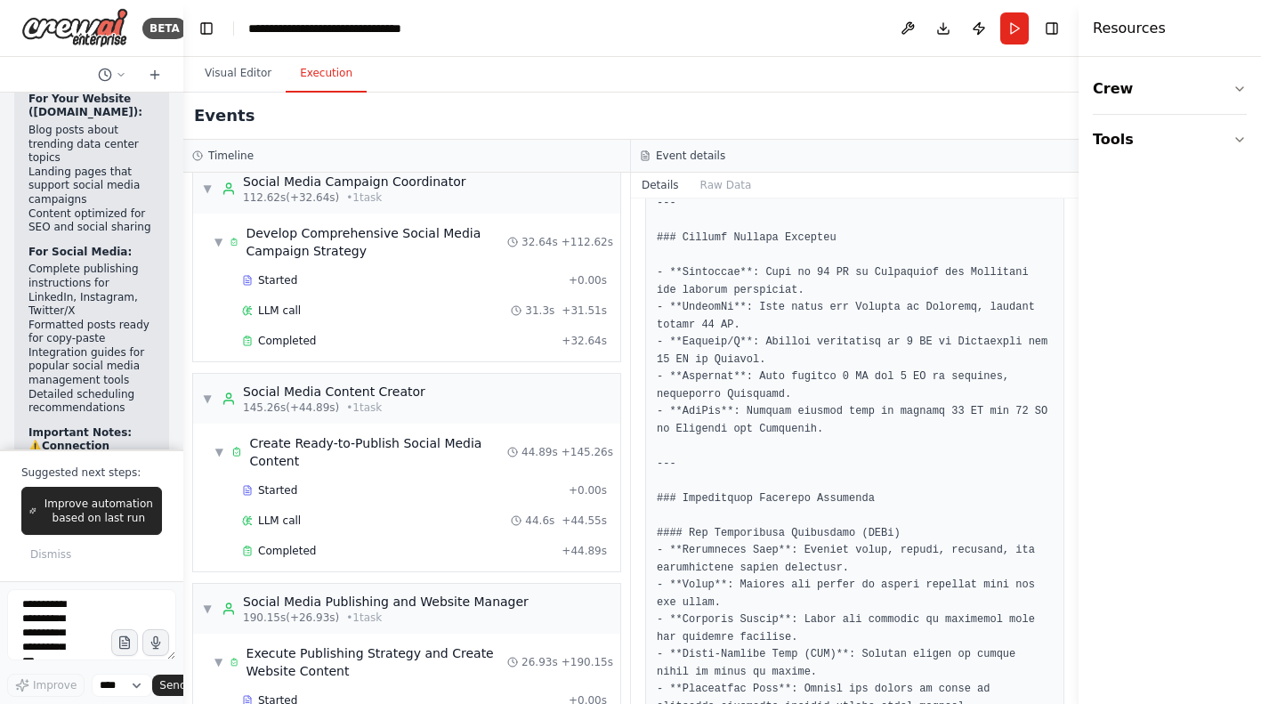
scroll to position [1004, 0]
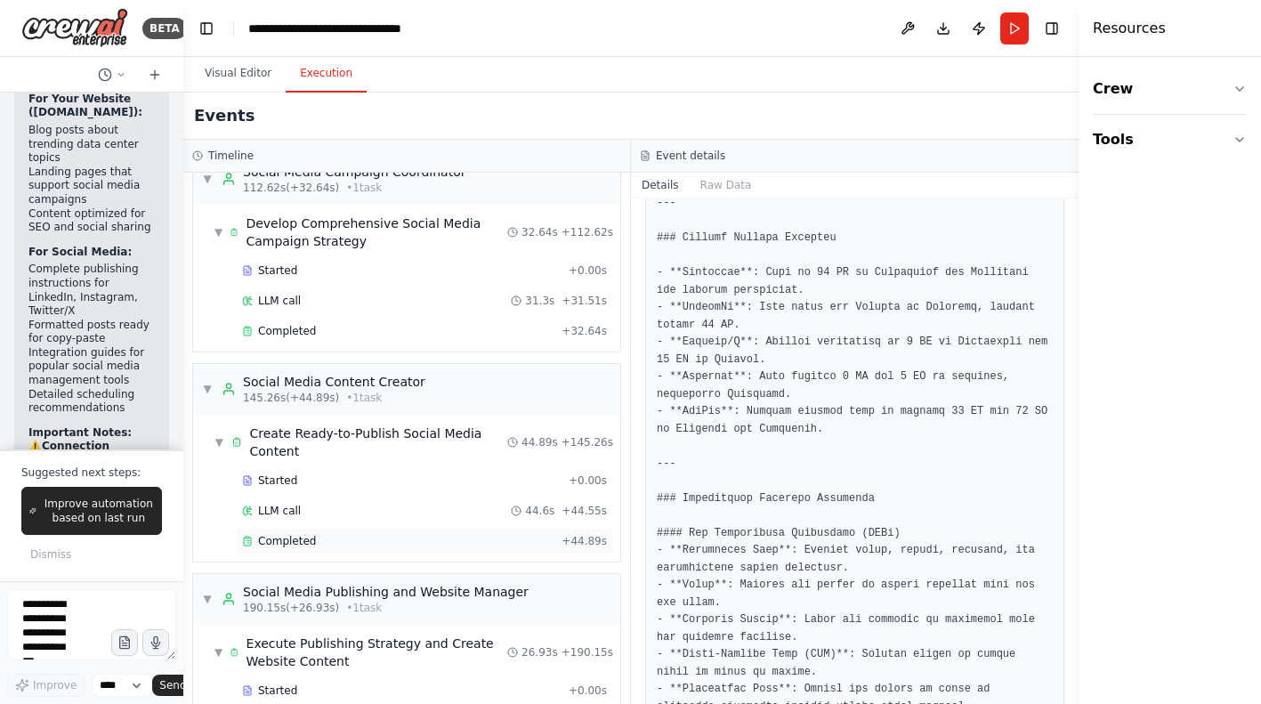
click at [312, 534] on span "Completed" at bounding box center [287, 541] width 58 height 14
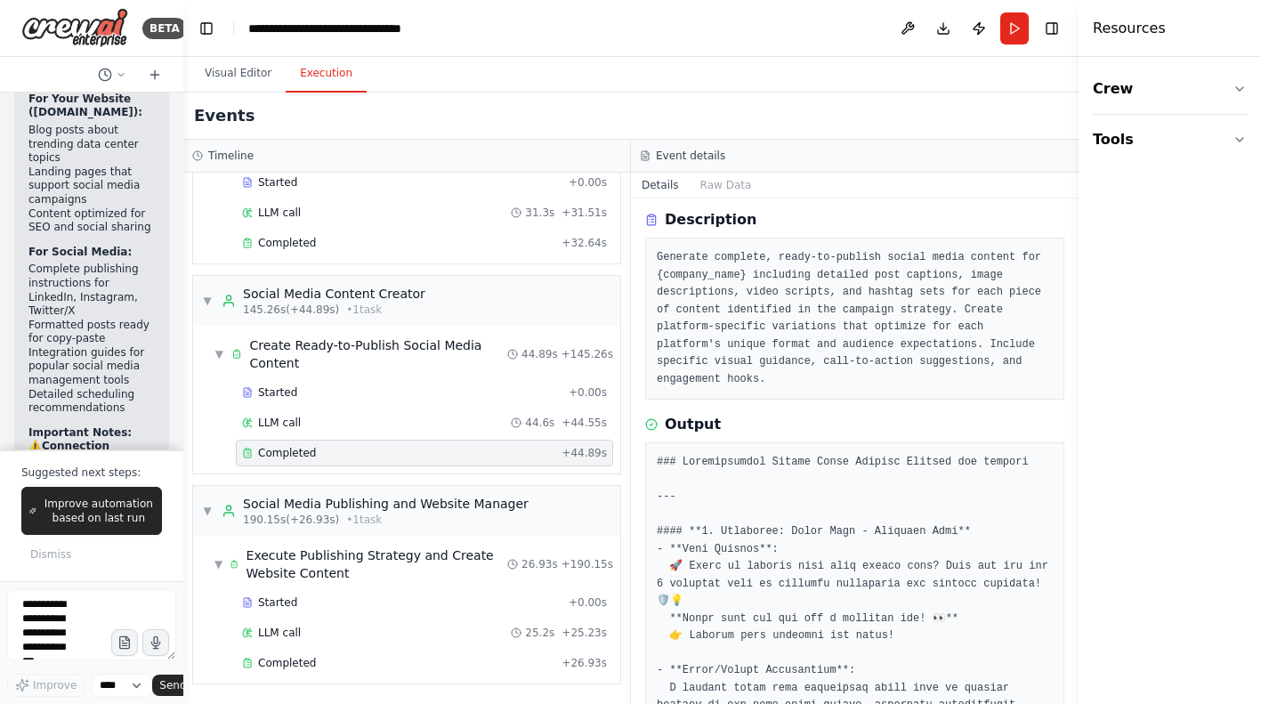
scroll to position [58, 0]
